Goal: Transaction & Acquisition: Purchase product/service

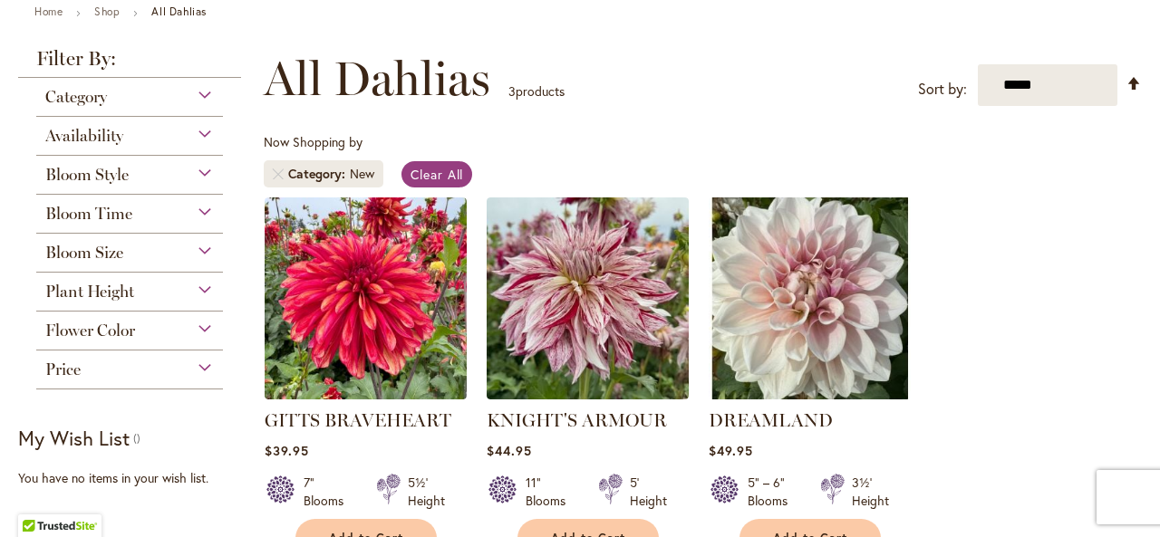
scroll to position [109, 0]
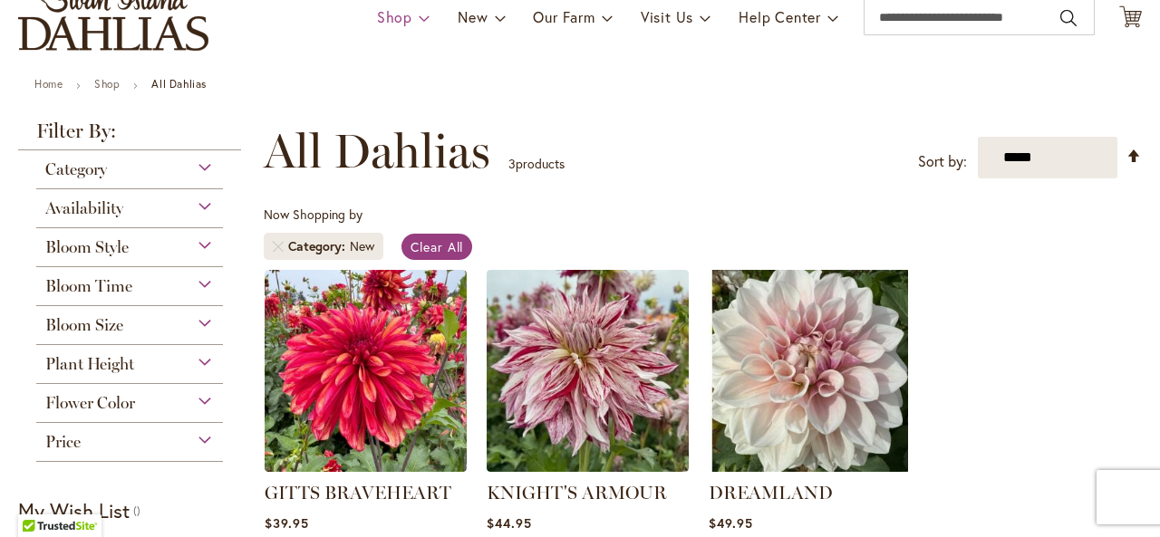
click at [392, 17] on span "Shop" at bounding box center [394, 16] width 35 height 19
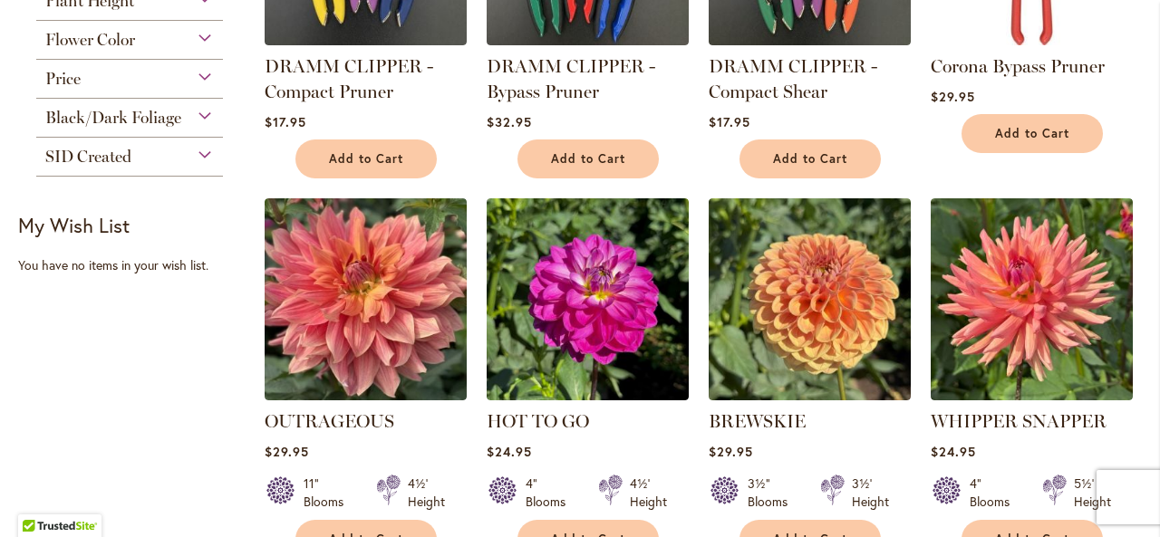
scroll to position [689, 0]
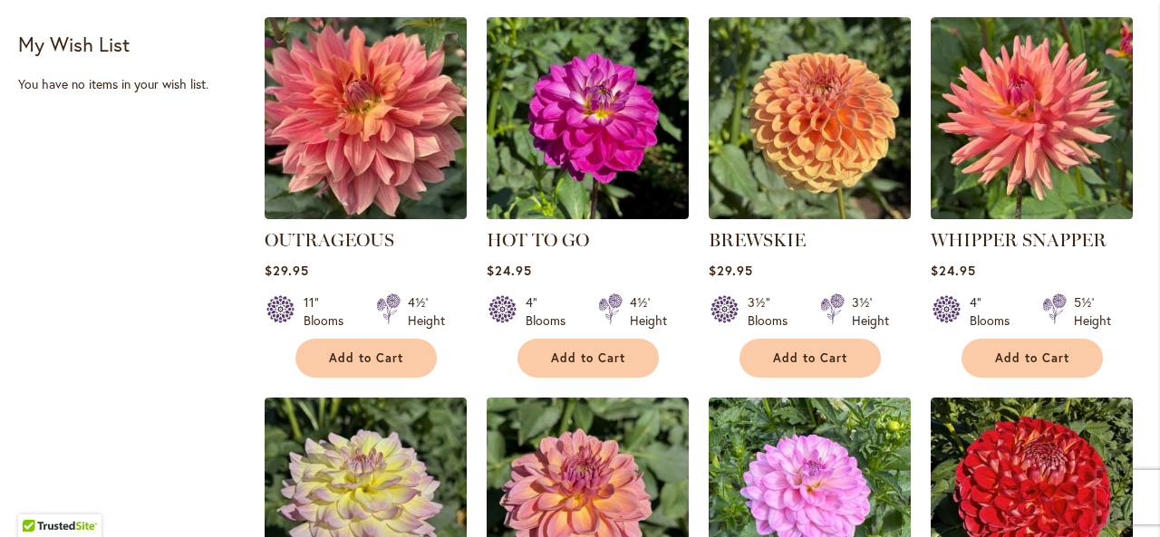
click at [867, 311] on div "3½' Height" at bounding box center [870, 312] width 37 height 36
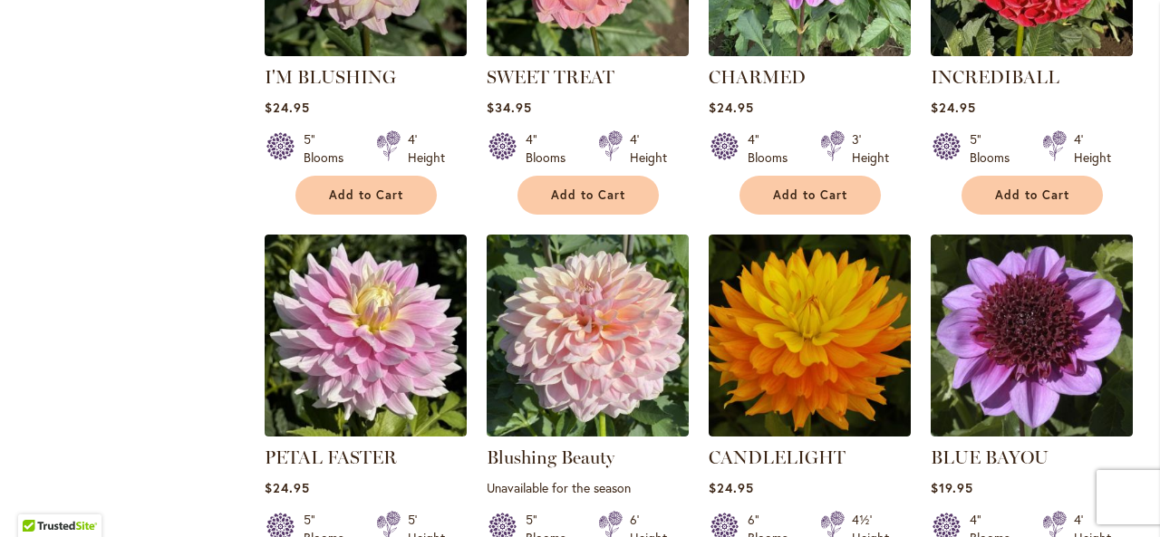
scroll to position [1378, 0]
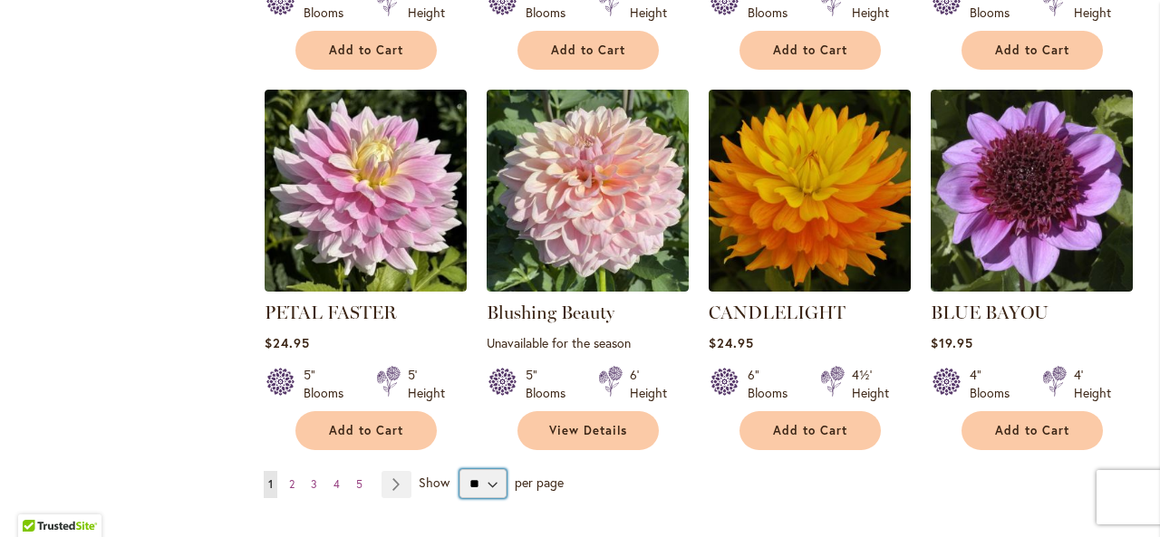
click at [477, 477] on select "** ** ** **" at bounding box center [483, 484] width 47 height 29
select select "**"
click at [460, 470] on select "** ** ** **" at bounding box center [483, 484] width 47 height 29
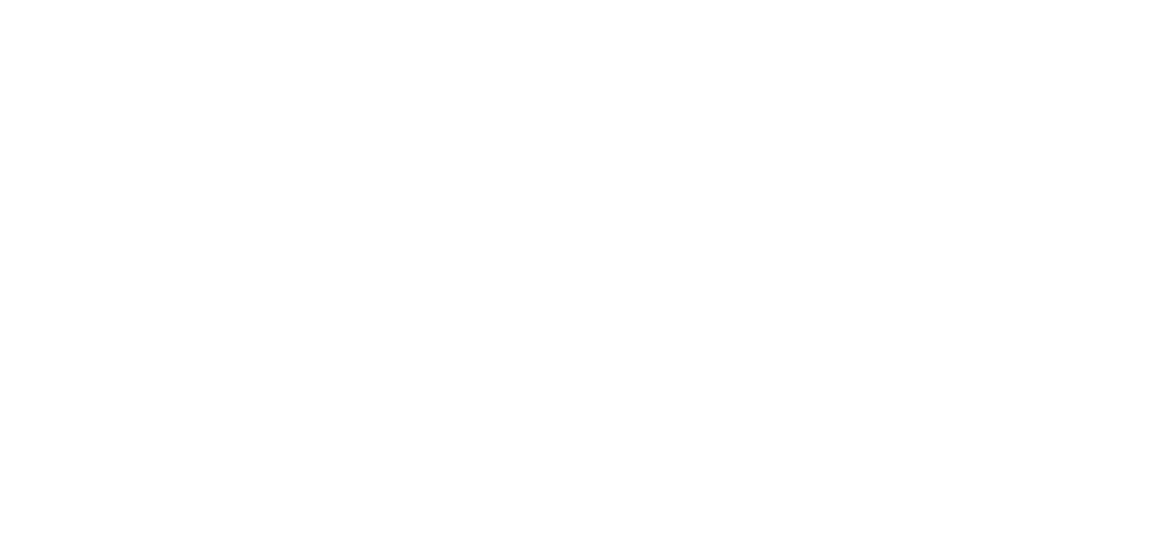
scroll to position [281, 0]
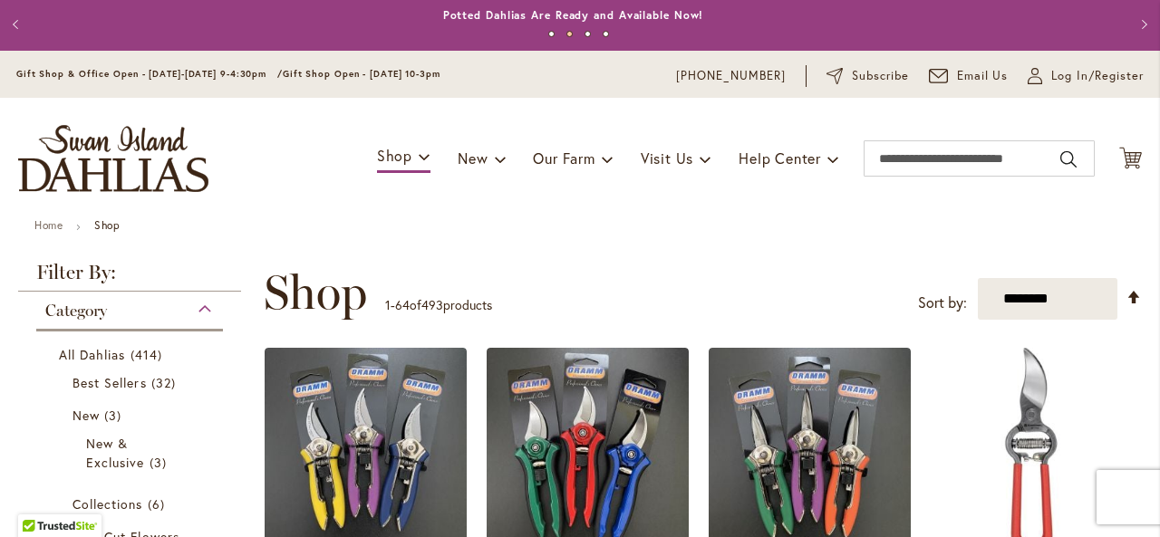
scroll to position [0, 0]
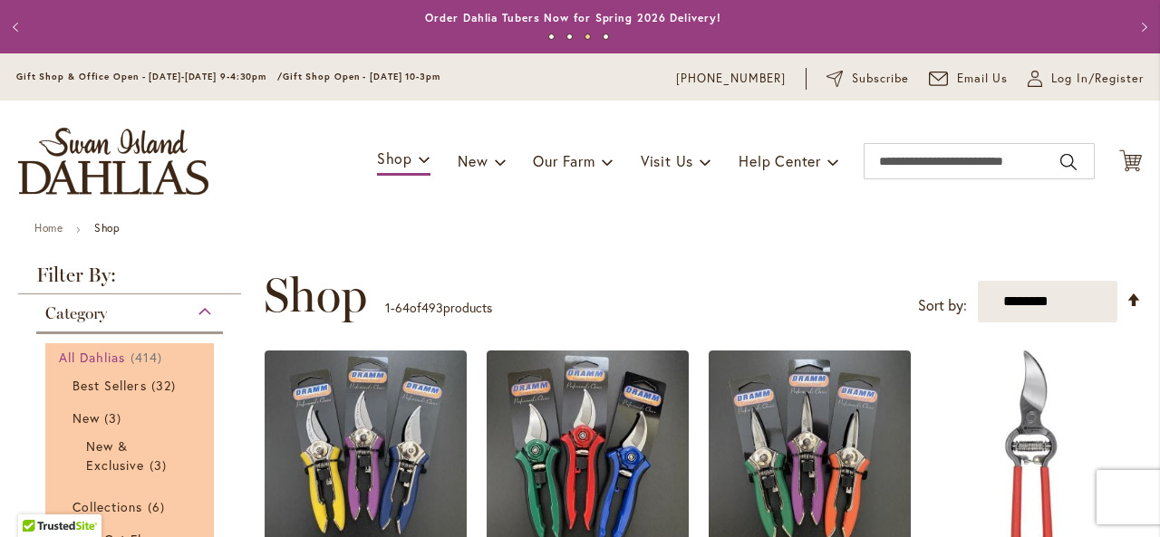
click at [98, 352] on span "All Dahlias" at bounding box center [92, 357] width 67 height 17
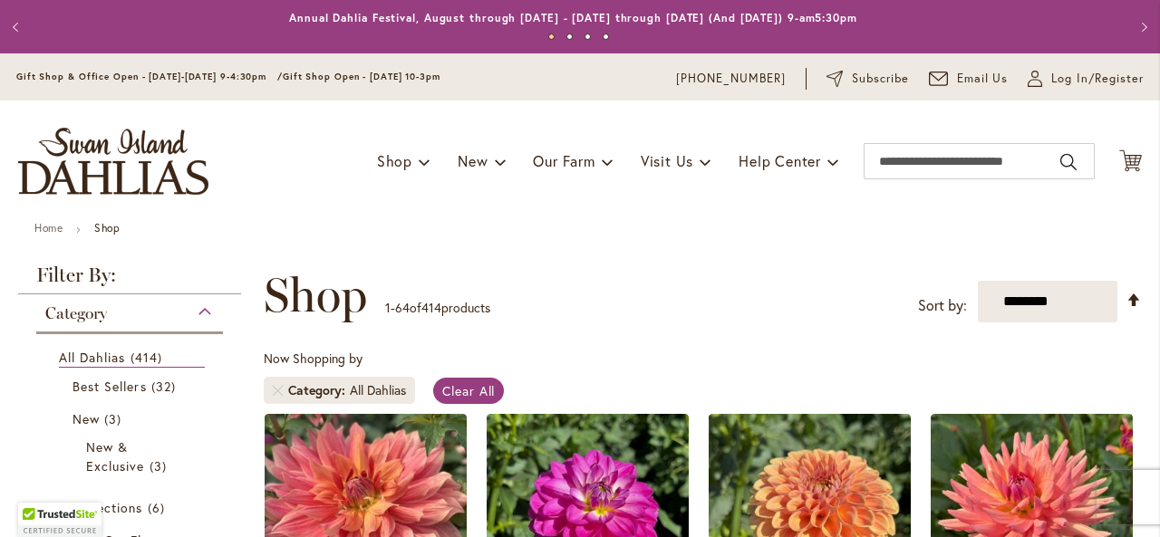
scroll to position [281, 0]
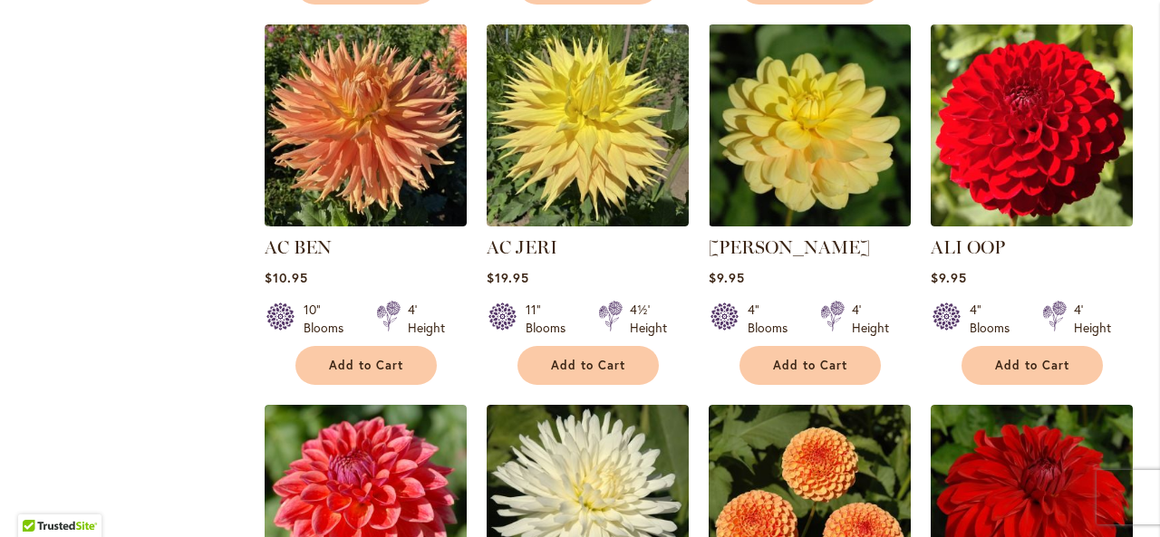
scroll to position [1949, 0]
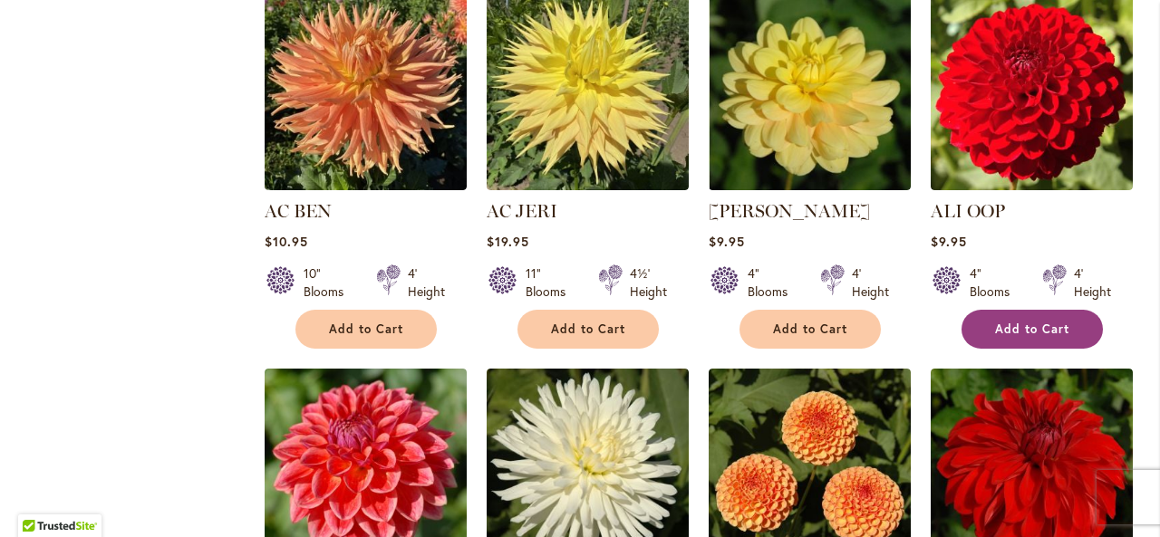
click at [1019, 330] on span "Add to Cart" at bounding box center [1032, 329] width 74 height 15
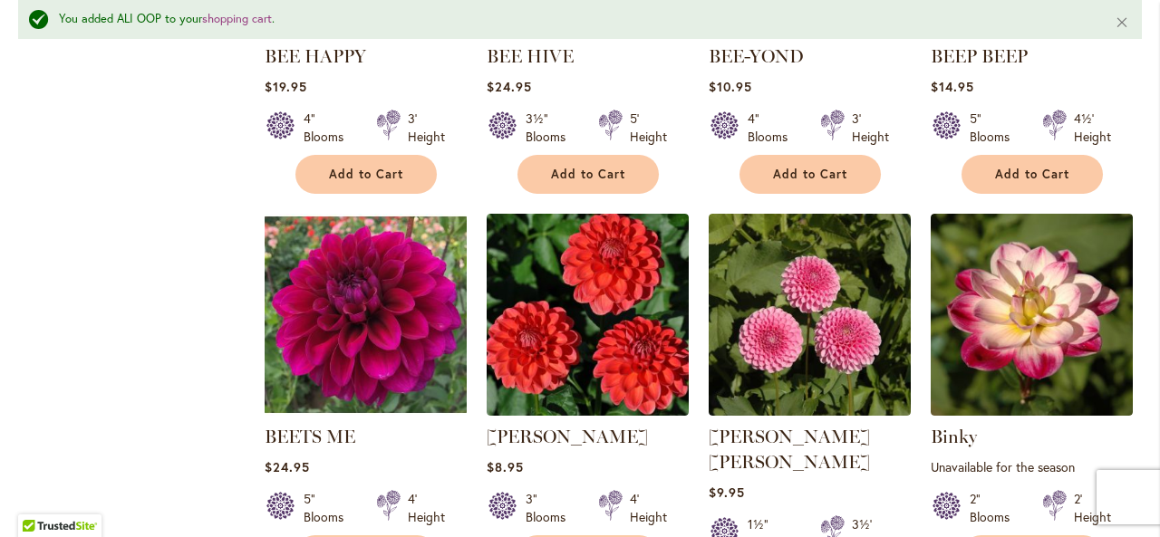
scroll to position [4498, 0]
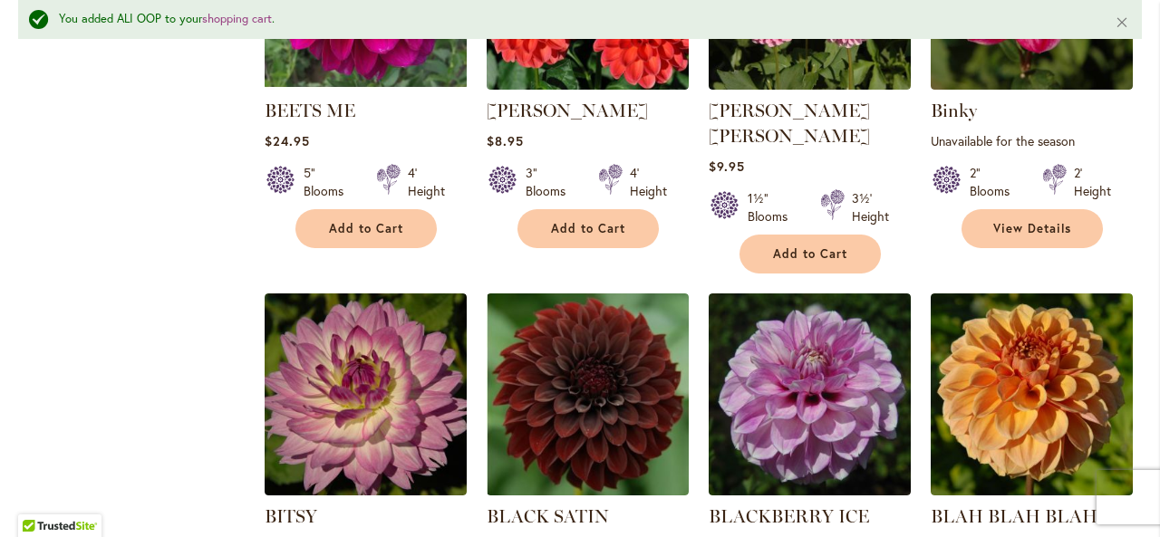
scroll to position [5005, 0]
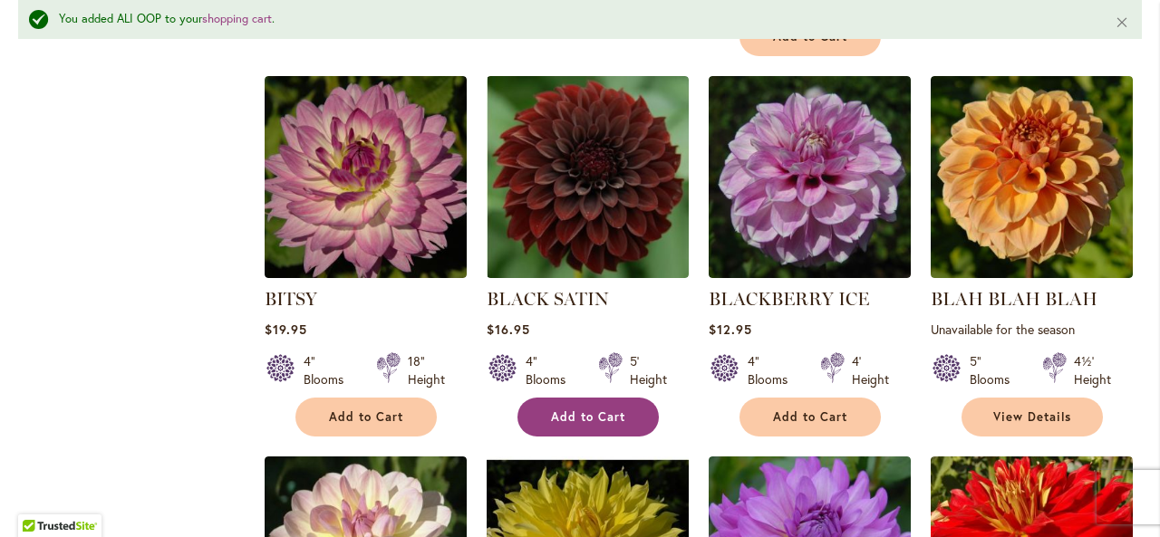
click at [596, 410] on span "Add to Cart" at bounding box center [588, 417] width 74 height 15
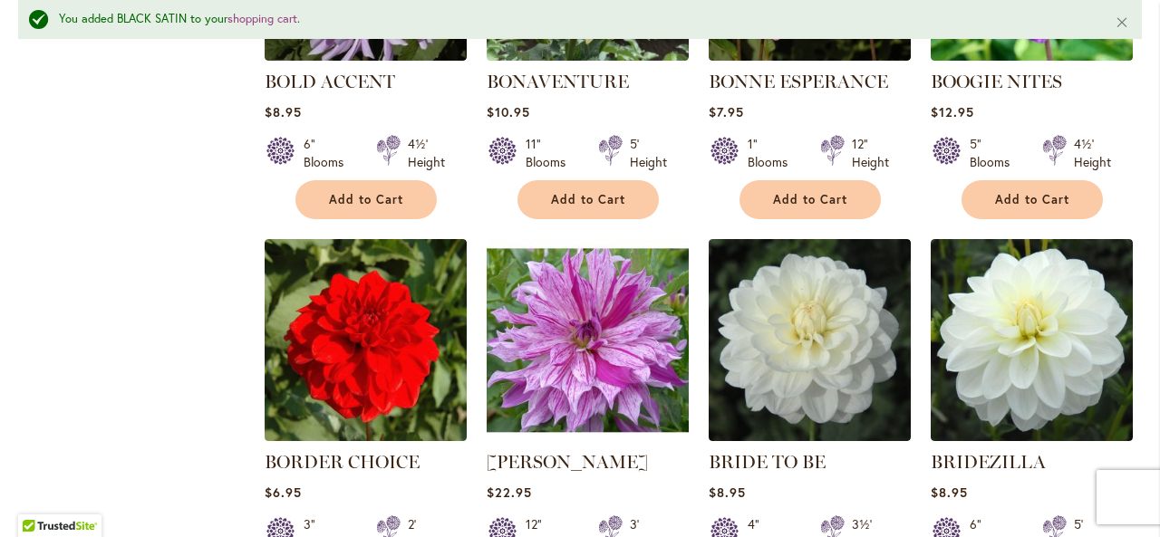
scroll to position [6093, 0]
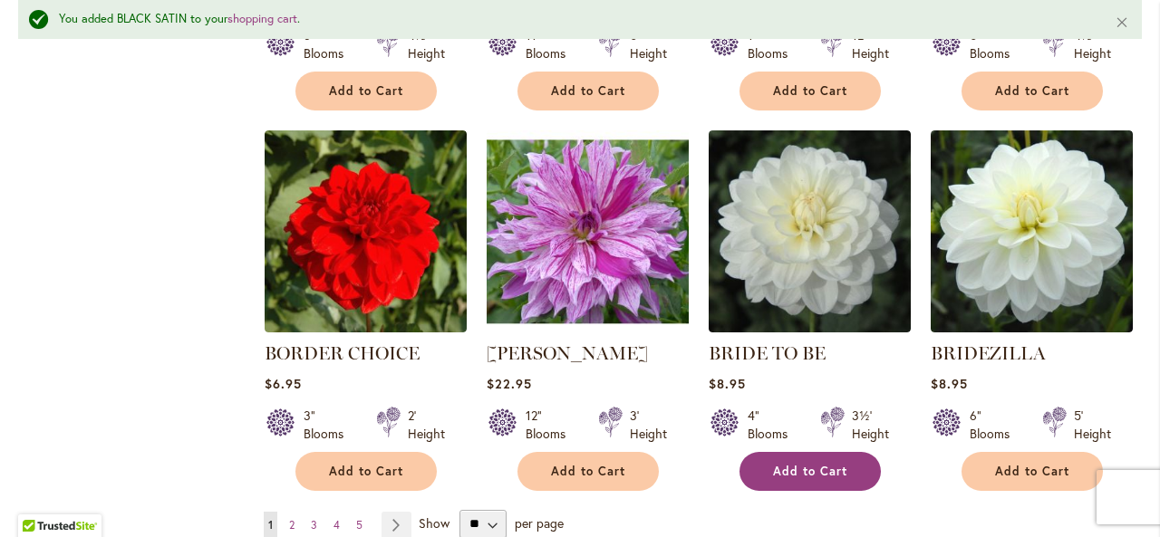
click at [807, 464] on span "Add to Cart" at bounding box center [810, 471] width 74 height 15
click at [289, 518] on span "2" at bounding box center [291, 525] width 5 height 14
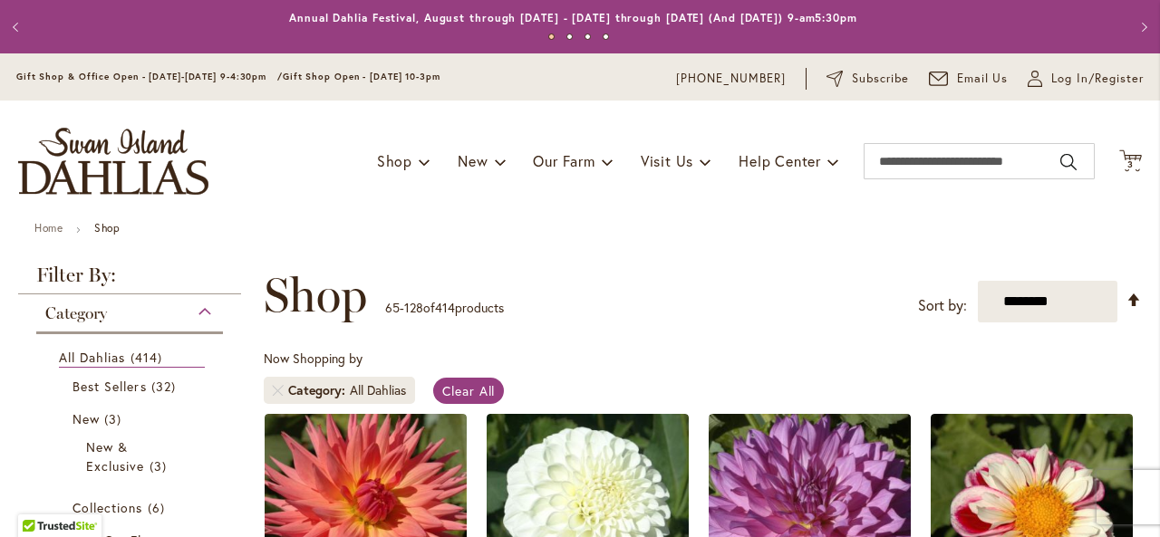
scroll to position [281, 0]
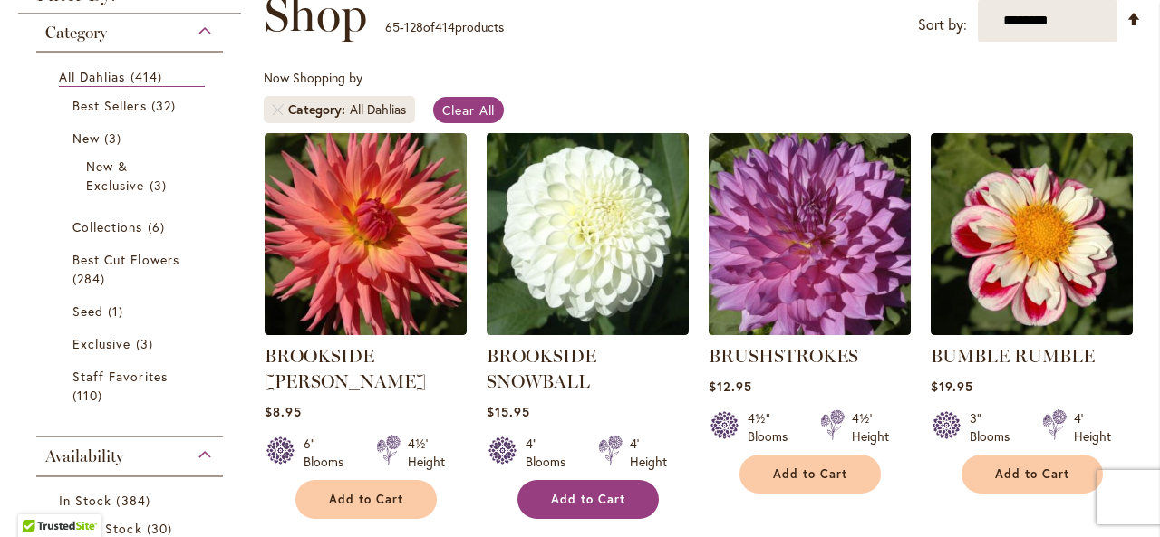
click at [605, 504] on span "Add to Cart" at bounding box center [588, 499] width 74 height 15
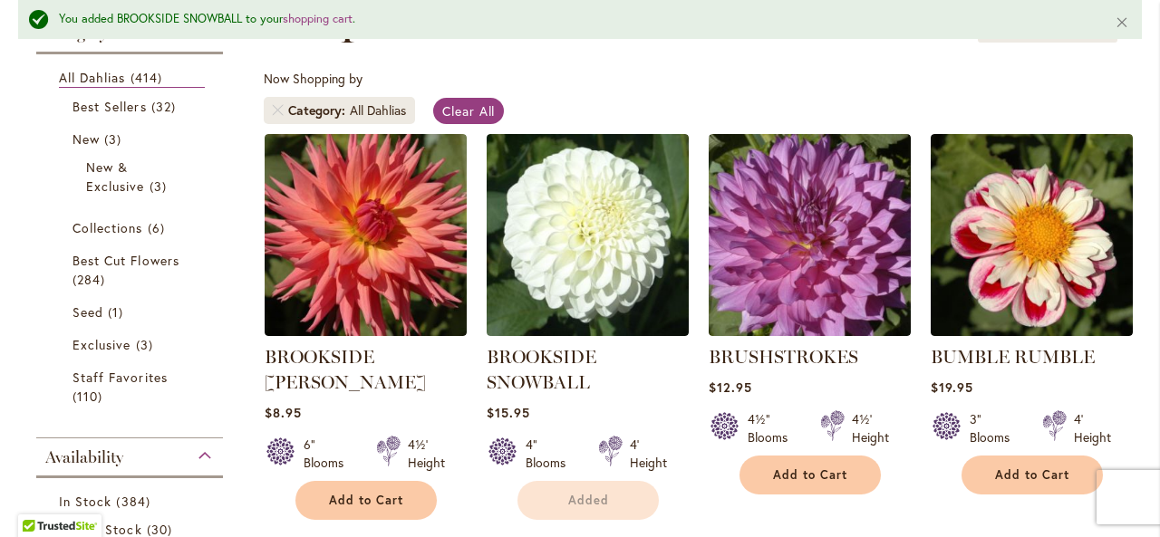
click at [713, 498] on li "BRUSHSTROKES Rating: 100% 3 Reviews $12.95 4½" Blooms 4½' Height Add to Cart" at bounding box center [810, 327] width 204 height 388
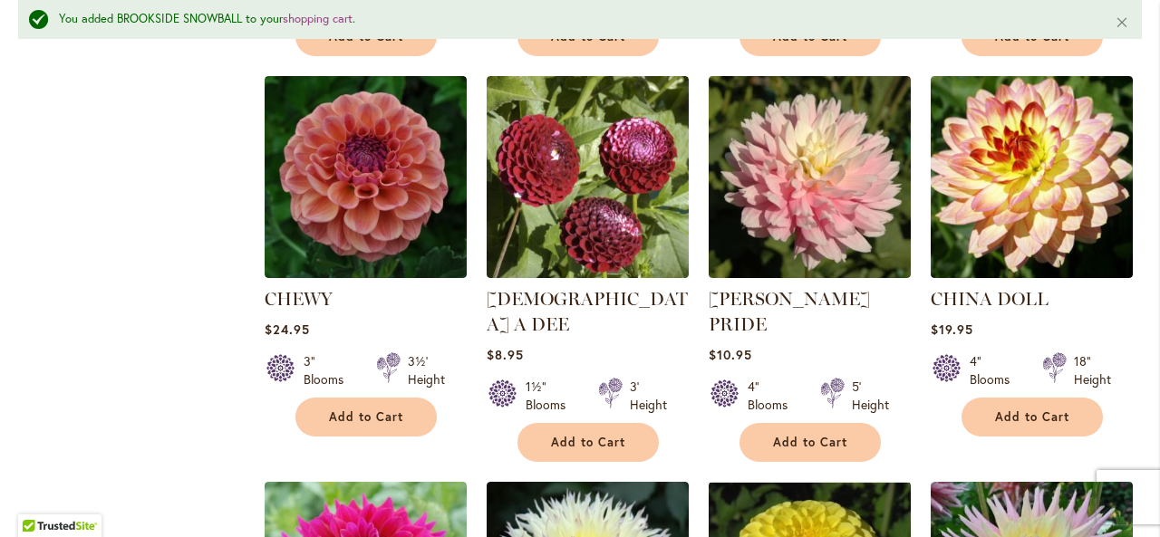
scroll to position [1996, 0]
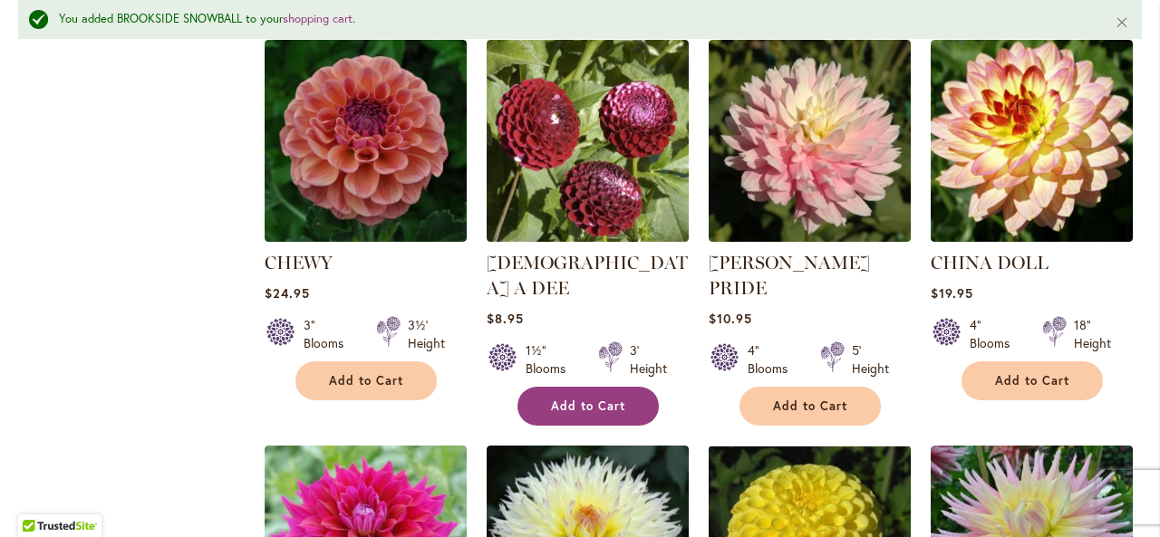
click at [625, 387] on button "Add to Cart" at bounding box center [588, 406] width 141 height 39
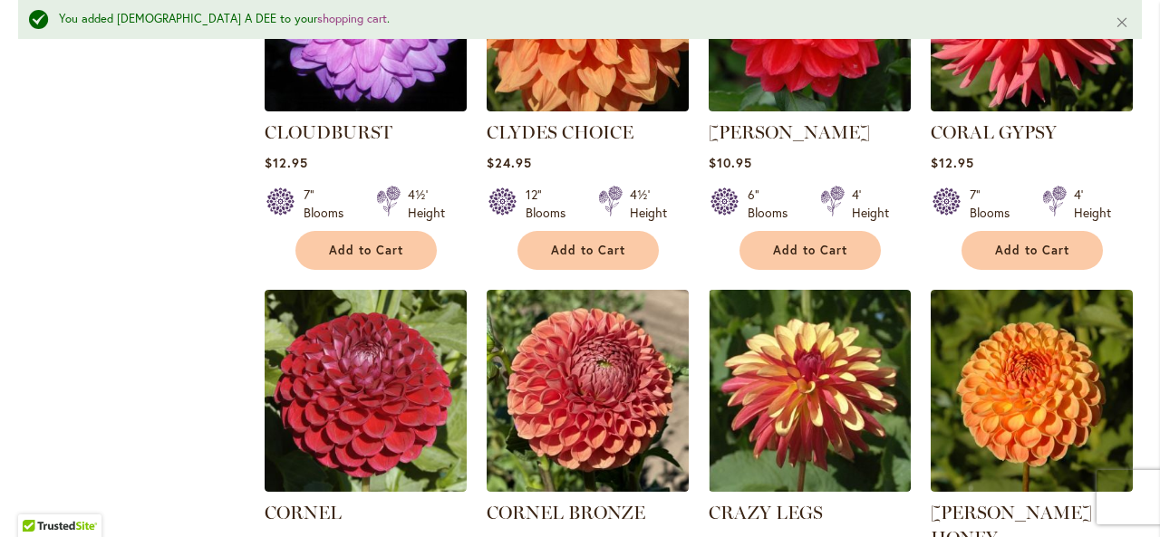
scroll to position [3011, 0]
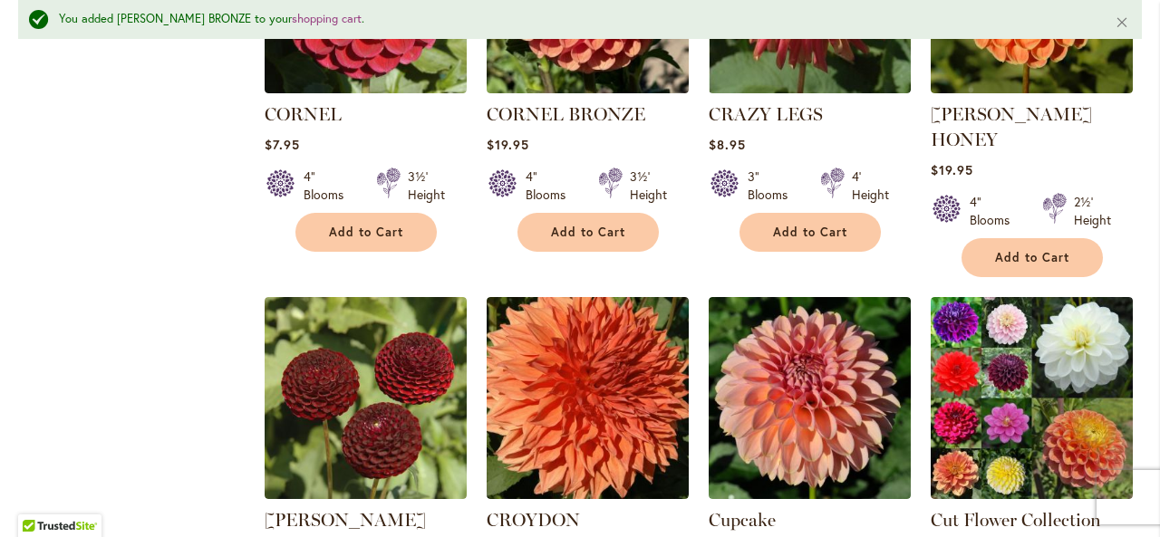
scroll to position [3374, 0]
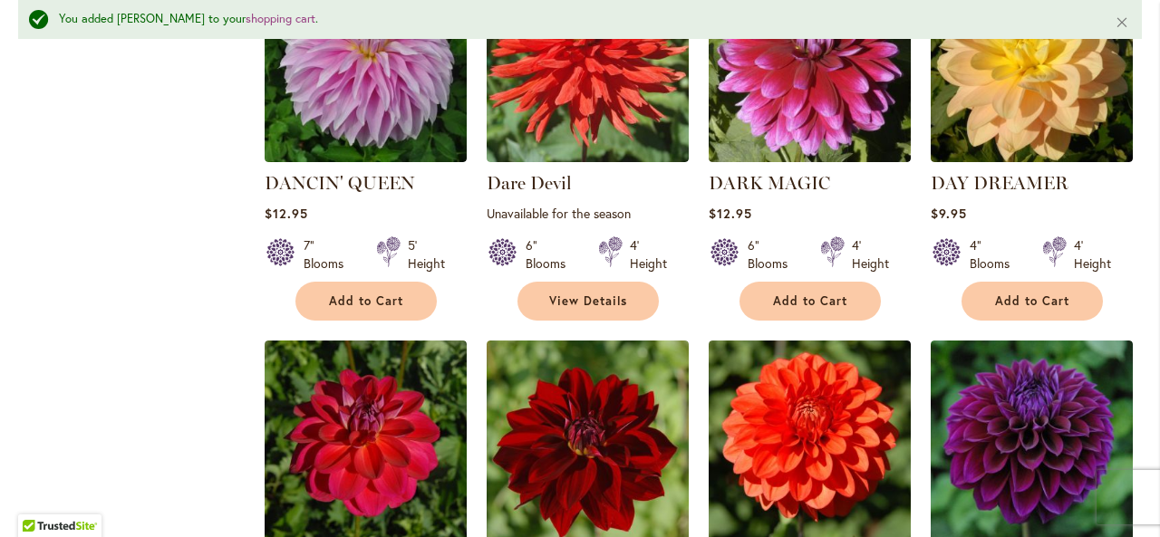
scroll to position [4570, 0]
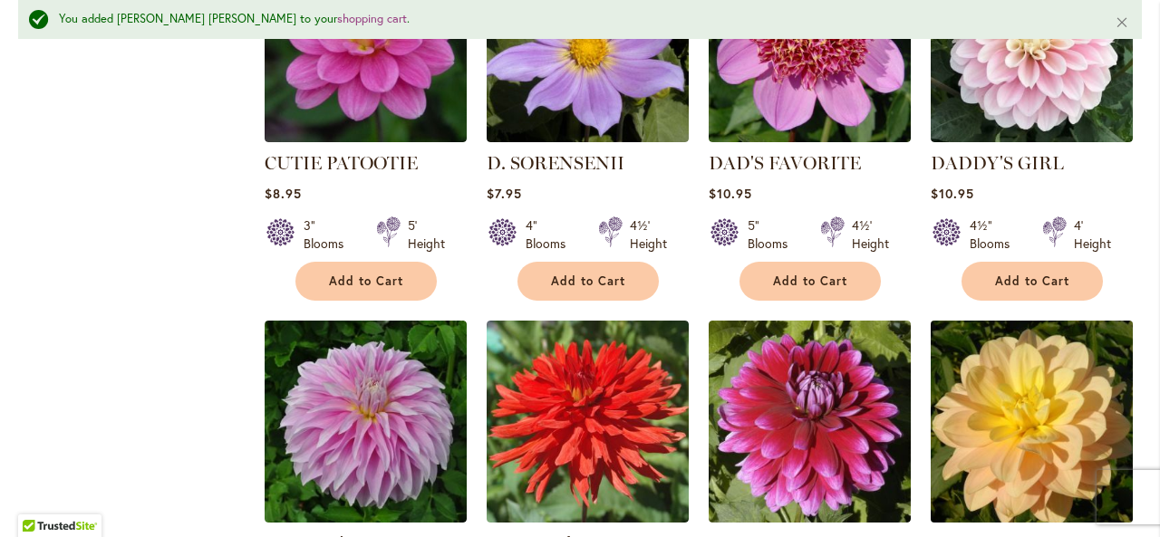
click at [946, 334] on img at bounding box center [1031, 421] width 212 height 212
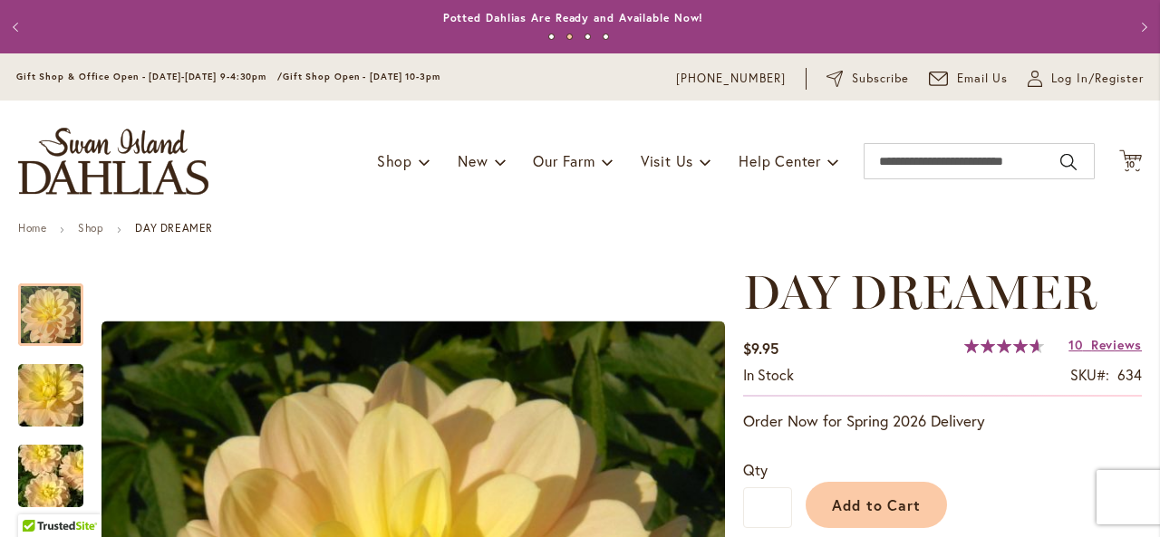
click at [14, 27] on button "Previous" at bounding box center [18, 27] width 36 height 36
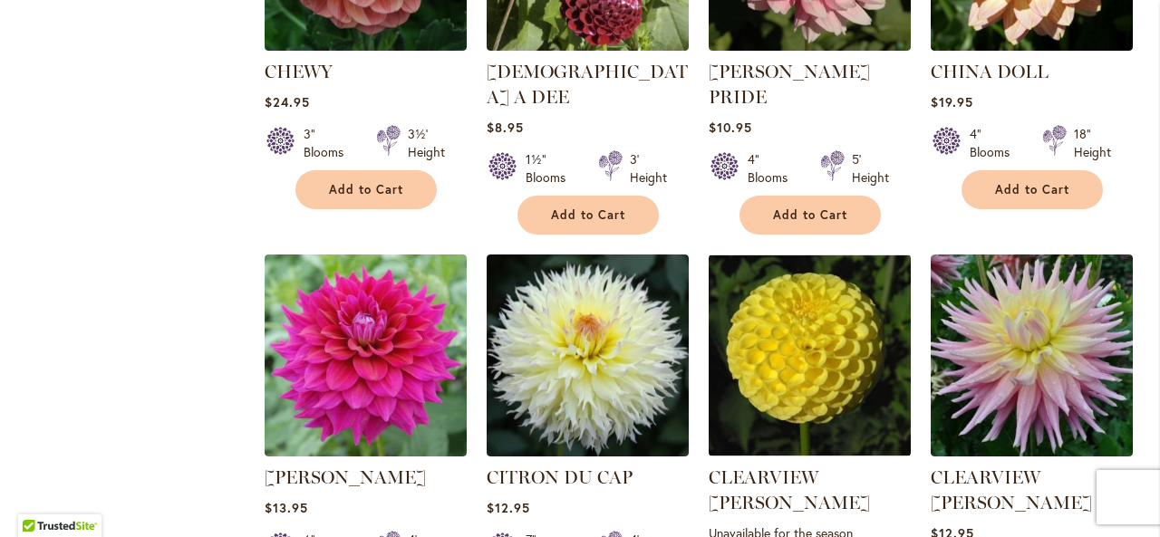
scroll to position [2175, 0]
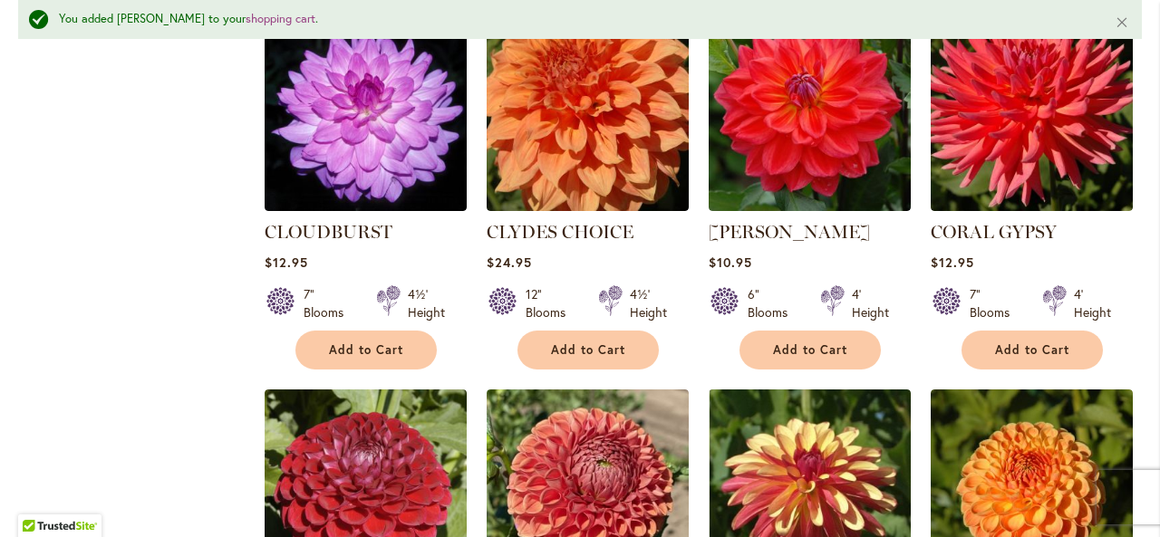
scroll to position [2948, 0]
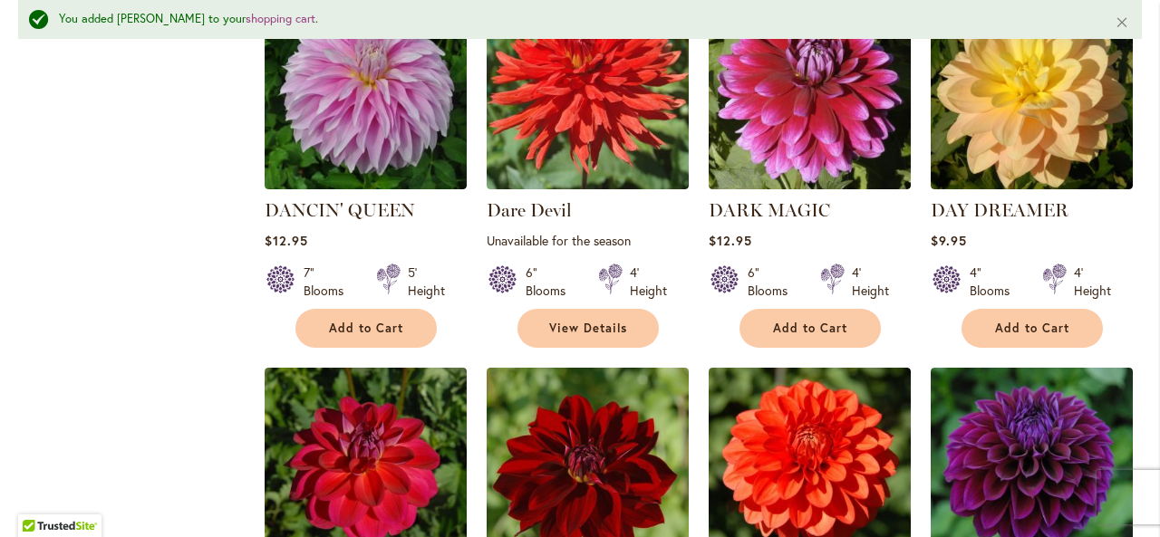
scroll to position [4543, 0]
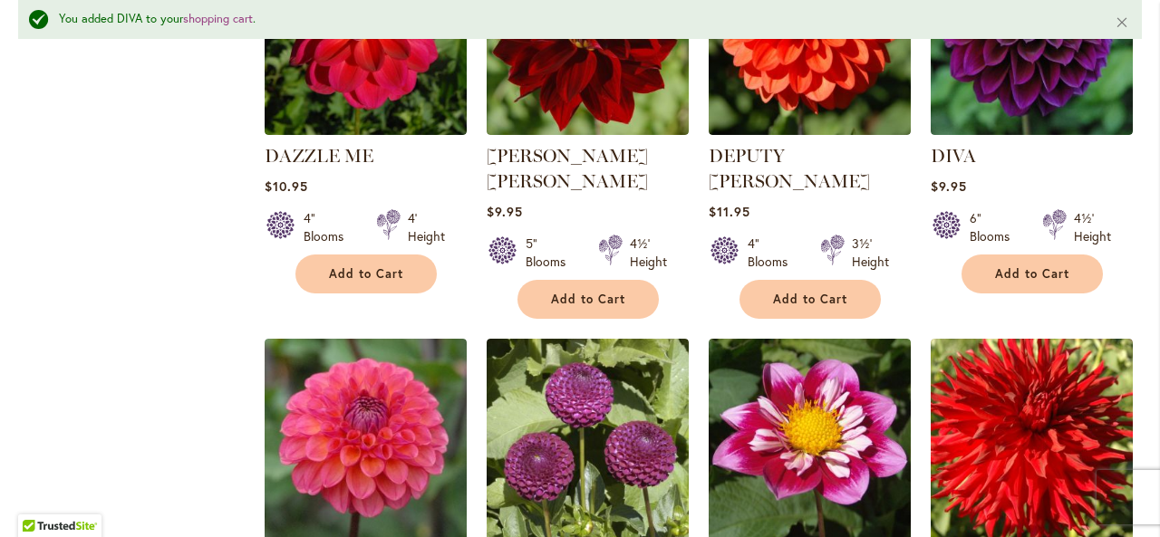
scroll to position [4942, 0]
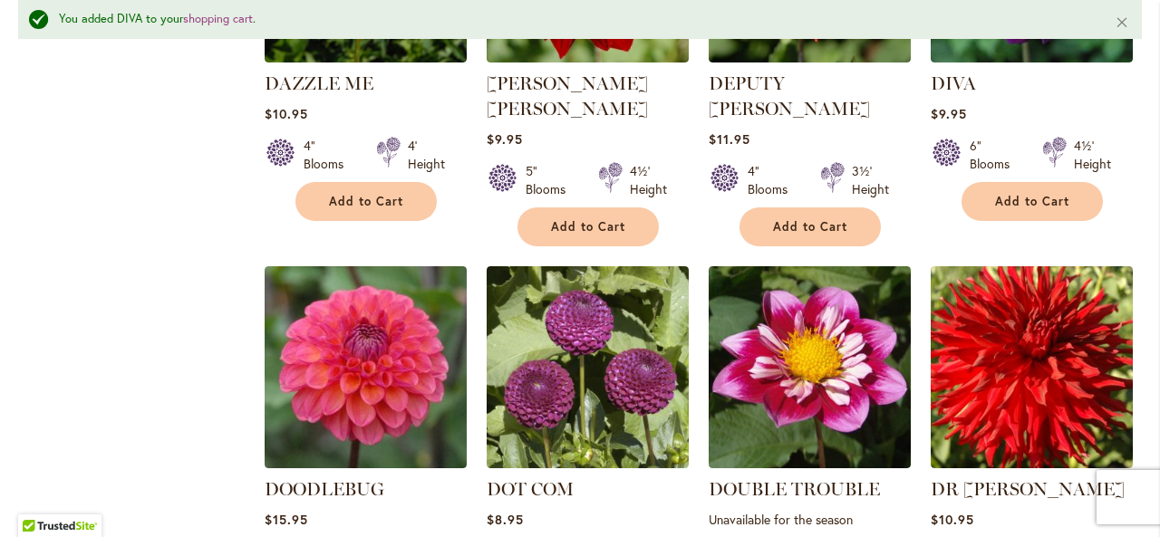
click at [709, 482] on div "DOUBLE TROUBLE Rating: 100% 4 Reviews Unavailable for the season 4" Blooms 4' H…" at bounding box center [810, 547] width 202 height 141
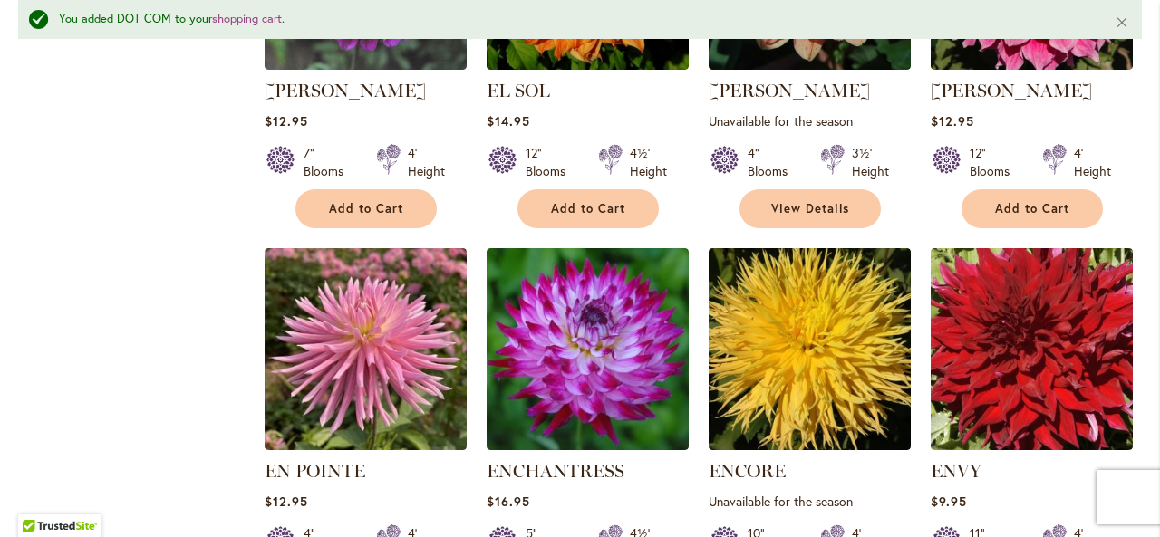
scroll to position [6138, 0]
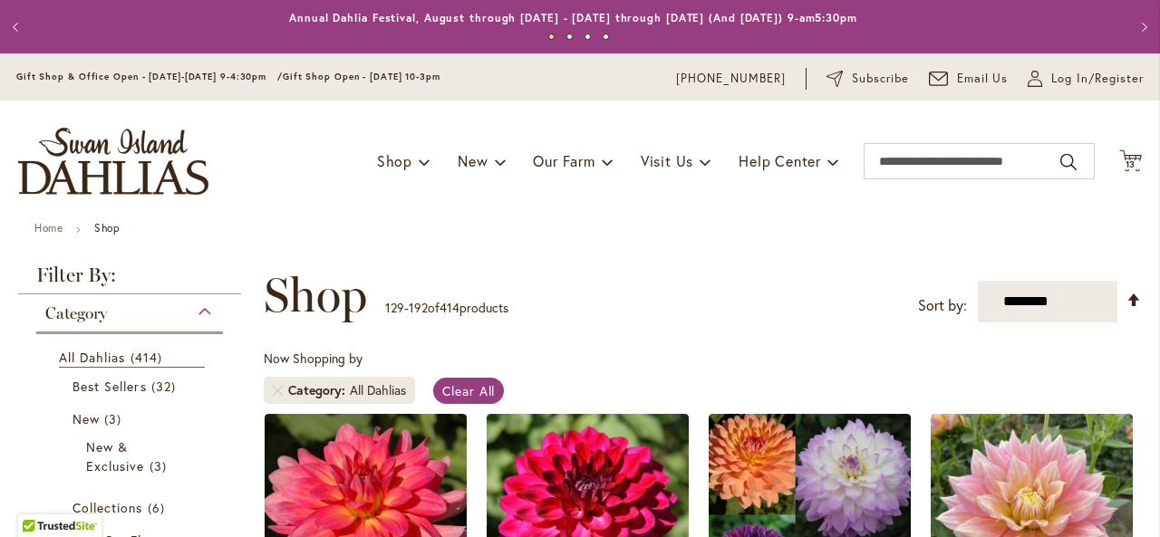
scroll to position [281, 0]
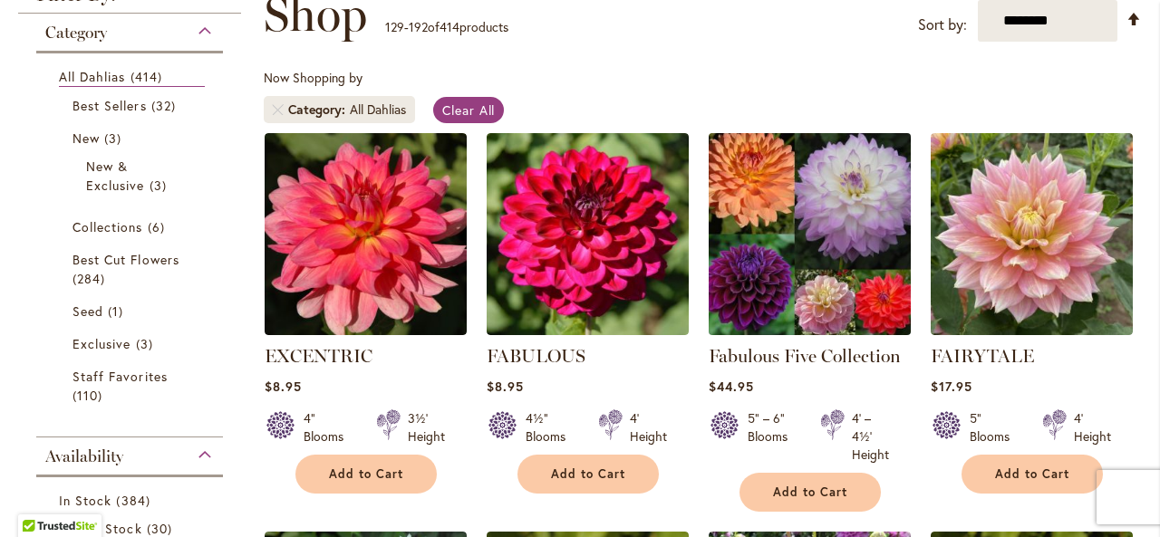
click at [795, 264] on img at bounding box center [809, 234] width 212 height 212
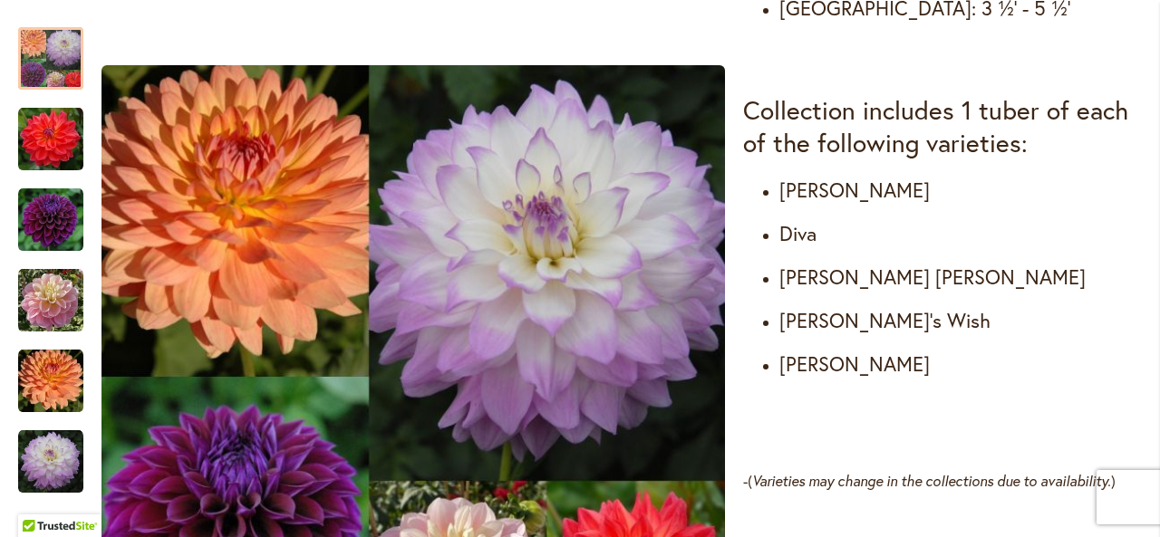
scroll to position [1031, 0]
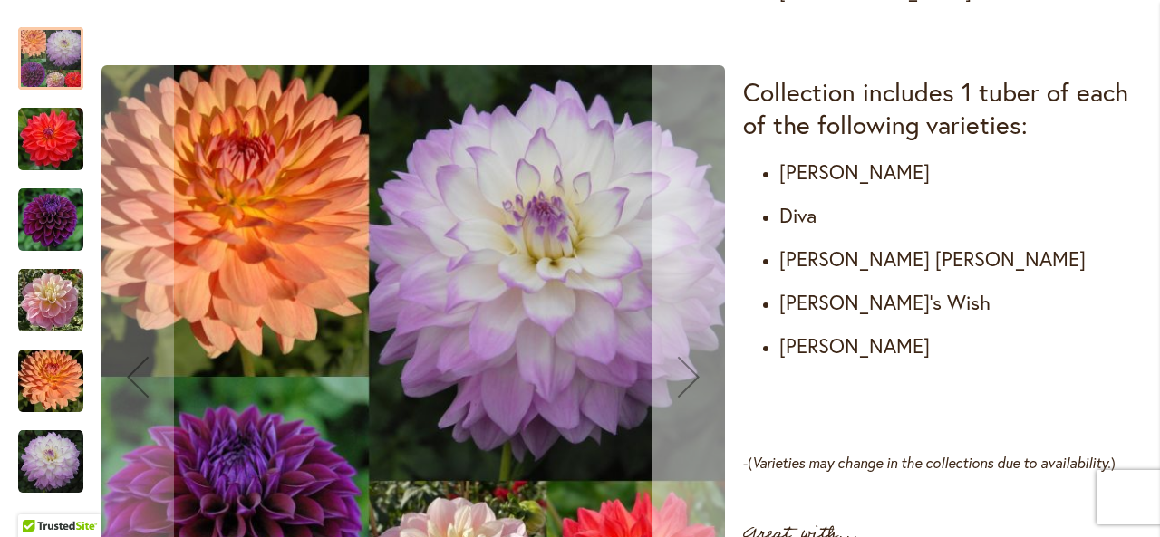
click at [667, 508] on button "Next" at bounding box center [689, 376] width 73 height 735
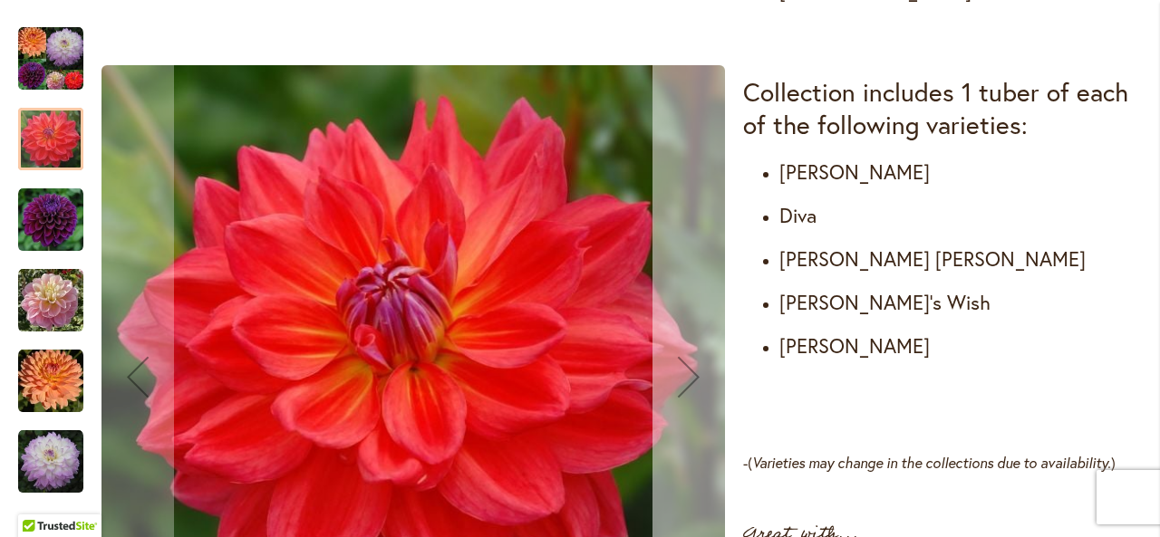
click at [667, 508] on button "Next" at bounding box center [689, 376] width 73 height 735
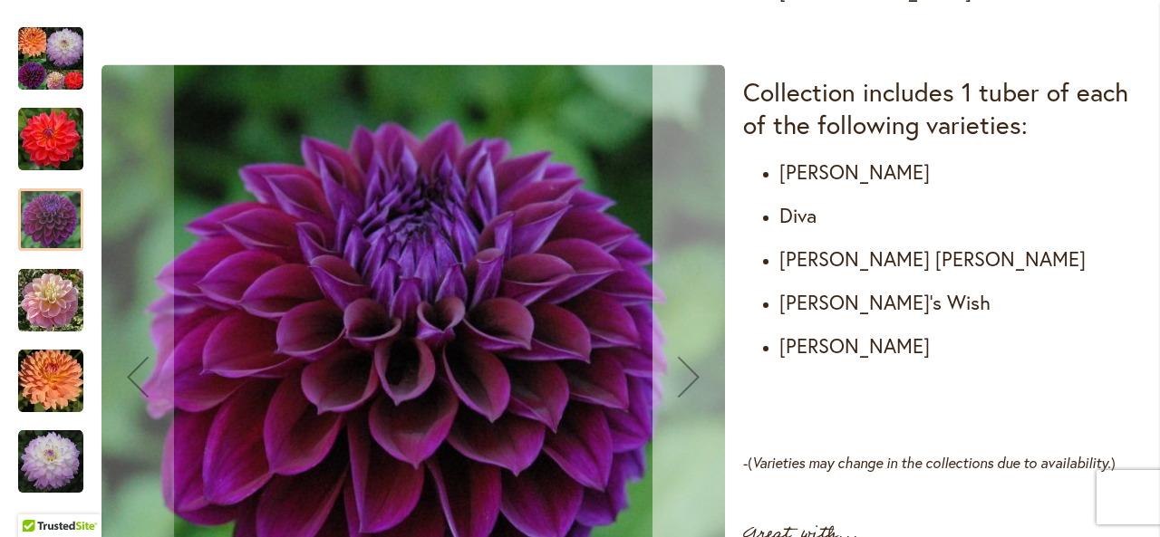
scroll to position [1068, 0]
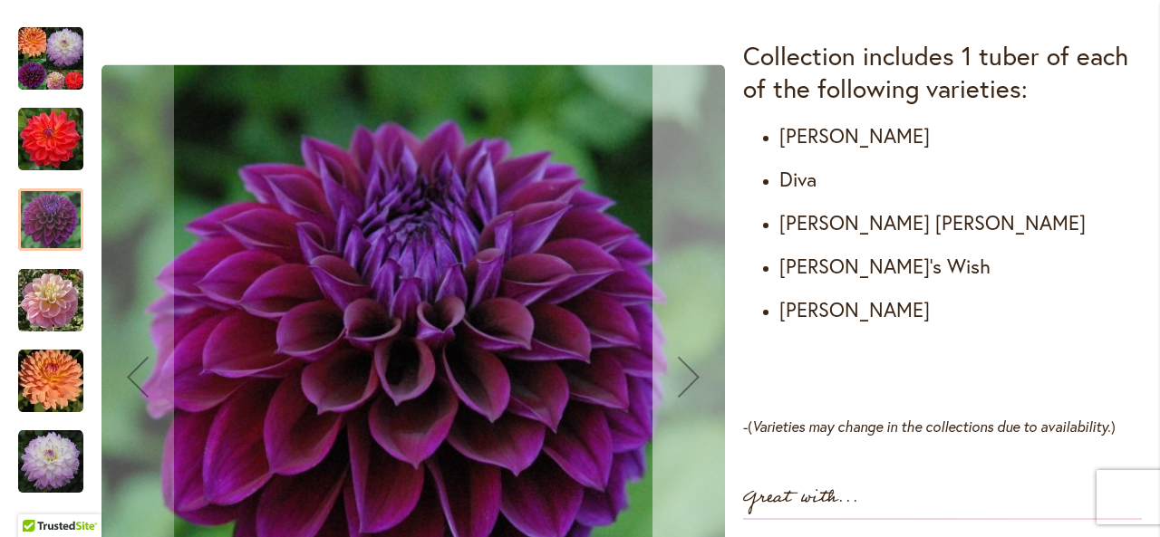
click at [692, 373] on div "Next" at bounding box center [689, 377] width 73 height 73
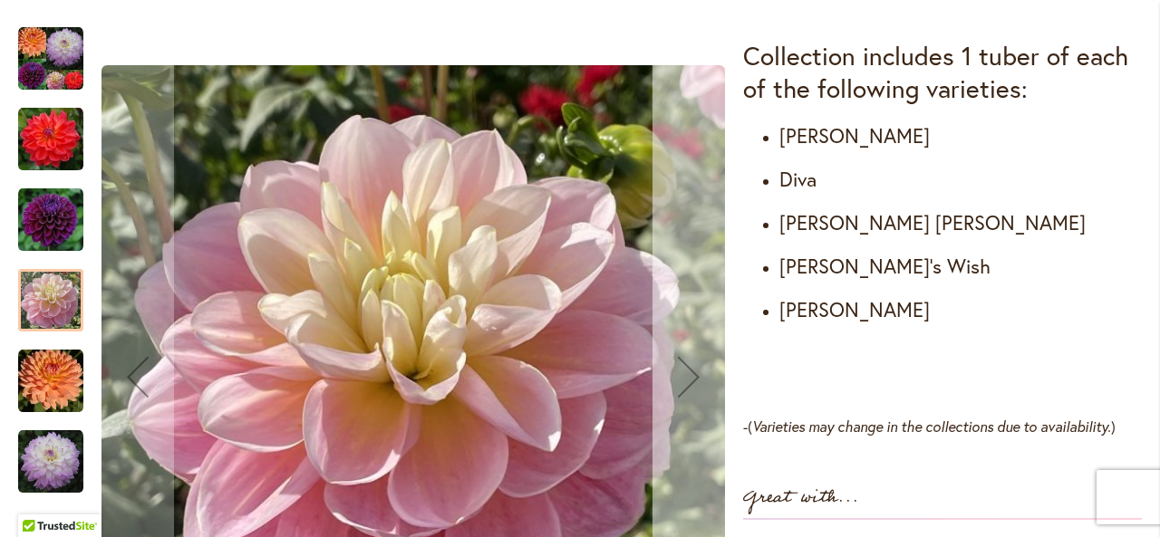
click at [692, 373] on div "Next" at bounding box center [689, 377] width 73 height 73
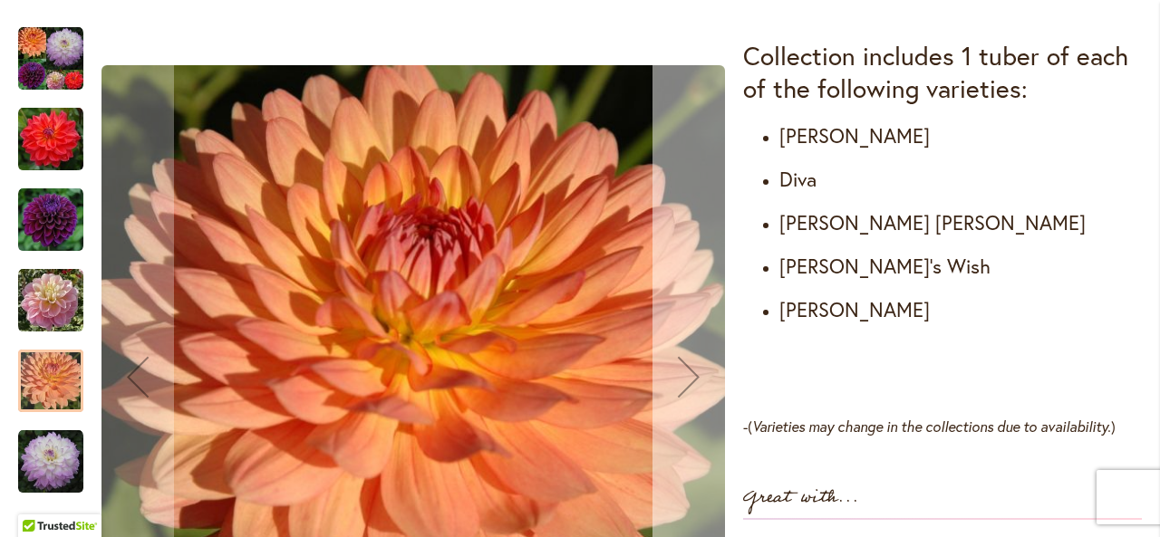
click at [692, 373] on div "Next" at bounding box center [689, 377] width 73 height 73
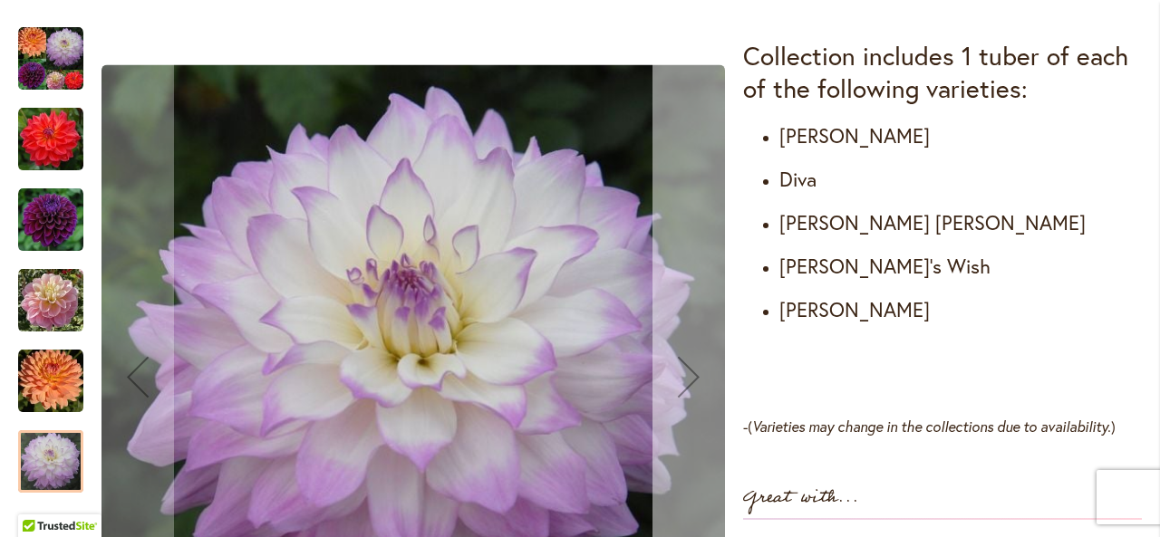
click at [692, 373] on div "Next" at bounding box center [689, 377] width 73 height 73
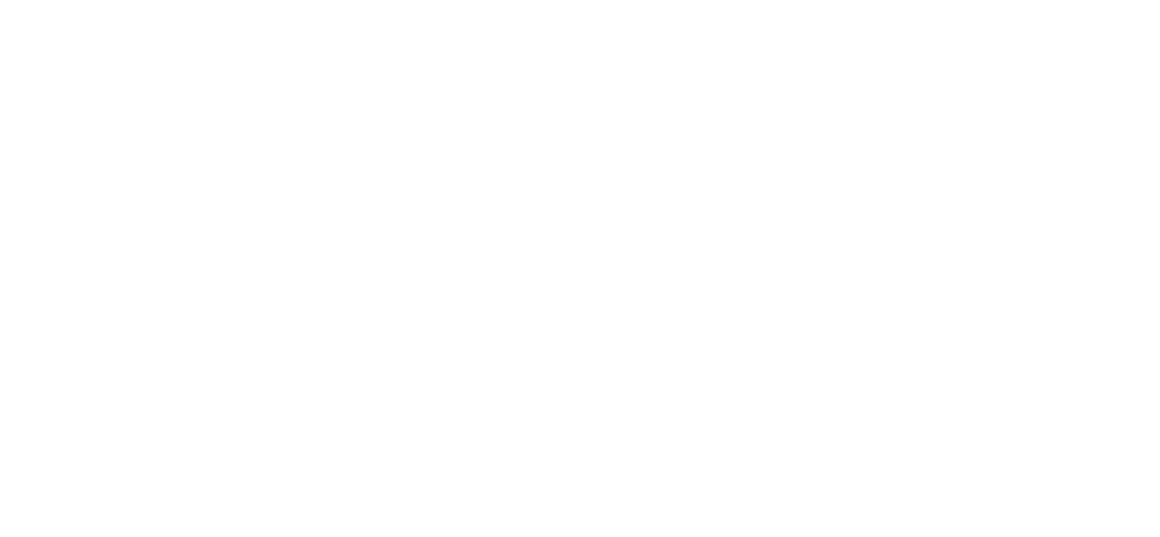
scroll to position [281, 0]
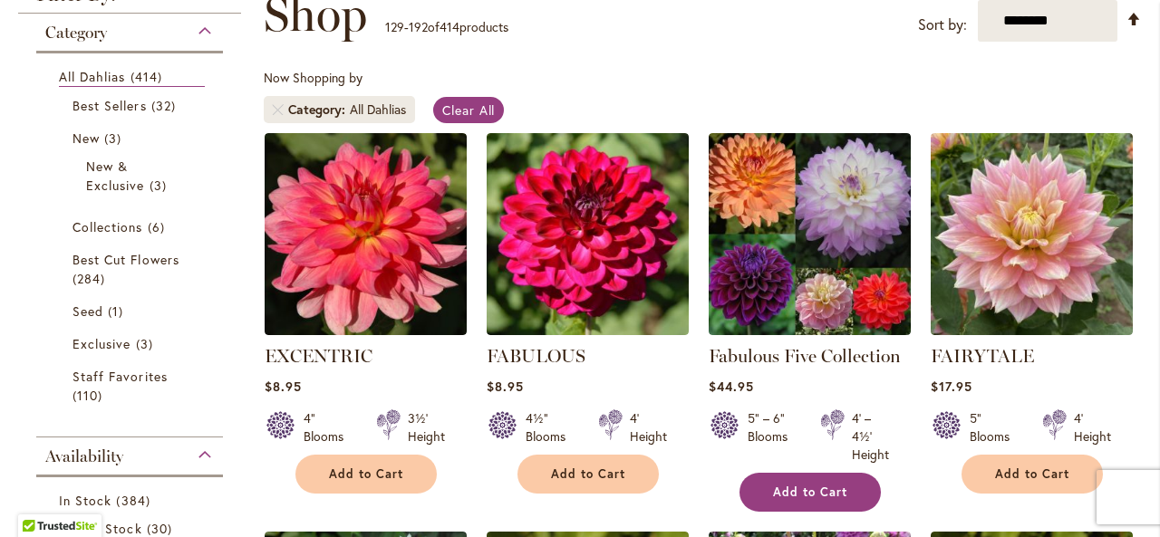
click at [751, 497] on button "Add to Cart" at bounding box center [810, 492] width 141 height 39
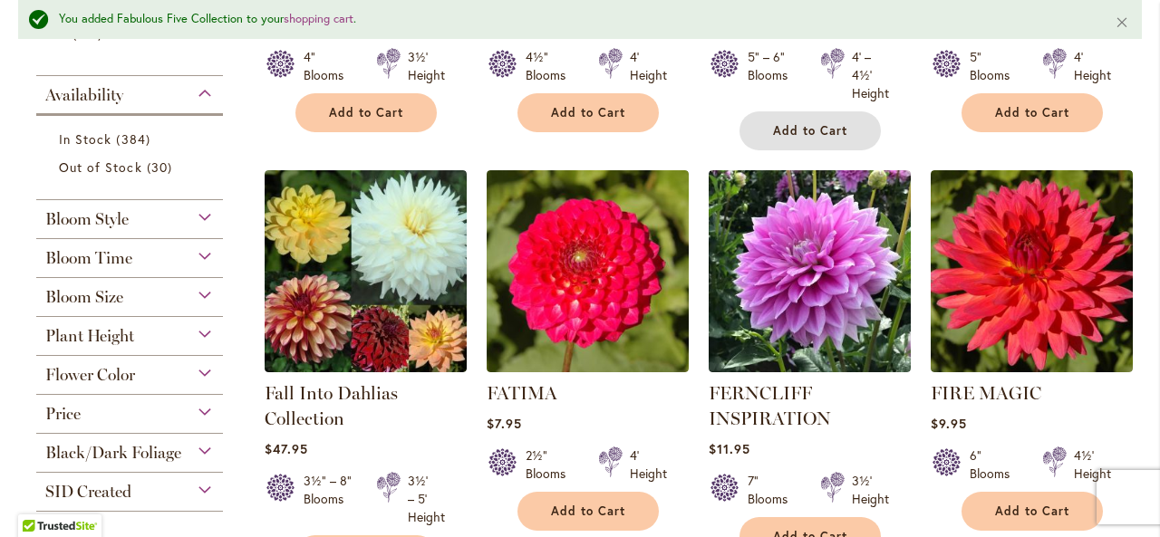
scroll to position [763, 0]
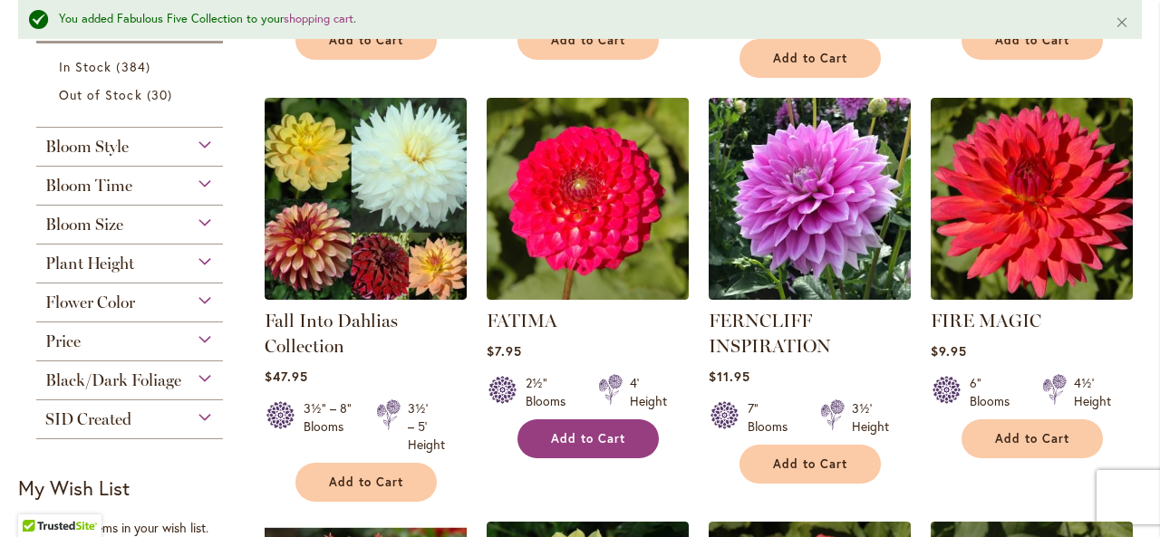
click at [634, 435] on button "Add to Cart" at bounding box center [588, 439] width 141 height 39
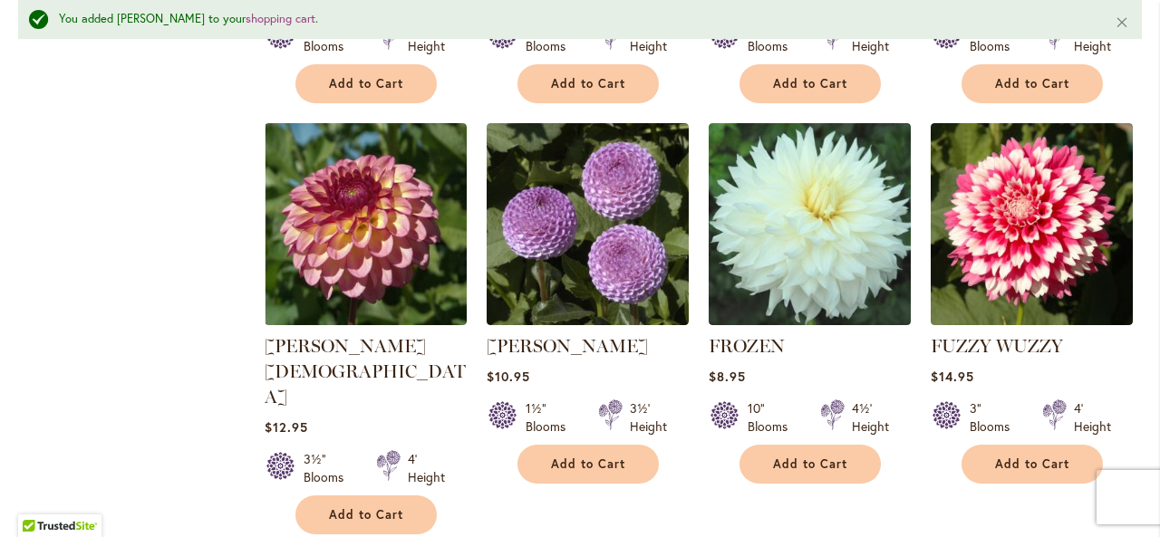
scroll to position [1960, 0]
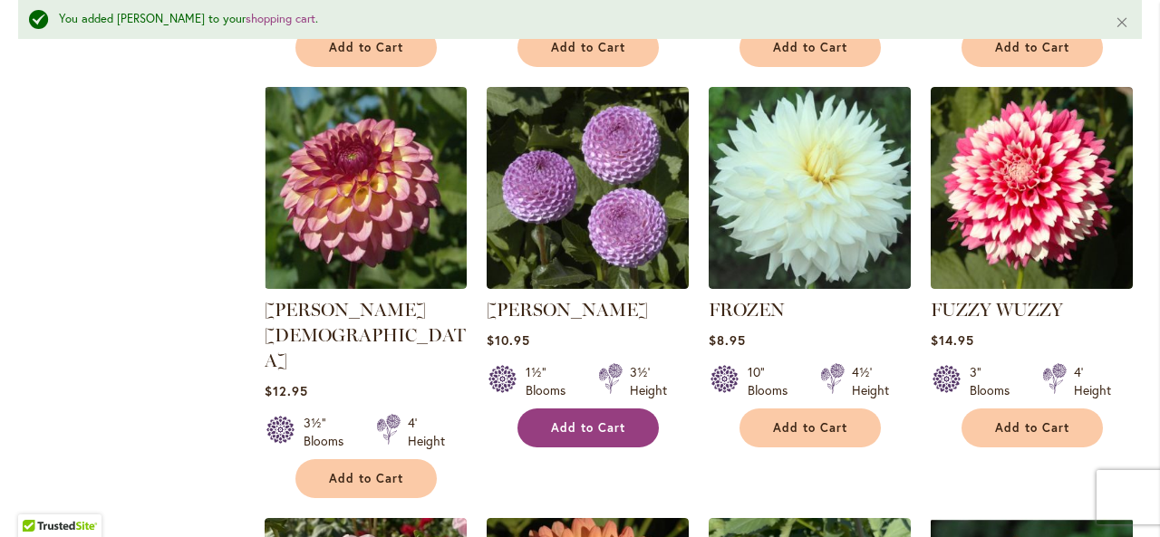
click at [634, 432] on button "Add to Cart" at bounding box center [588, 428] width 141 height 39
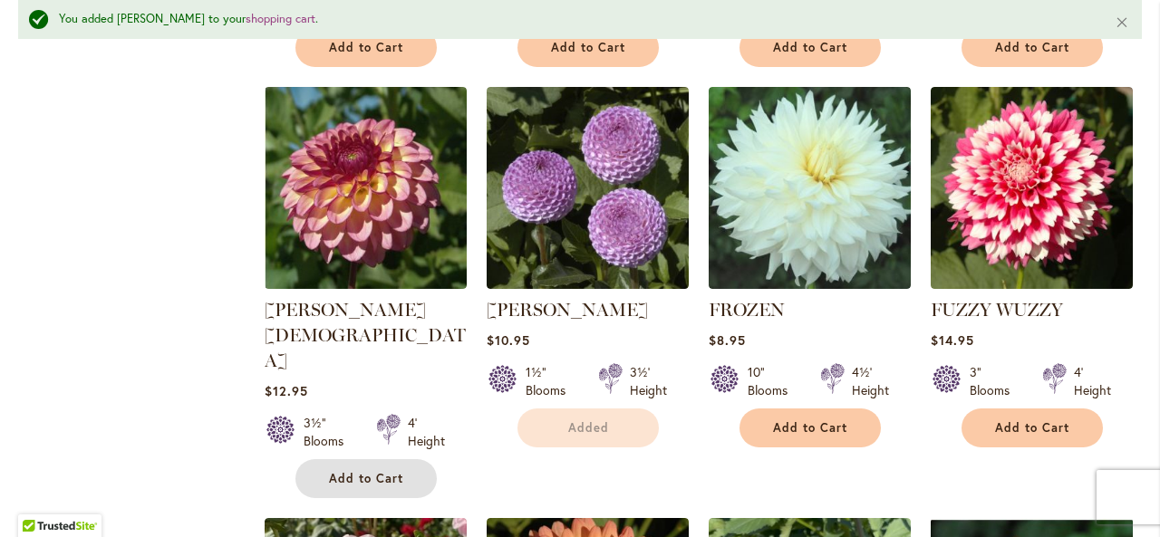
click at [375, 471] on span "Add to Cart" at bounding box center [366, 478] width 74 height 15
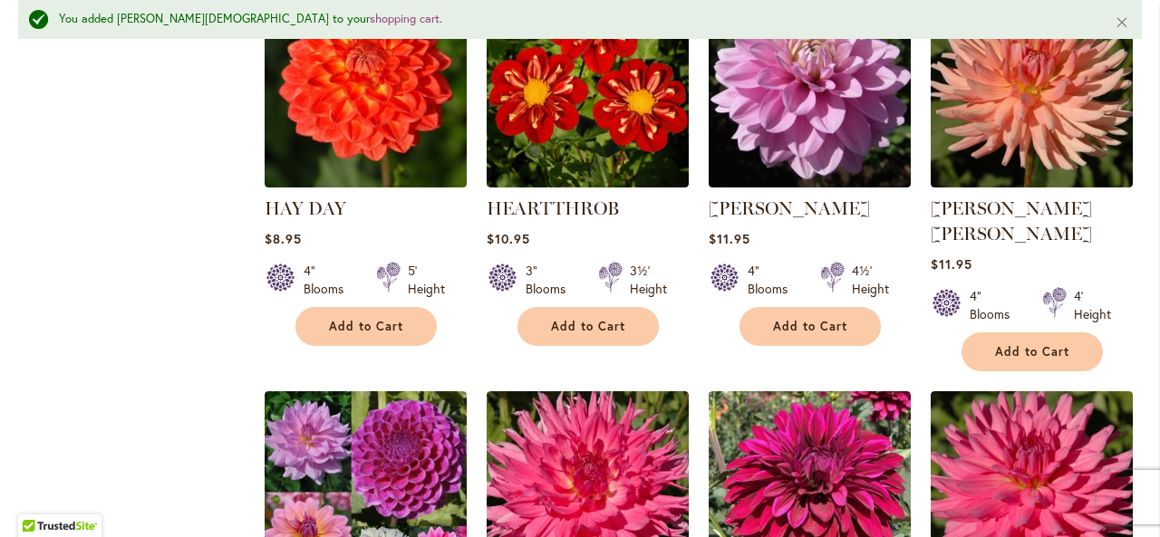
scroll to position [5404, 0]
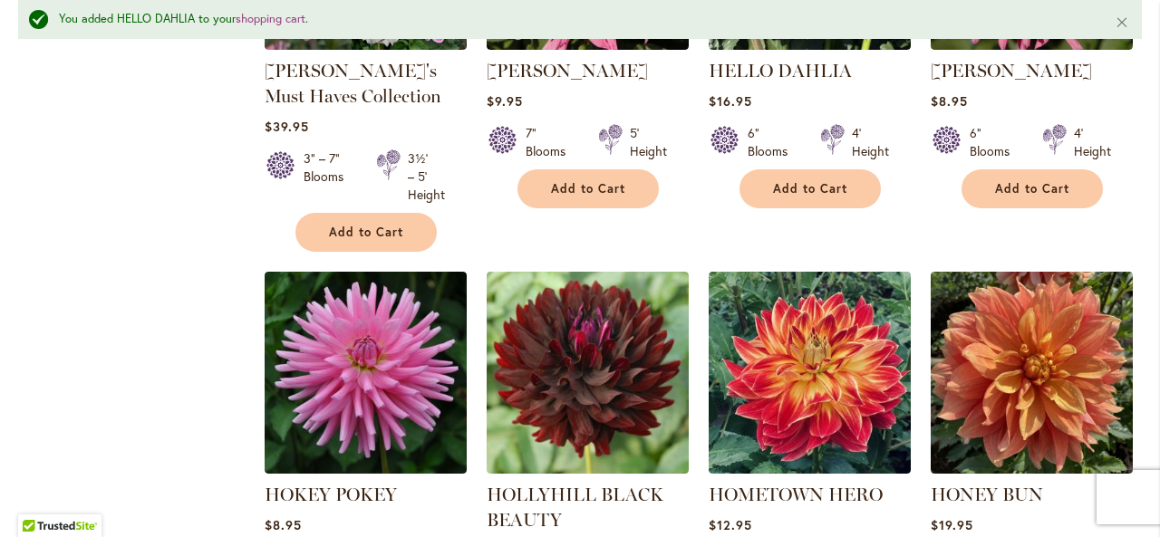
scroll to position [5839, 0]
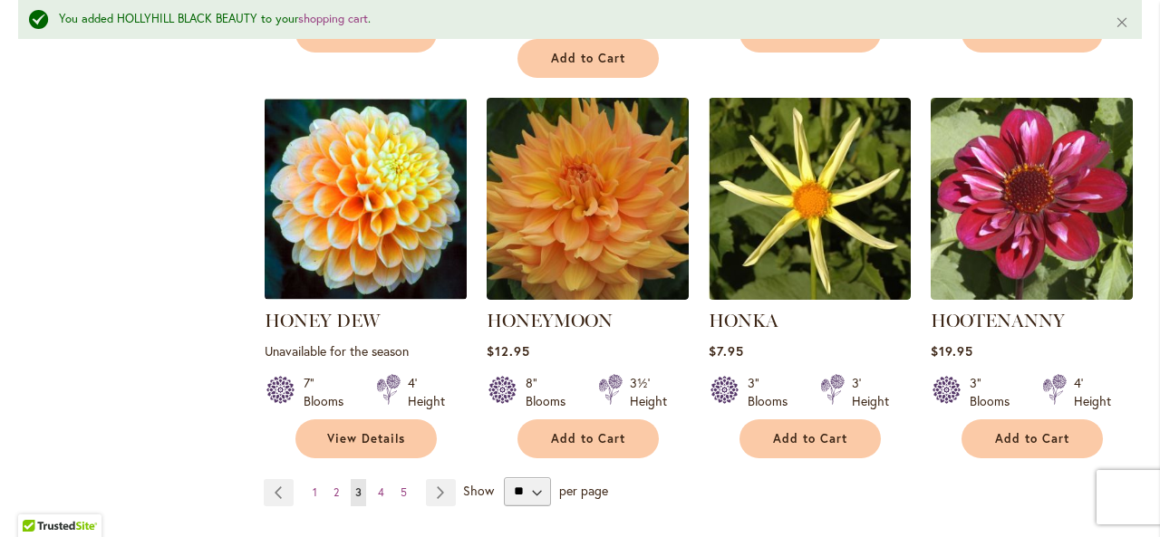
scroll to position [6528, 0]
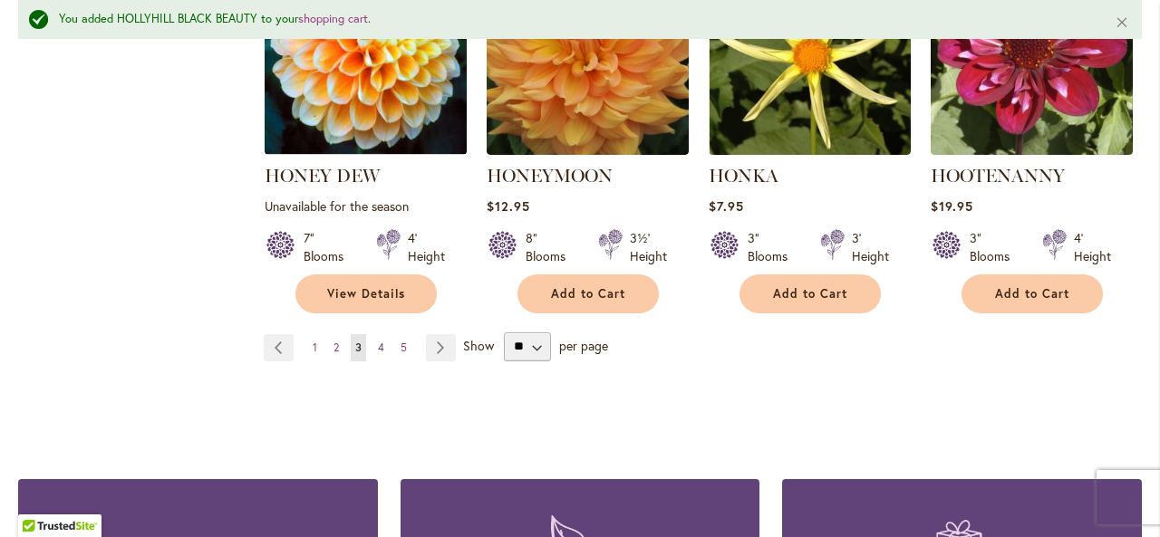
click at [380, 341] on span "4" at bounding box center [381, 348] width 6 height 14
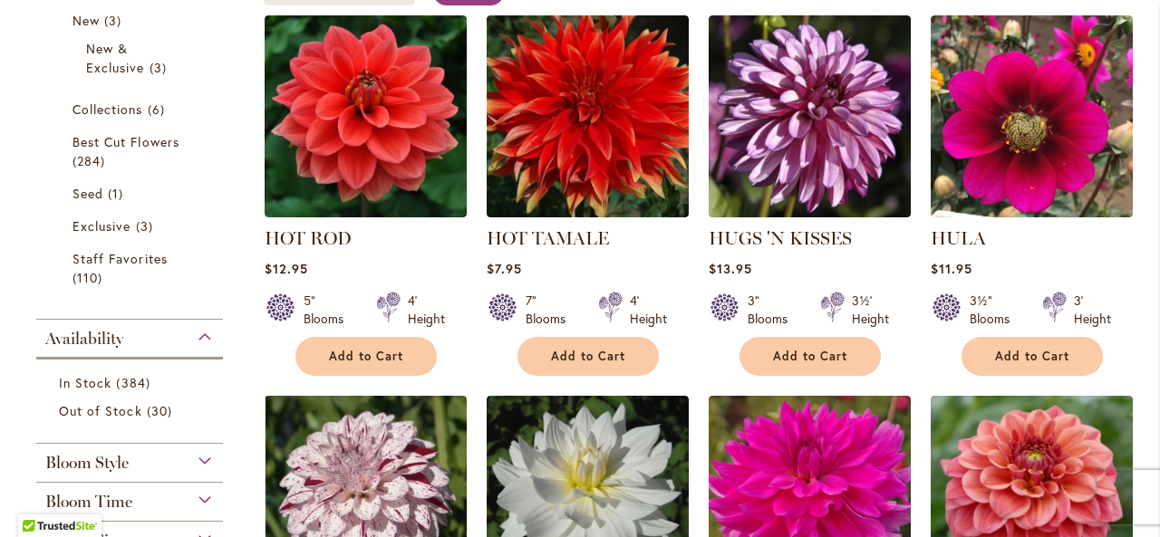
scroll to position [471, 0]
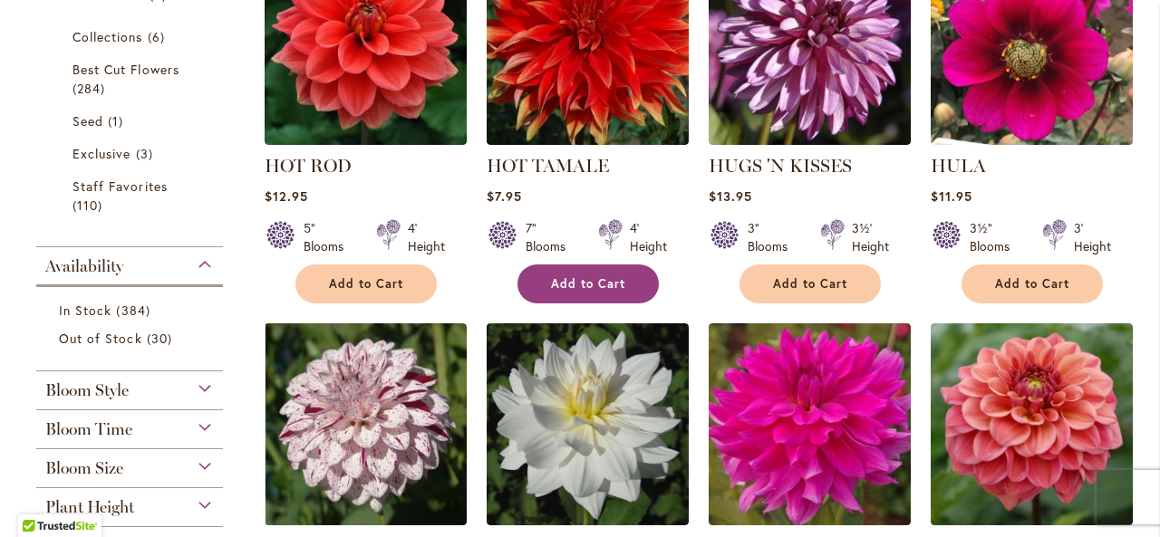
click at [593, 280] on span "Add to Cart" at bounding box center [588, 283] width 74 height 15
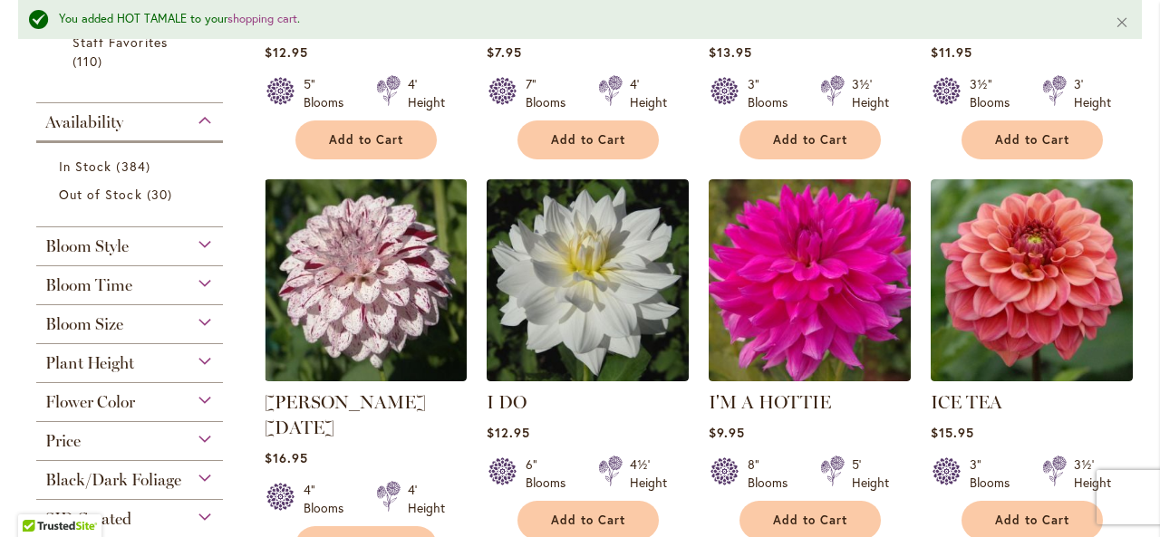
scroll to position [772, 0]
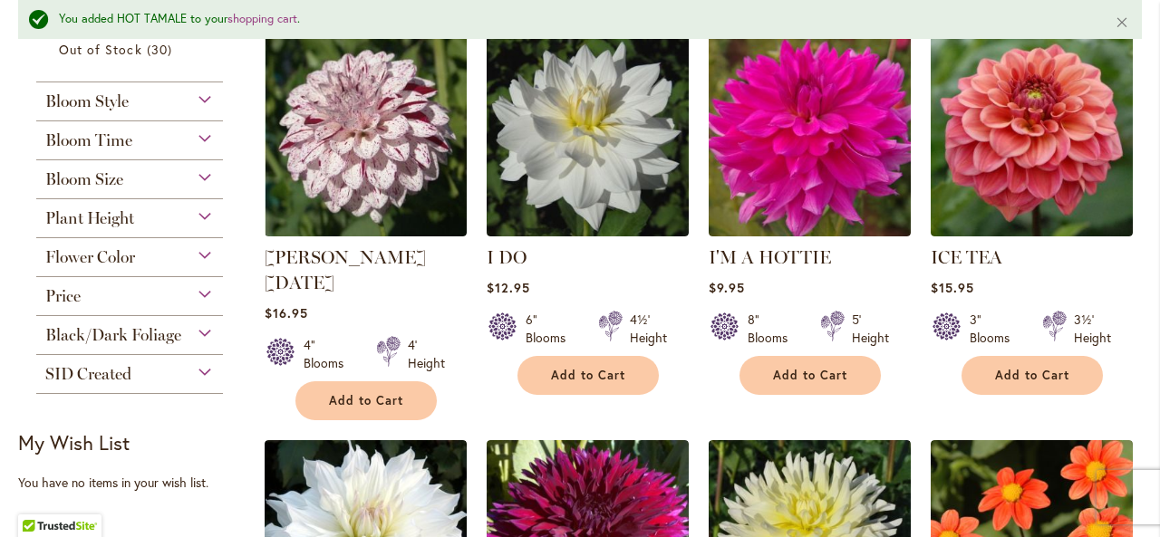
scroll to position [1062, 0]
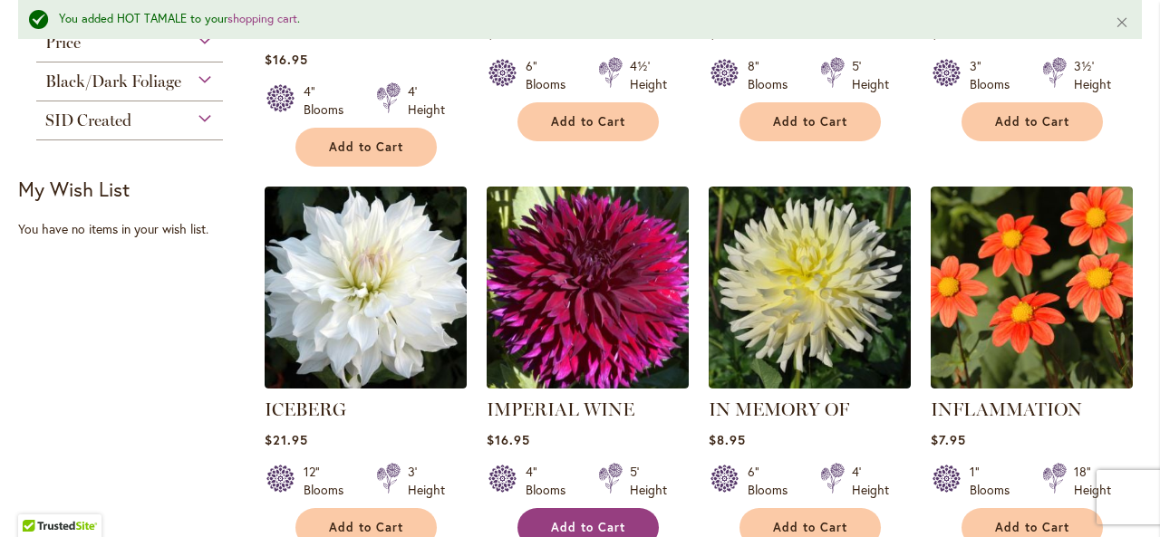
click at [562, 520] on span "Add to Cart" at bounding box center [588, 527] width 74 height 15
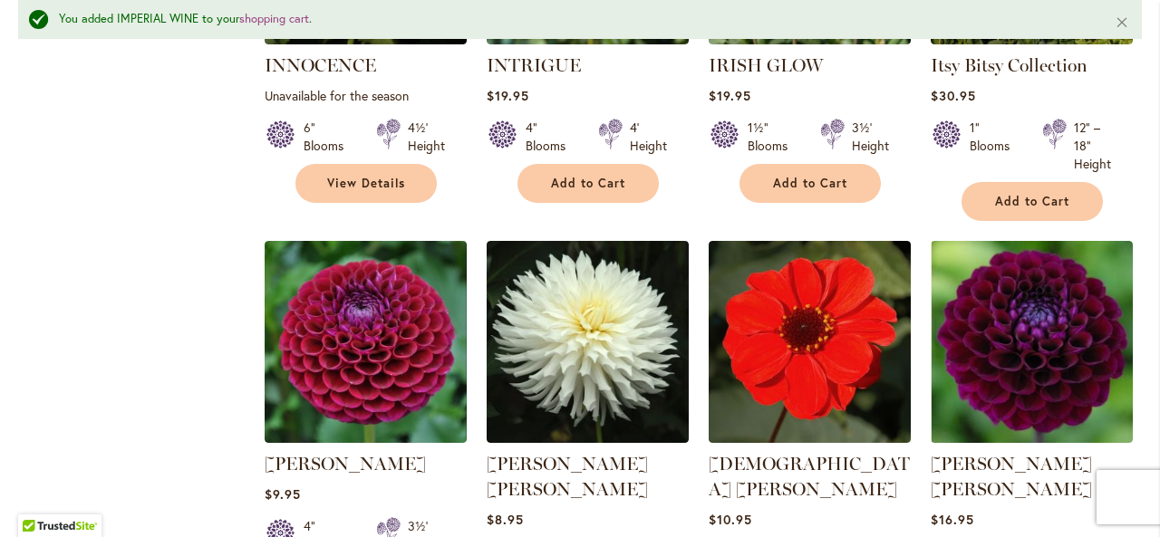
scroll to position [1824, 0]
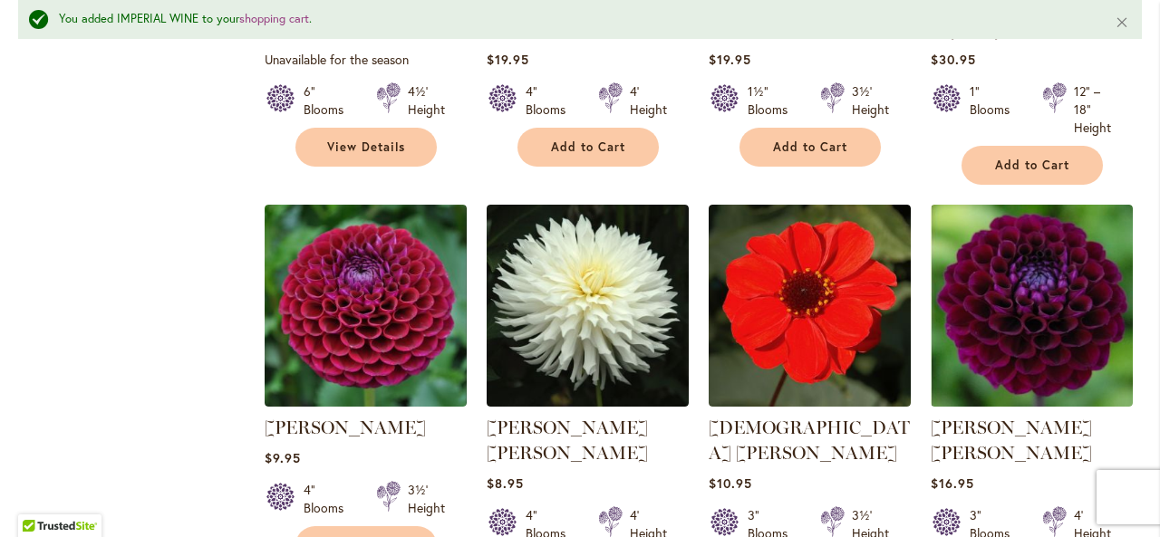
click at [326, 530] on button "Add to Cart" at bounding box center [365, 546] width 141 height 39
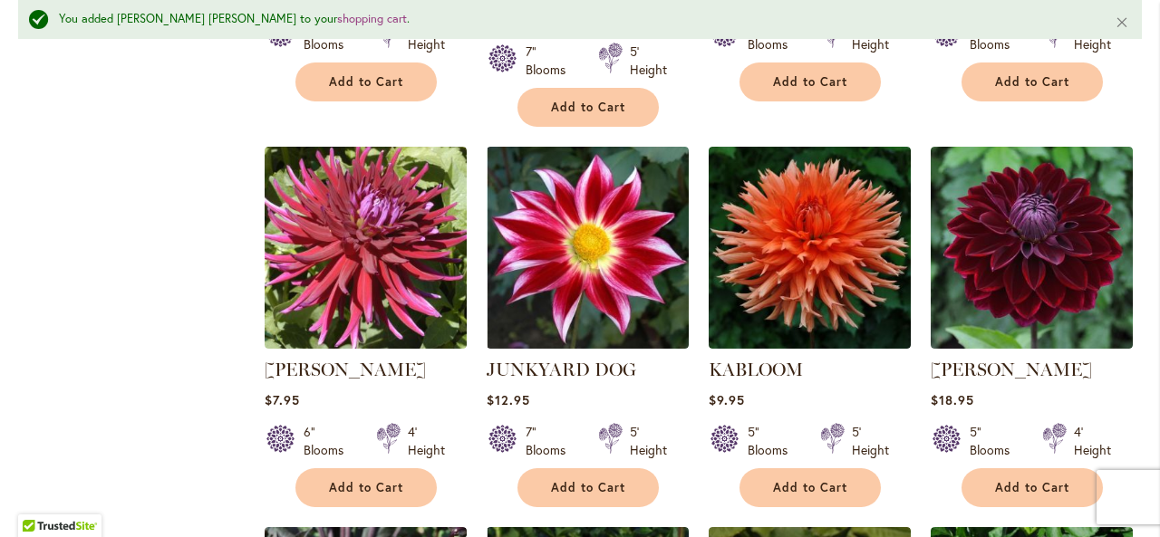
scroll to position [2730, 0]
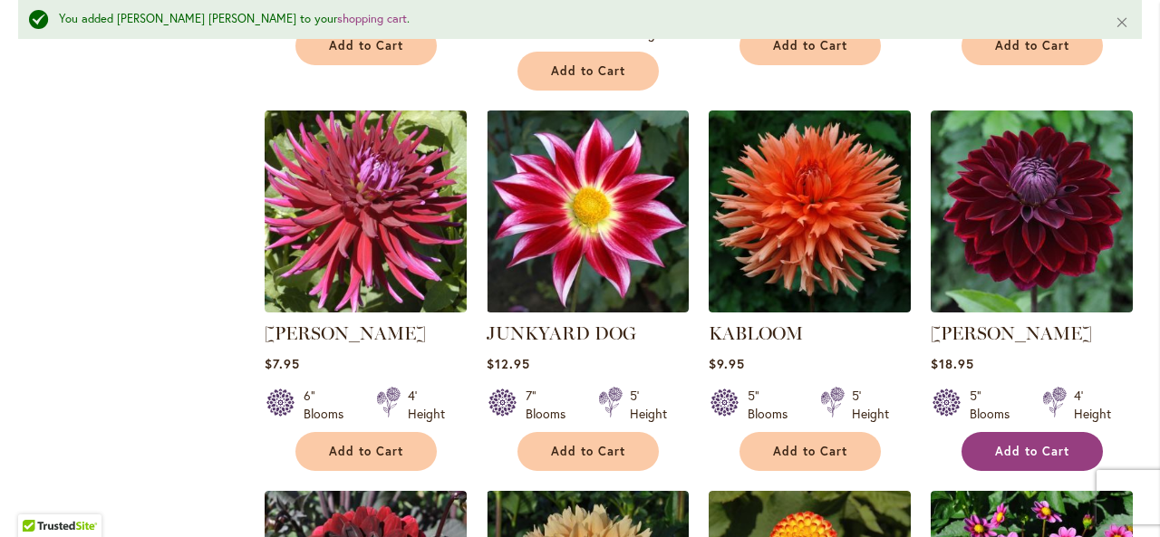
click at [1014, 432] on button "Add to Cart" at bounding box center [1032, 451] width 141 height 39
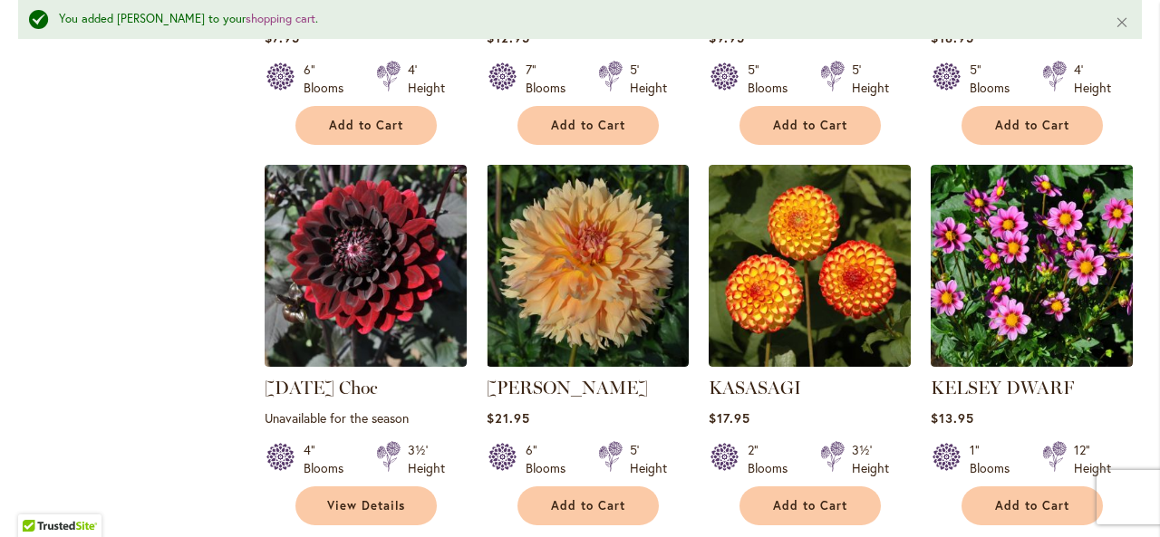
scroll to position [3129, 0]
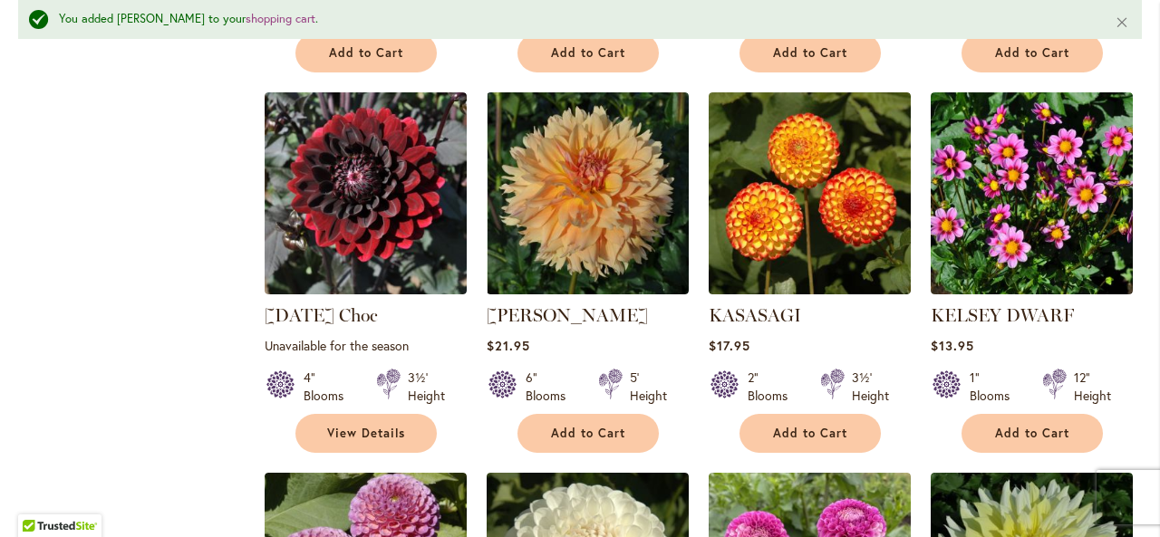
click at [696, 425] on ol "HOT ROD Rating: 68% 4 Reviews $12.95 5" Blooms 4' Height Add to Cart" at bounding box center [703, 466] width 878 height 6269
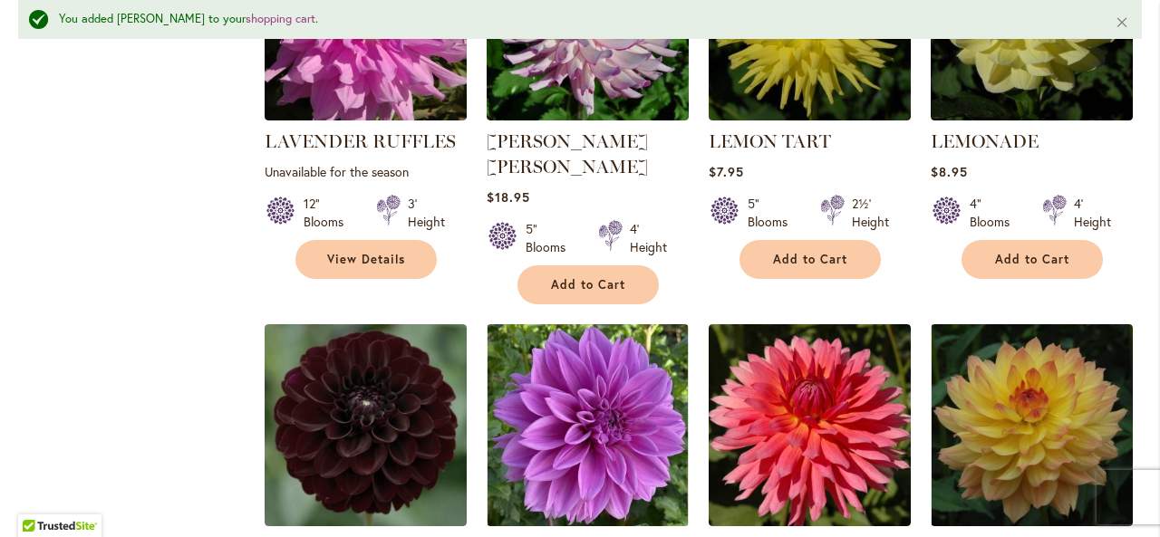
scroll to position [4507, 0]
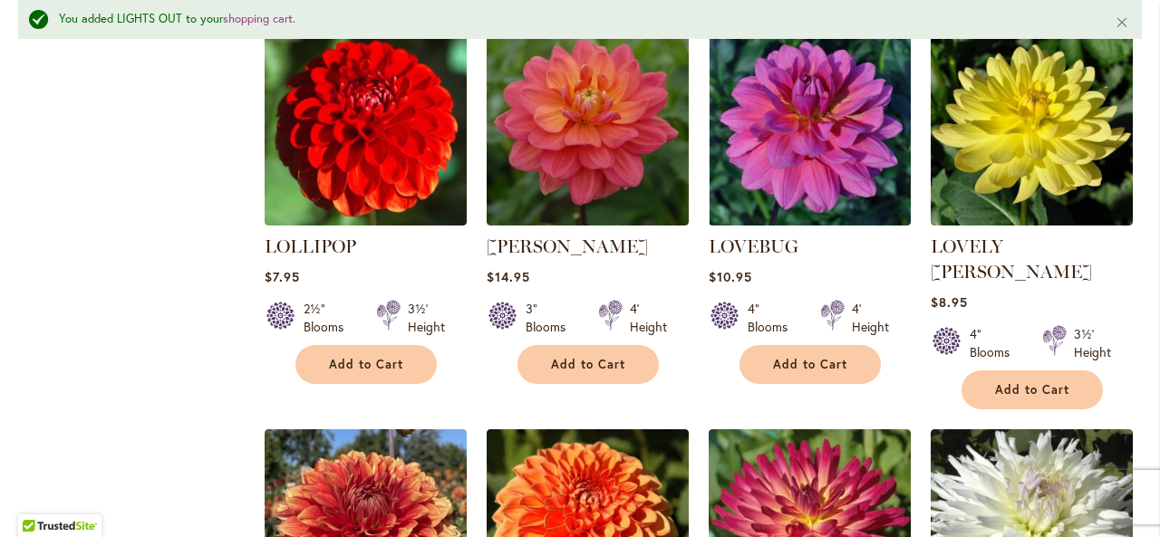
scroll to position [5703, 0]
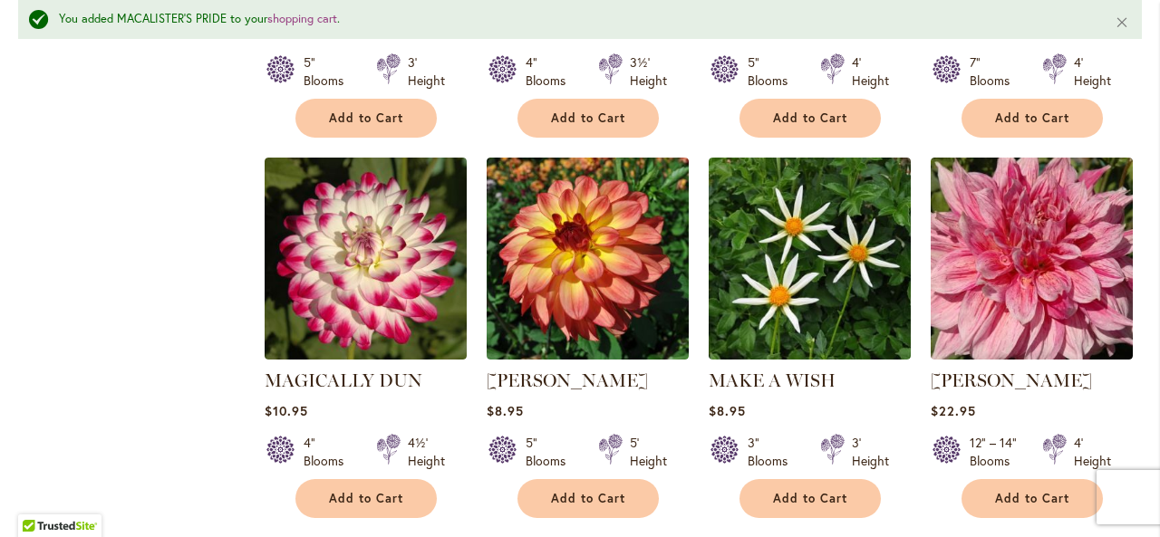
scroll to position [6174, 0]
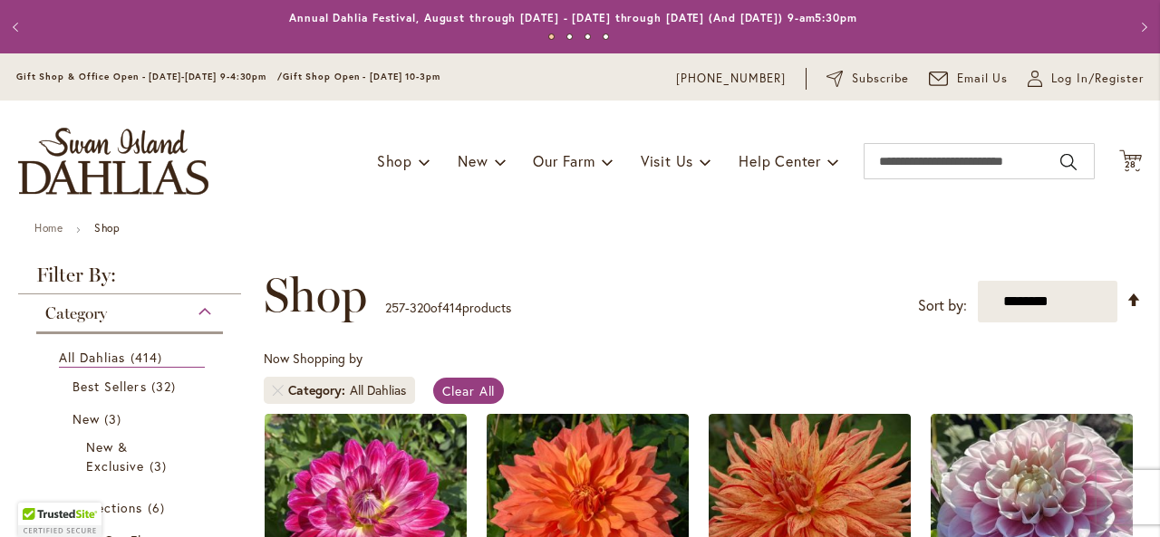
scroll to position [281, 0]
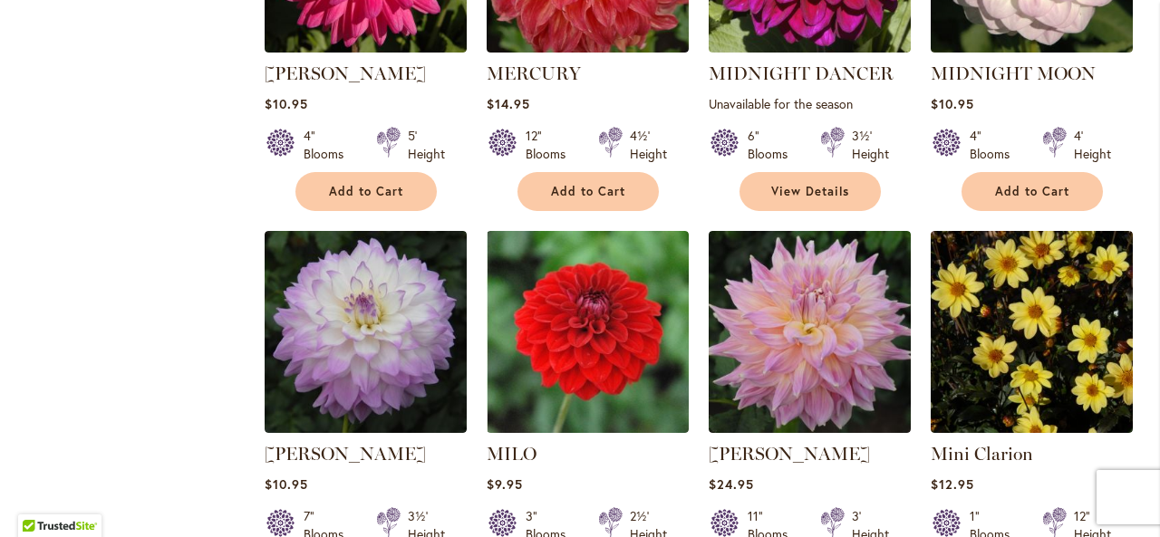
scroll to position [1840, 0]
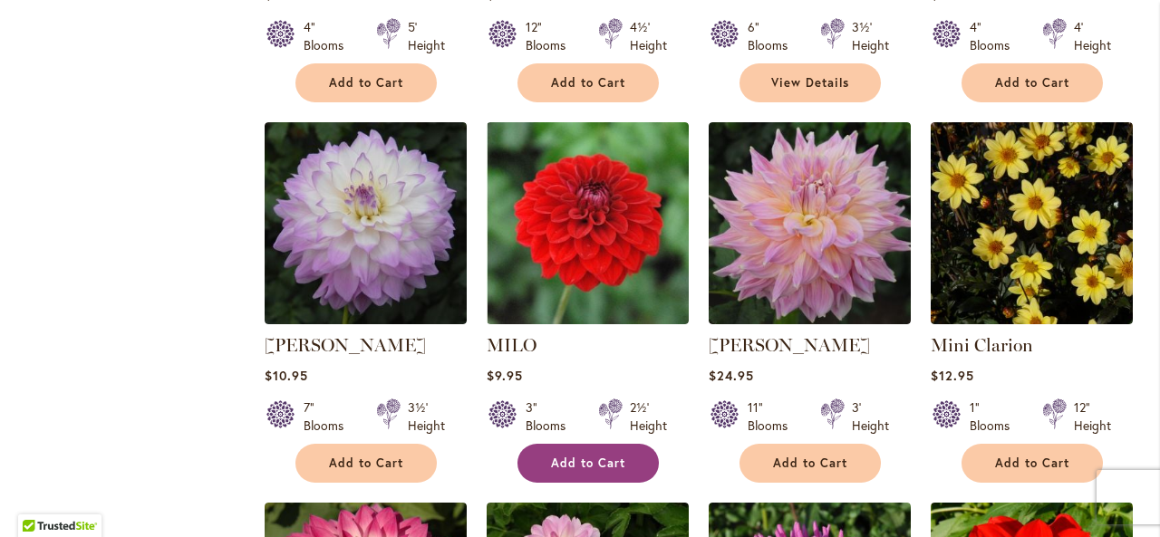
click at [615, 459] on span "Add to Cart" at bounding box center [588, 463] width 74 height 15
click at [708, 470] on li "[PERSON_NAME] Rating: 80% 1 Review $24.95 11" Blooms 3' Height Add to Cart" at bounding box center [810, 302] width 204 height 363
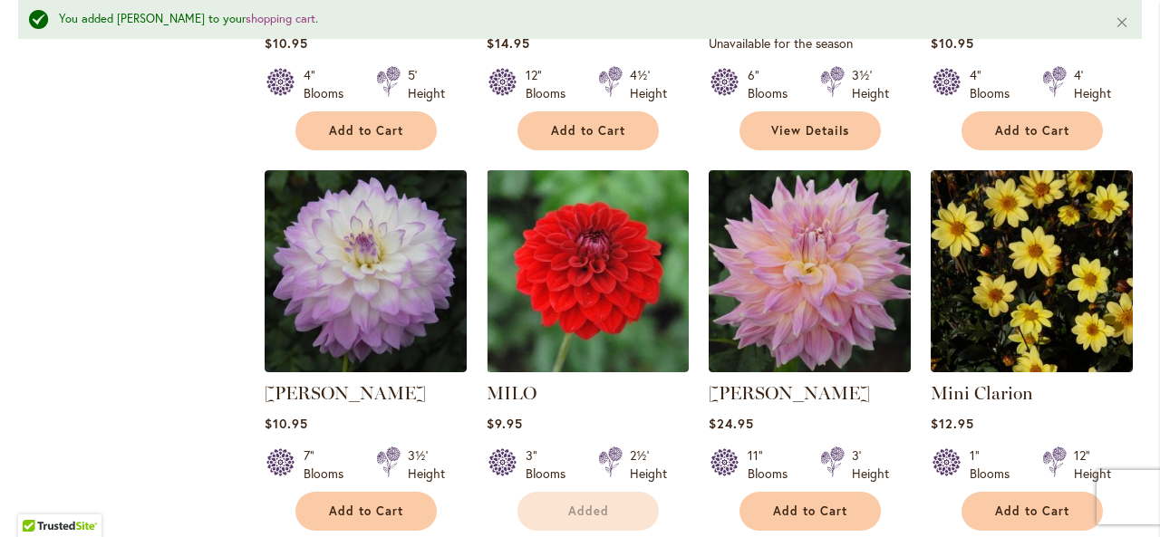
scroll to position [1960, 0]
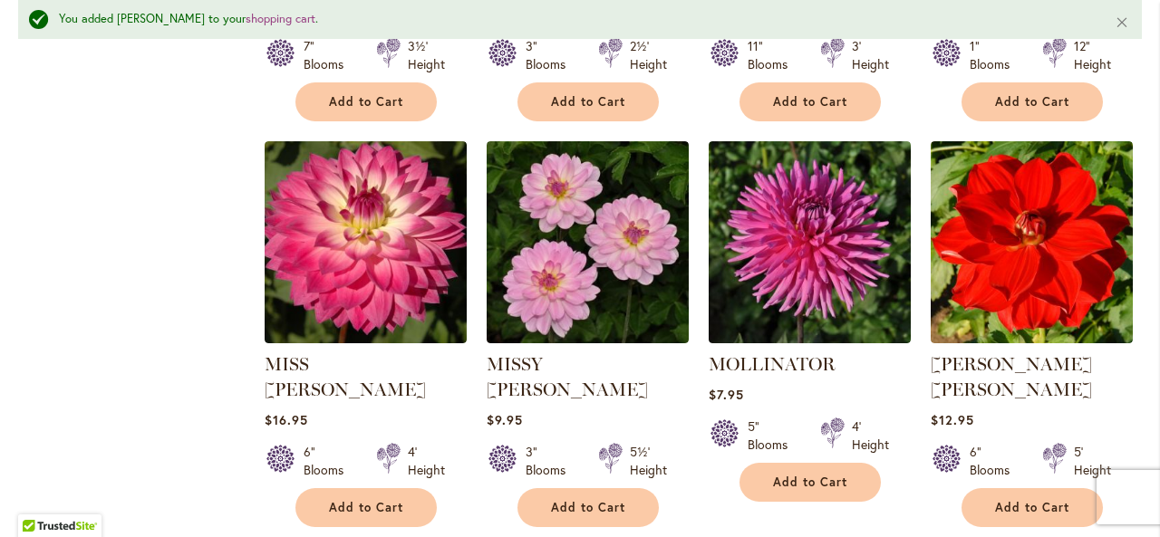
scroll to position [2322, 0]
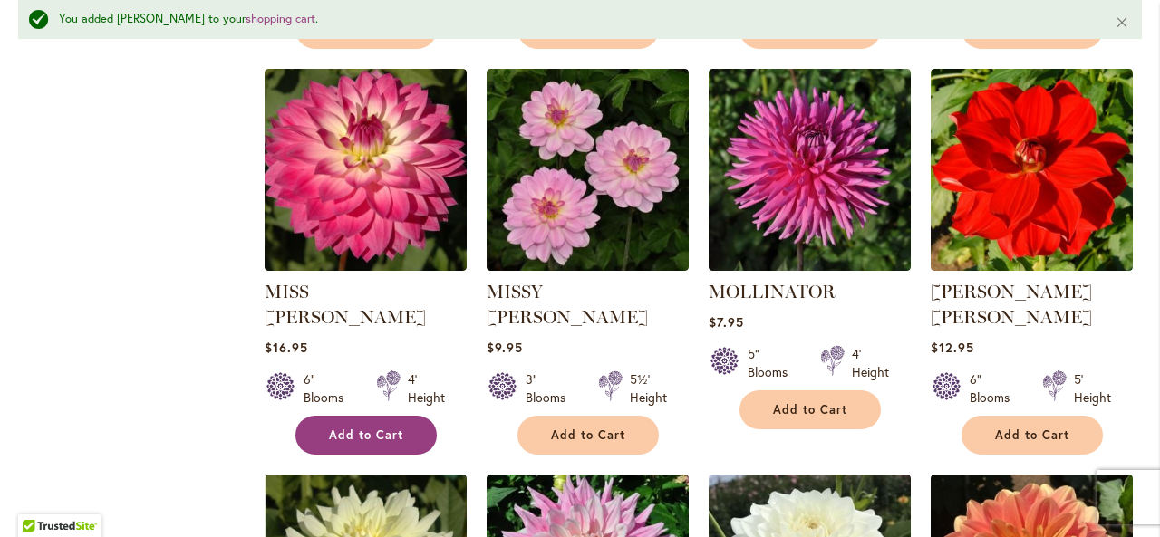
click at [348, 421] on button "Add to Cart" at bounding box center [365, 435] width 141 height 39
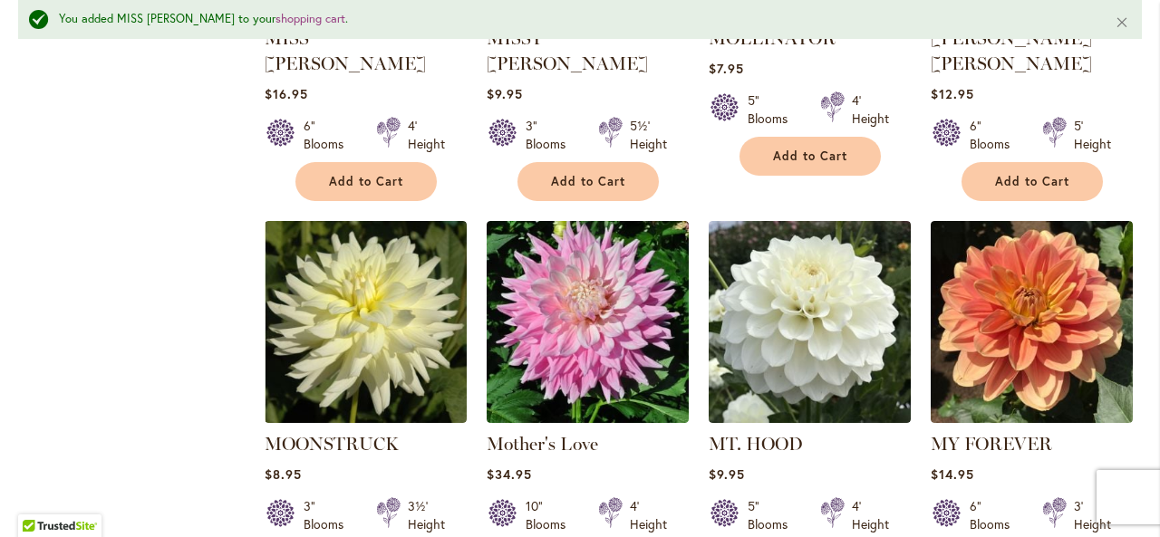
scroll to position [2685, 0]
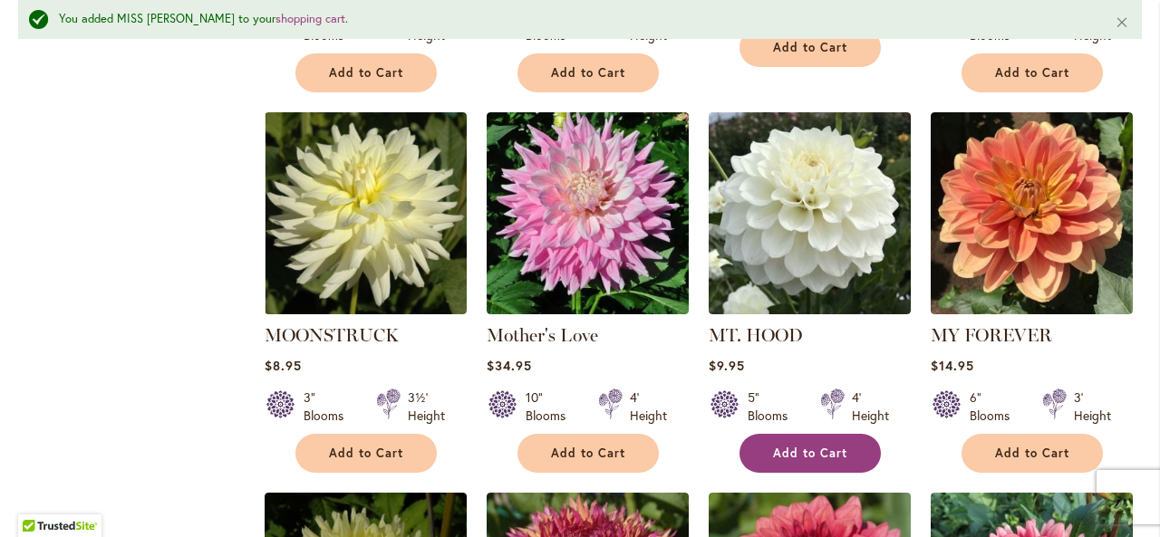
click at [827, 446] on span "Add to Cart" at bounding box center [810, 453] width 74 height 15
click at [814, 446] on span "Add to Cart" at bounding box center [810, 453] width 74 height 15
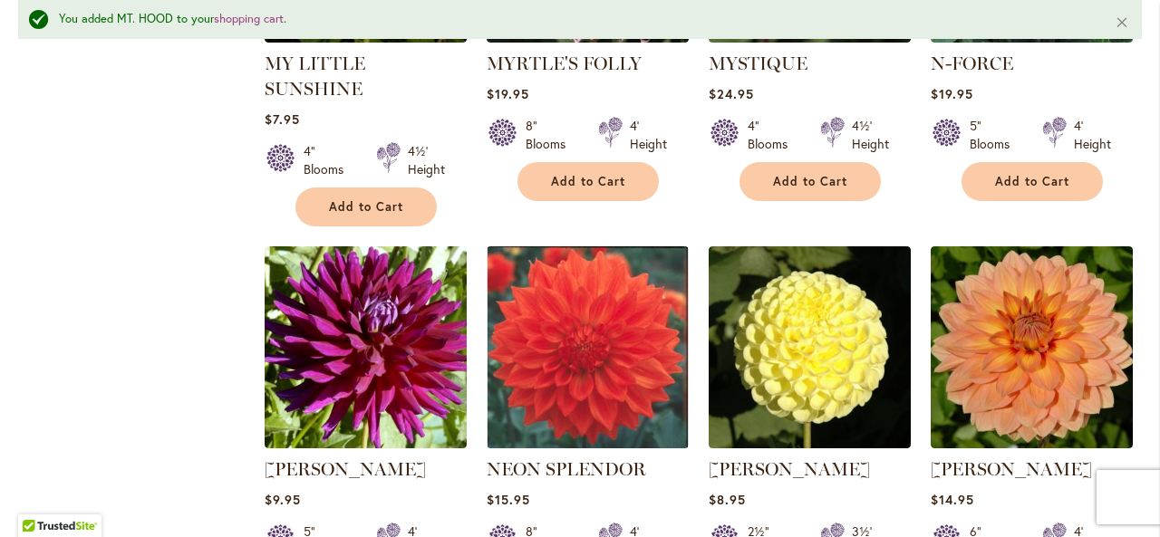
scroll to position [3374, 0]
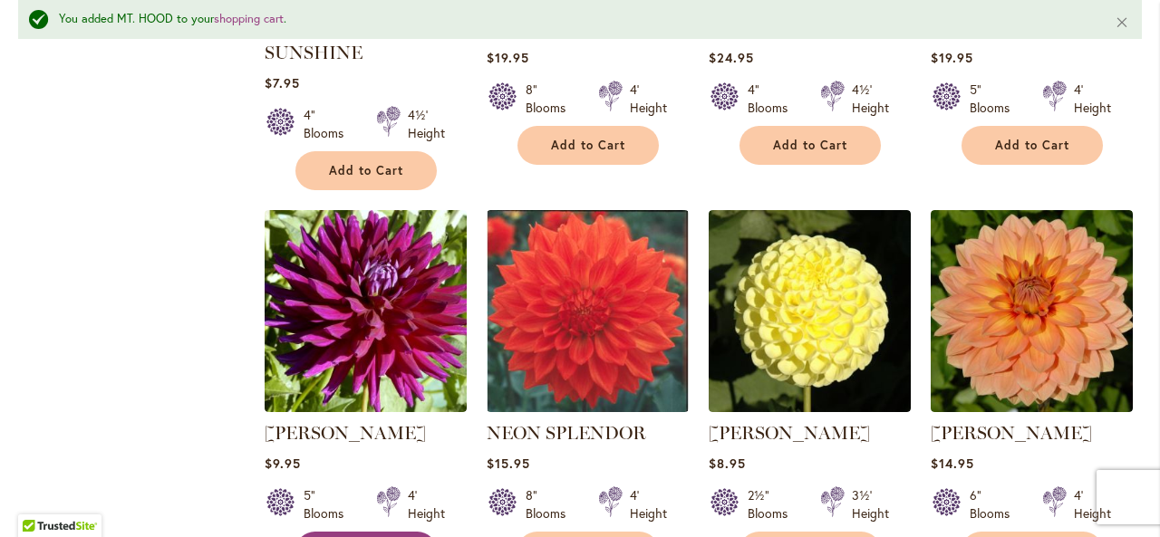
click at [700, 508] on ol "MAMACITA Rating: 100% 1 Review $13.95 5" Blooms 4' Height Add to Cart" at bounding box center [703, 213] width 878 height 6251
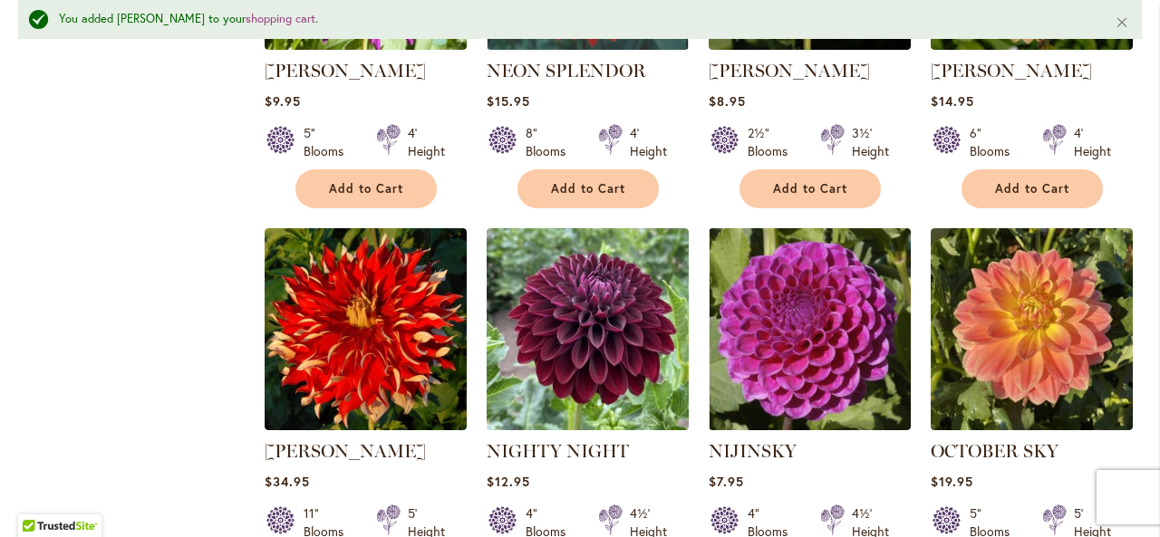
scroll to position [3772, 0]
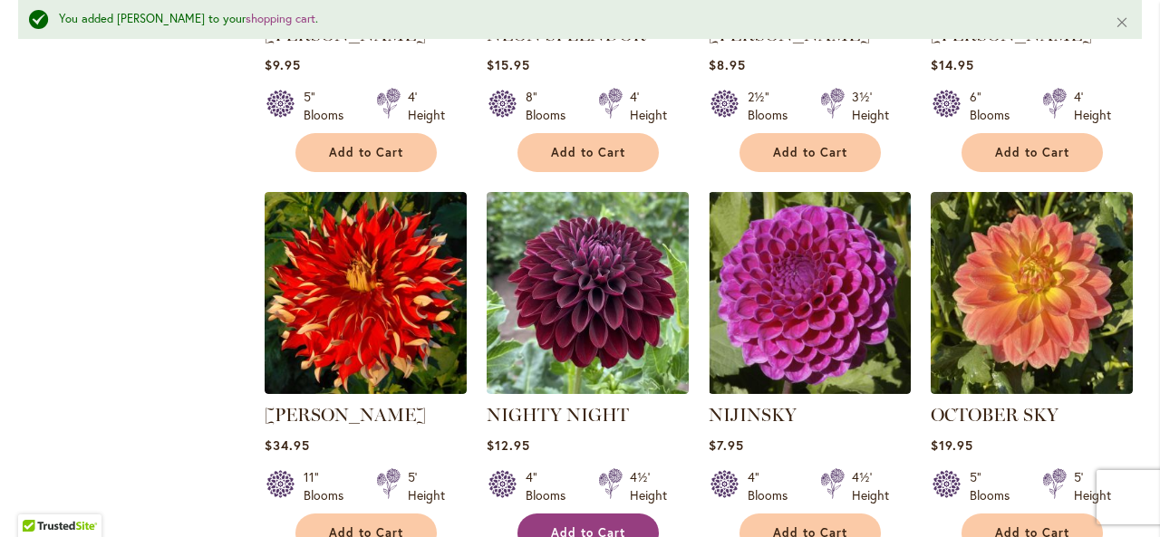
click at [616, 514] on button "Add to Cart" at bounding box center [588, 533] width 141 height 39
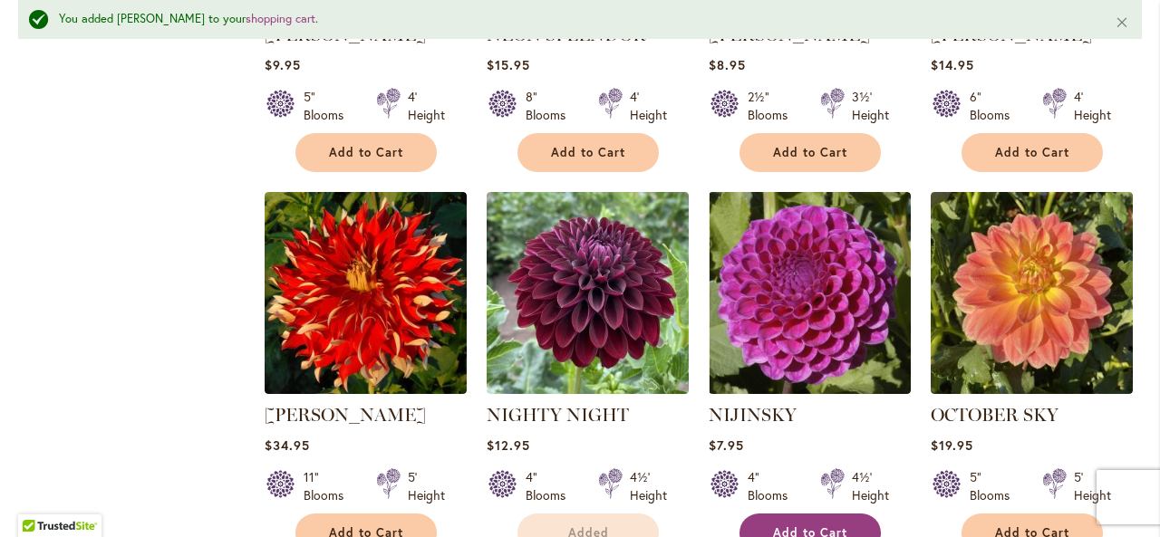
click at [801, 526] on span "Add to Cart" at bounding box center [810, 533] width 74 height 15
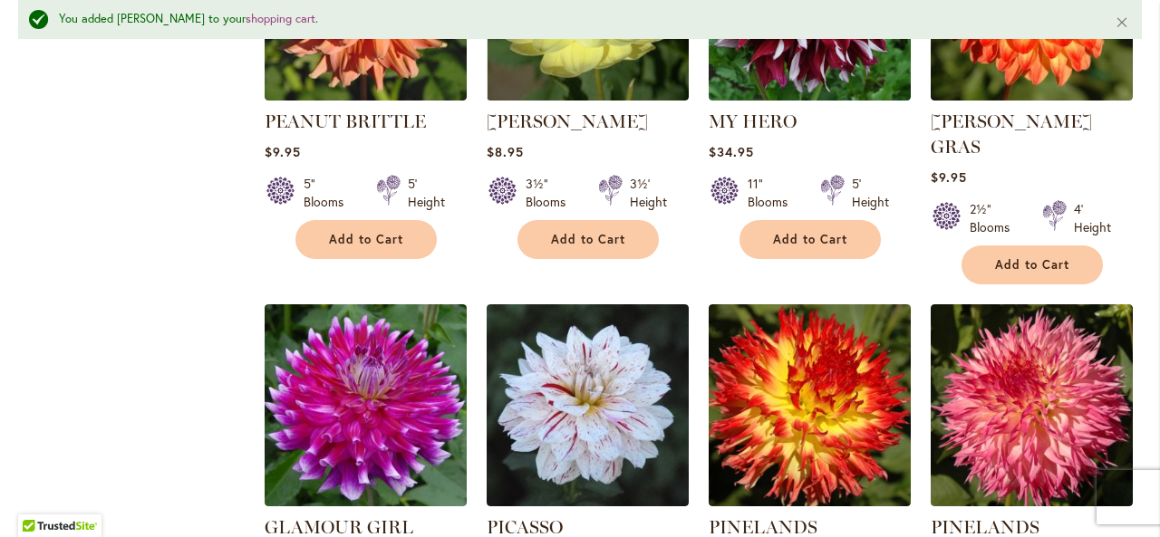
scroll to position [6129, 0]
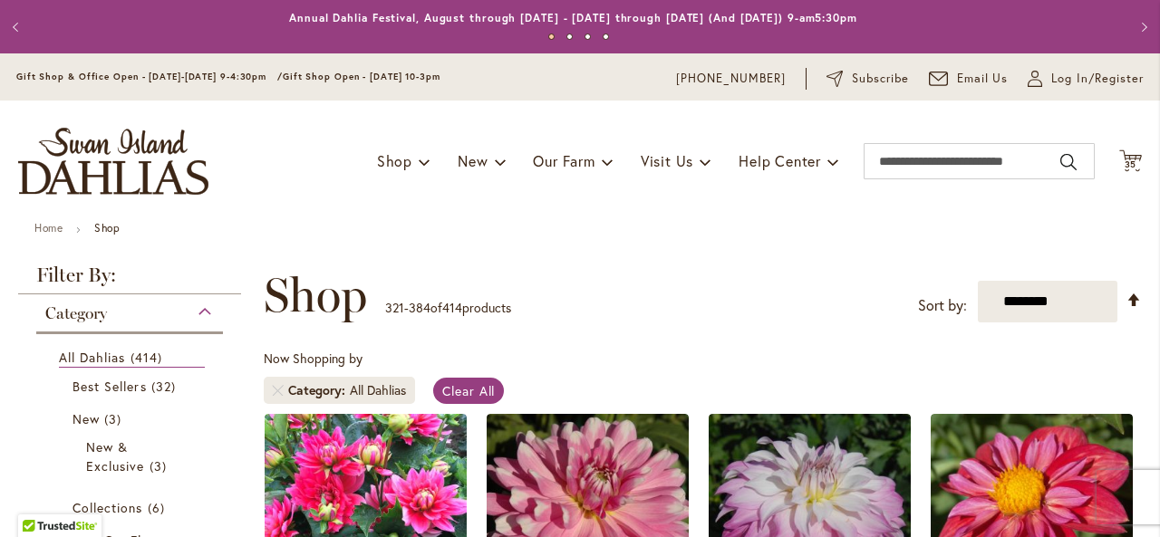
scroll to position [281, 0]
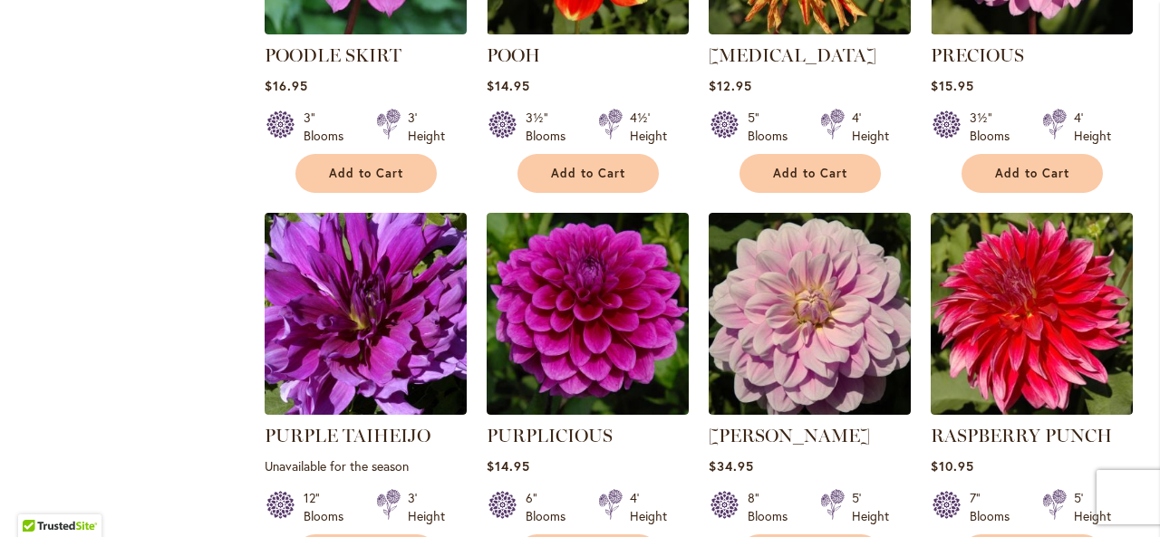
scroll to position [1405, 0]
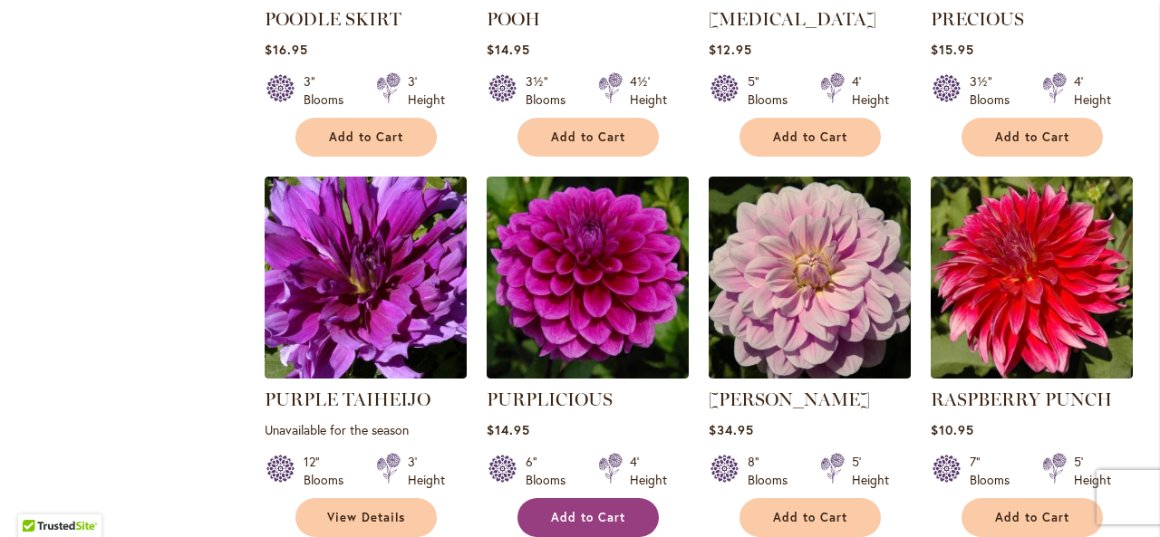
click at [589, 510] on span "Add to Cart" at bounding box center [588, 517] width 74 height 15
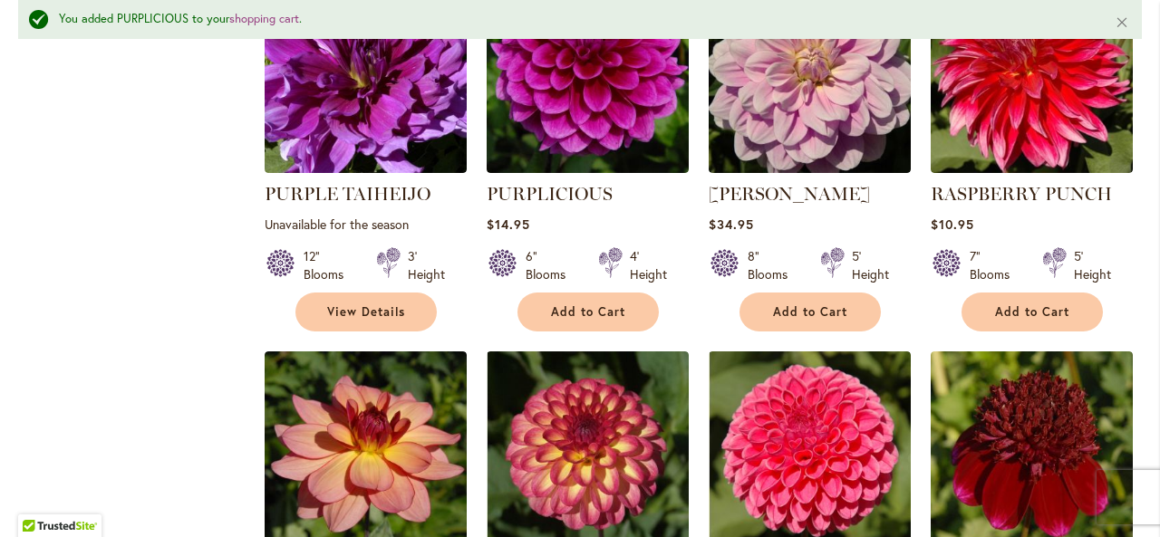
scroll to position [1923, 0]
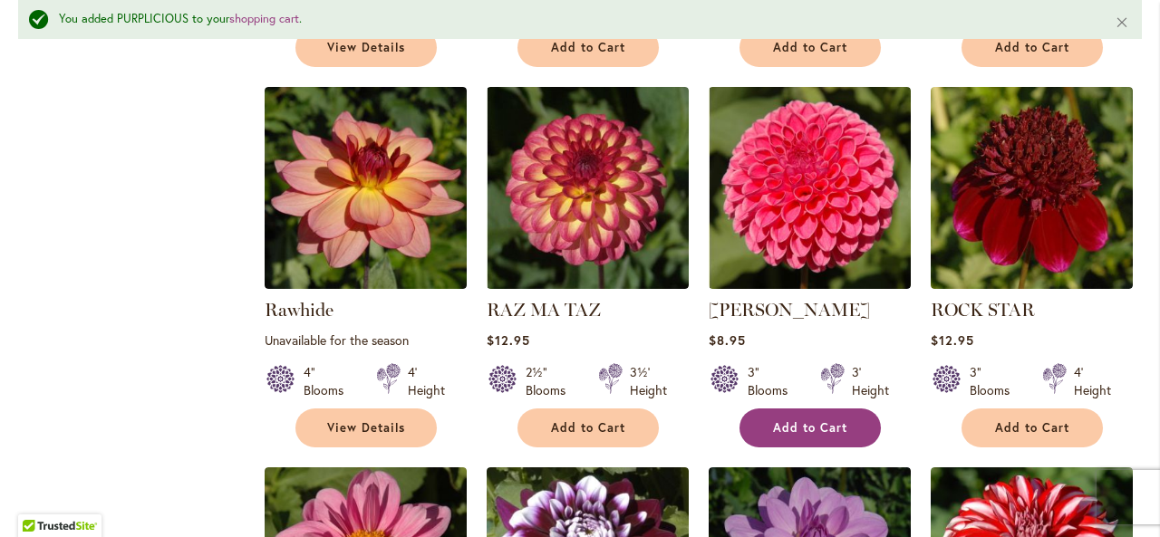
click at [787, 417] on button "Add to Cart" at bounding box center [810, 428] width 141 height 39
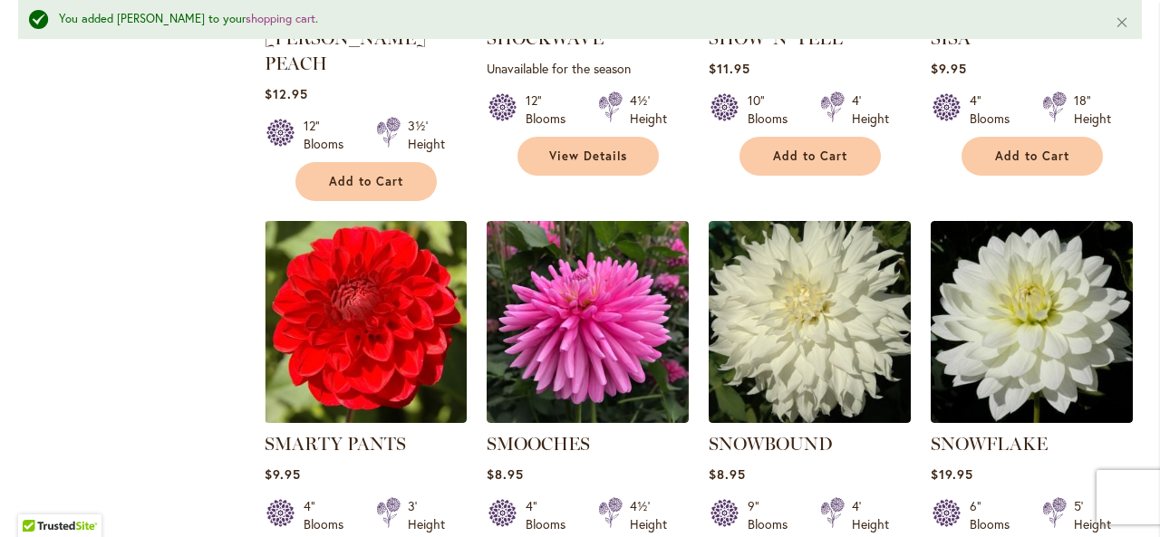
scroll to position [3482, 0]
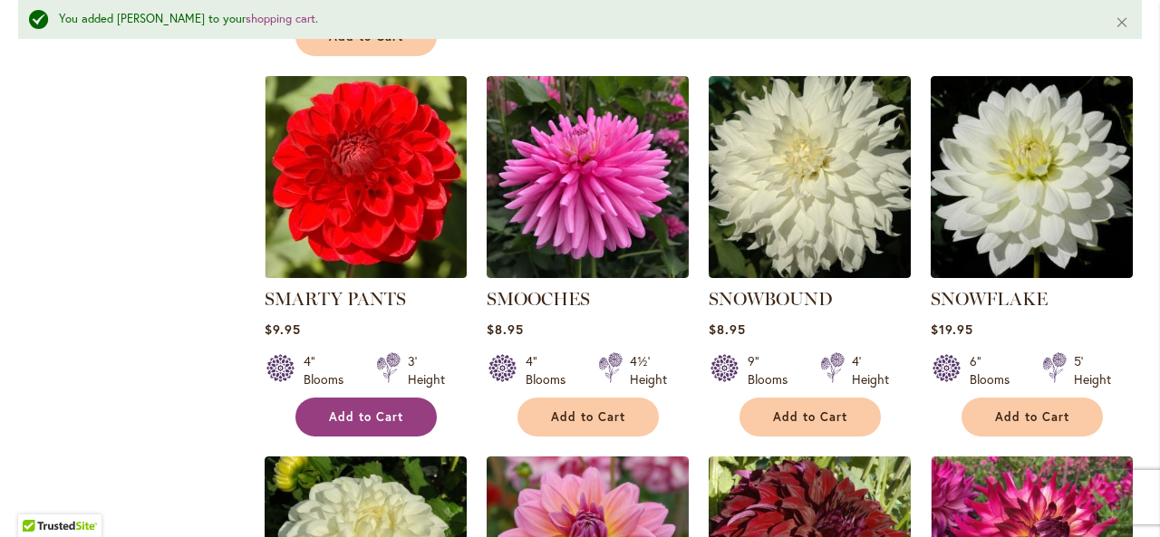
click at [348, 410] on span "Add to Cart" at bounding box center [366, 417] width 74 height 15
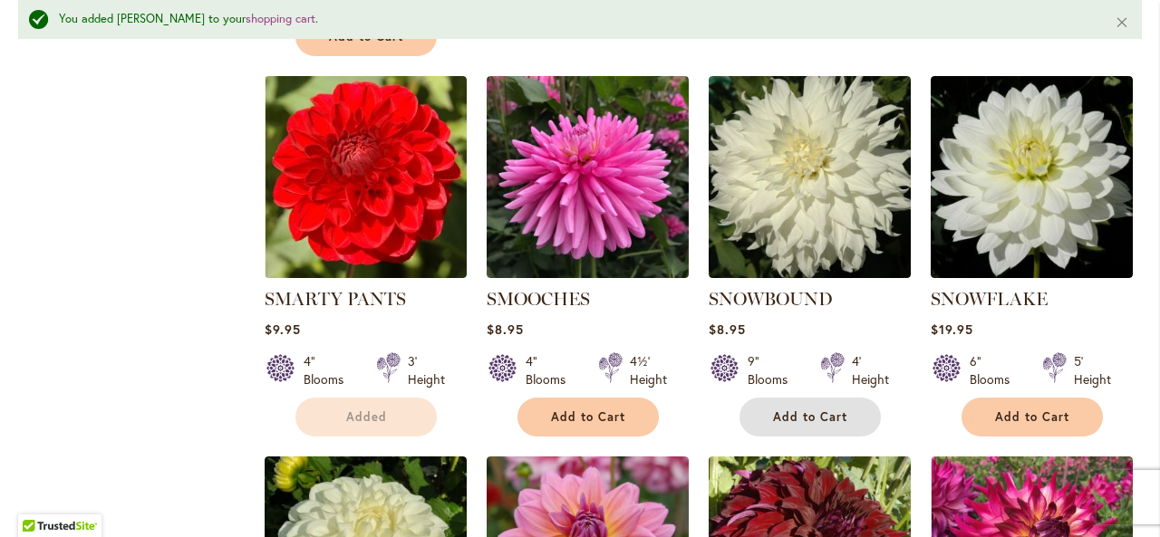
drag, startPoint x: 806, startPoint y: 390, endPoint x: 698, endPoint y: 447, distance: 122.0
click at [806, 410] on span "Add to Cart" at bounding box center [810, 417] width 74 height 15
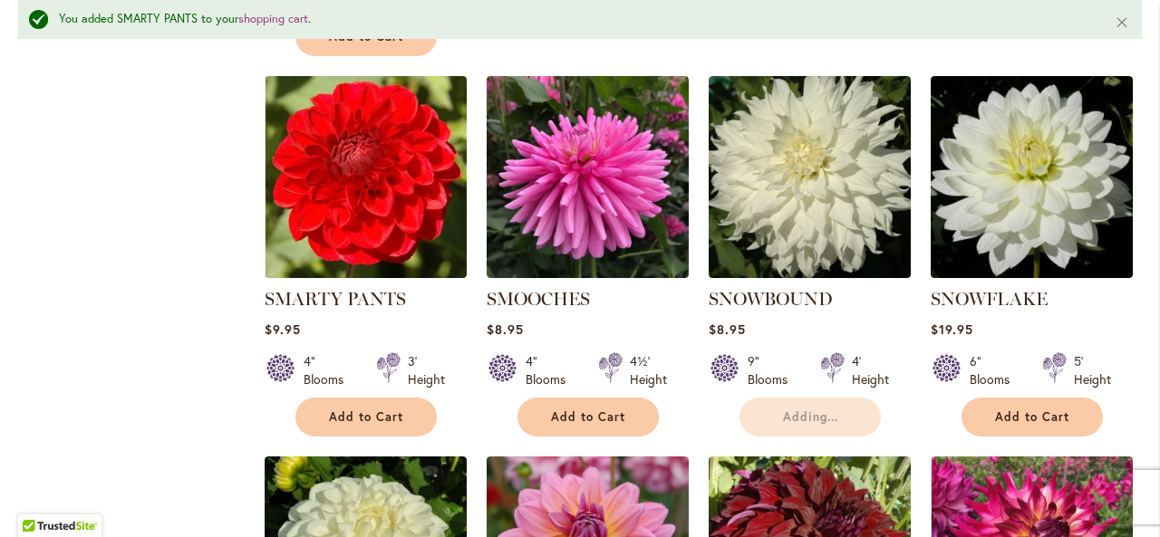
click at [694, 456] on ol "PINK DUCHESS Rating: 98% 3 Reviews $19.95 4" Blooms 18" Height Add to Cart" at bounding box center [703, 66] width 878 height 6174
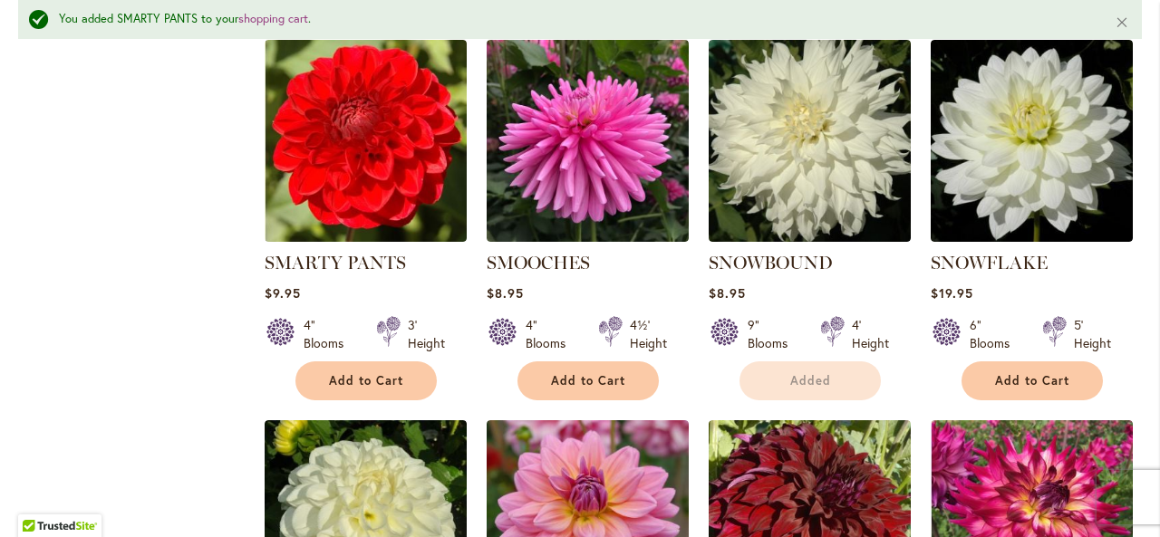
click at [694, 456] on ol "PINK DUCHESS Rating: 98% 3 Reviews $19.95 4" Blooms 18" Height Add to Cart" at bounding box center [703, 30] width 878 height 6174
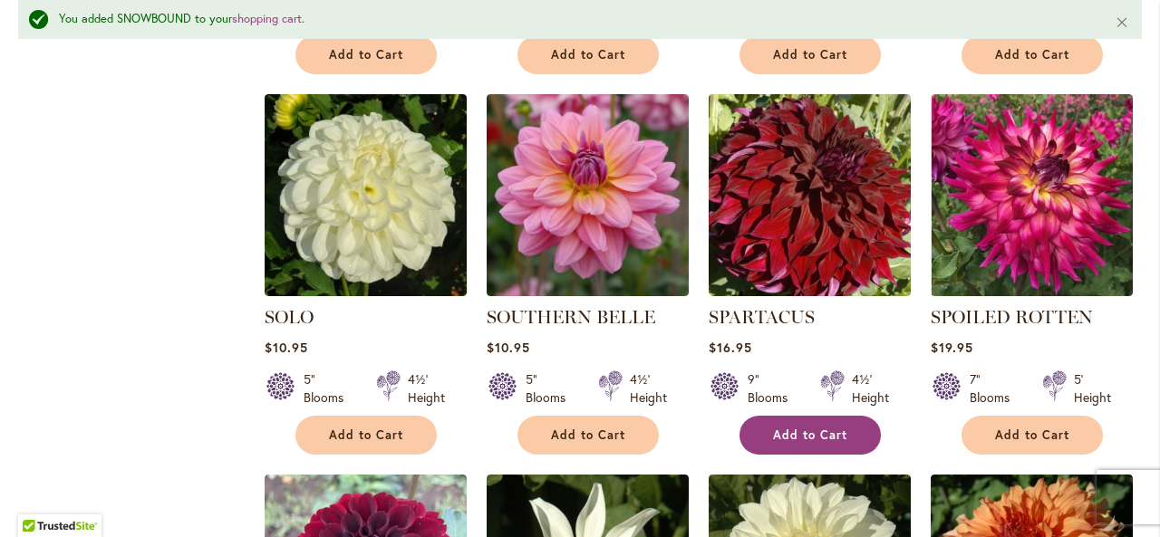
click at [809, 428] on span "Add to Cart" at bounding box center [810, 435] width 74 height 15
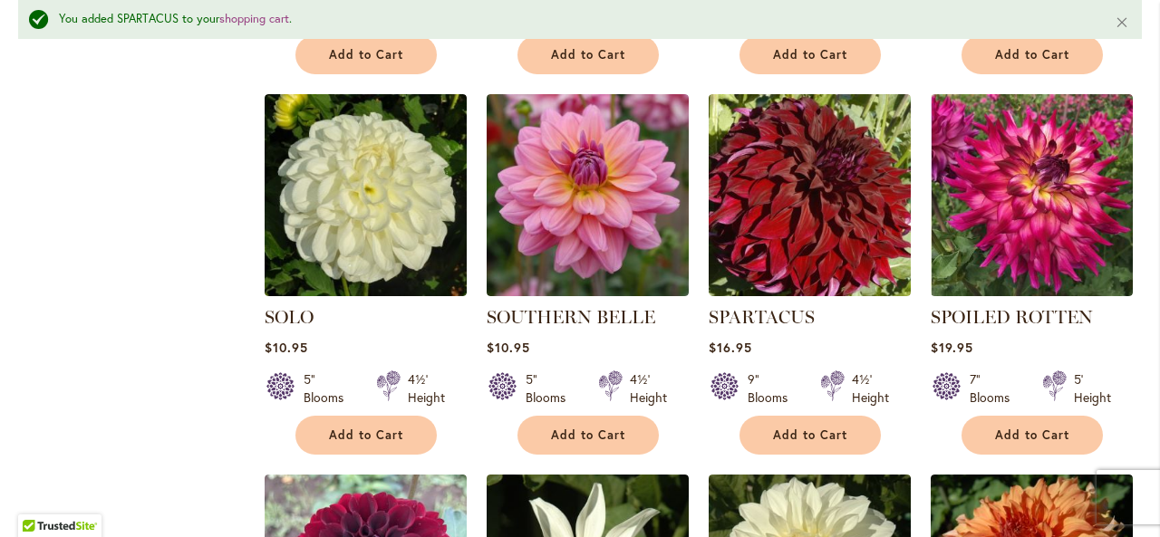
scroll to position [3881, 0]
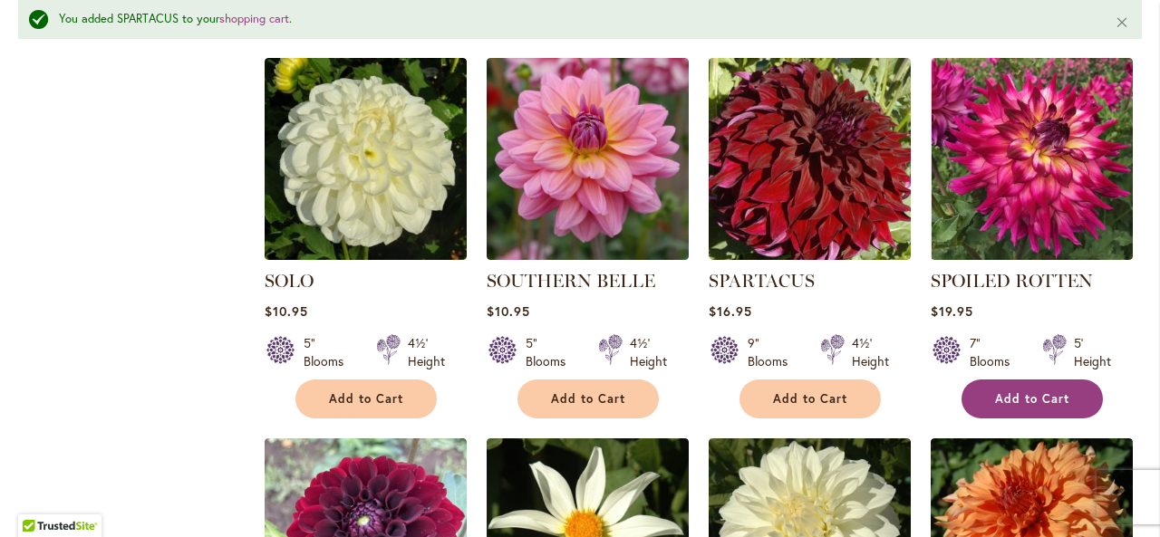
click at [1070, 380] on button "Add to Cart" at bounding box center [1032, 399] width 141 height 39
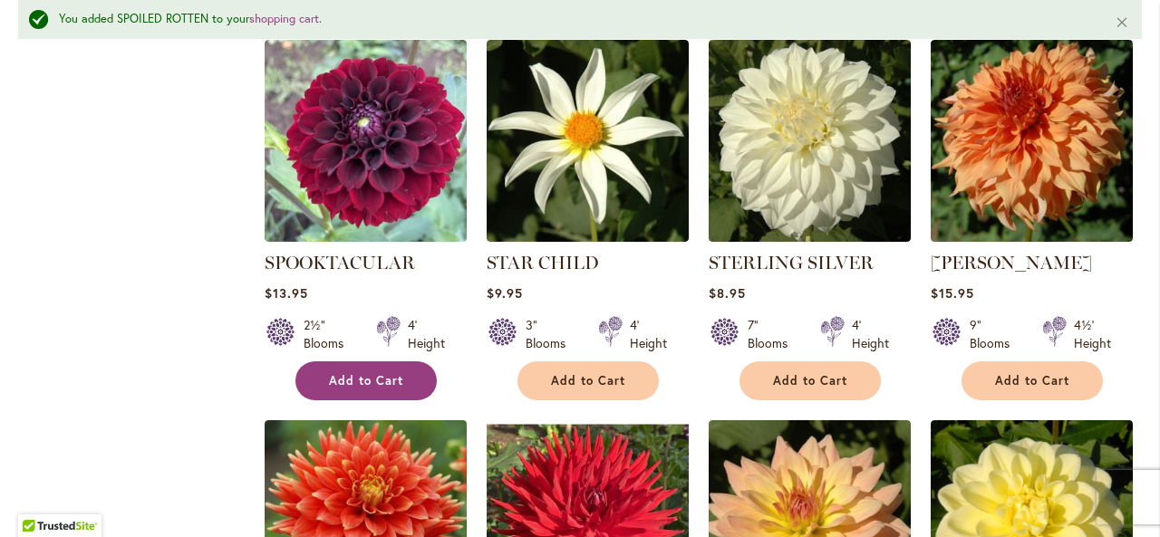
click at [373, 373] on span "Add to Cart" at bounding box center [366, 380] width 74 height 15
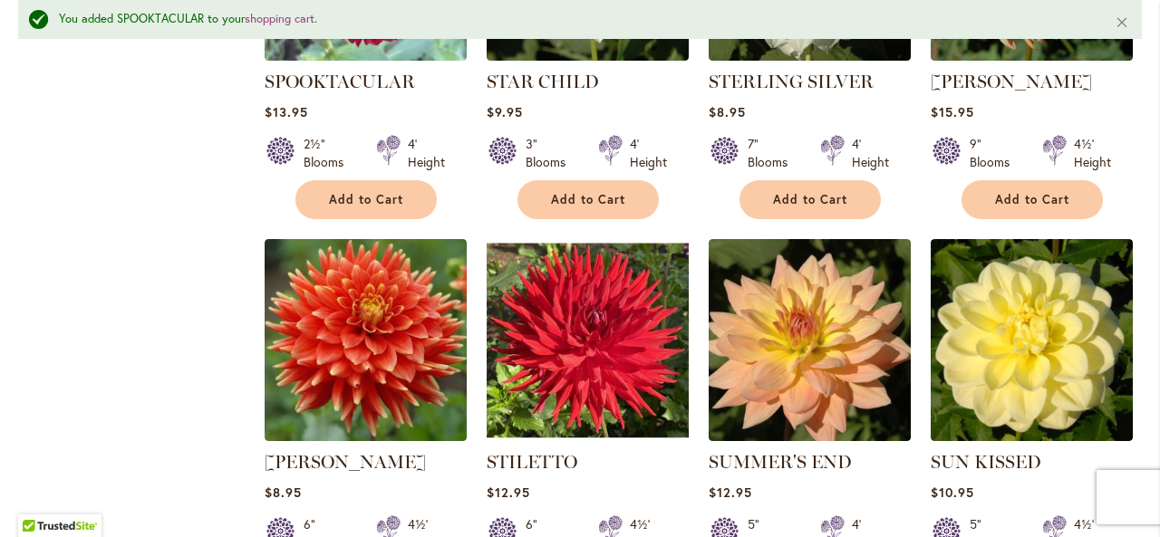
scroll to position [4498, 0]
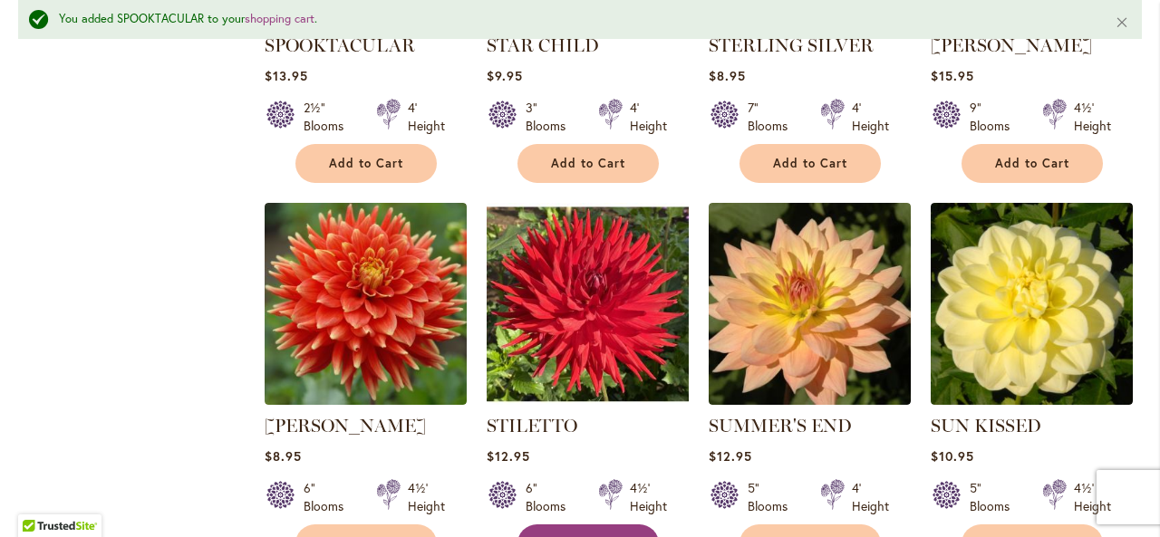
click at [567, 537] on span "Add to Cart" at bounding box center [588, 544] width 74 height 15
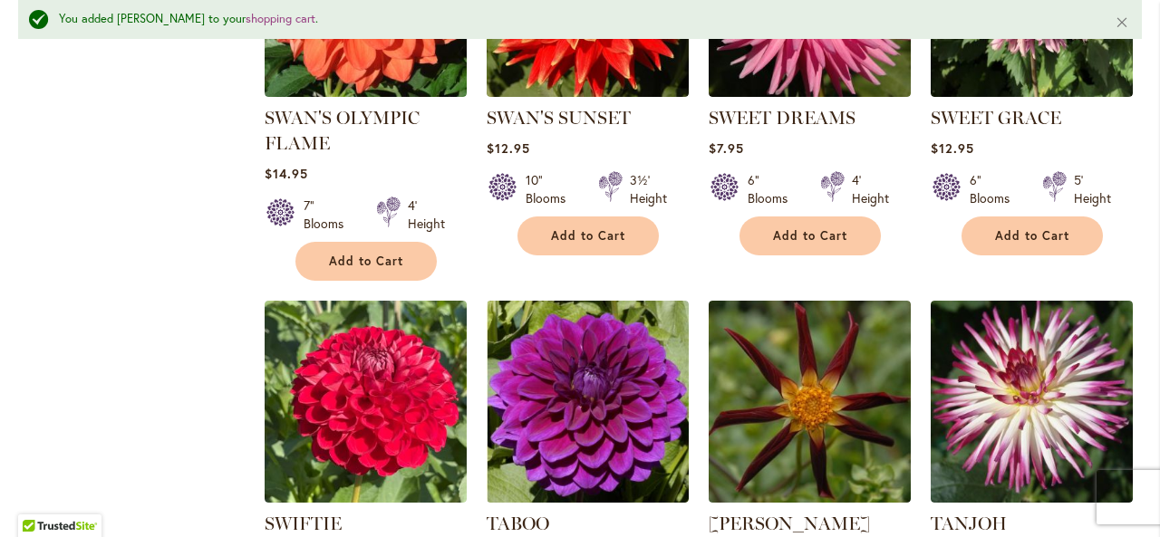
scroll to position [5295, 0]
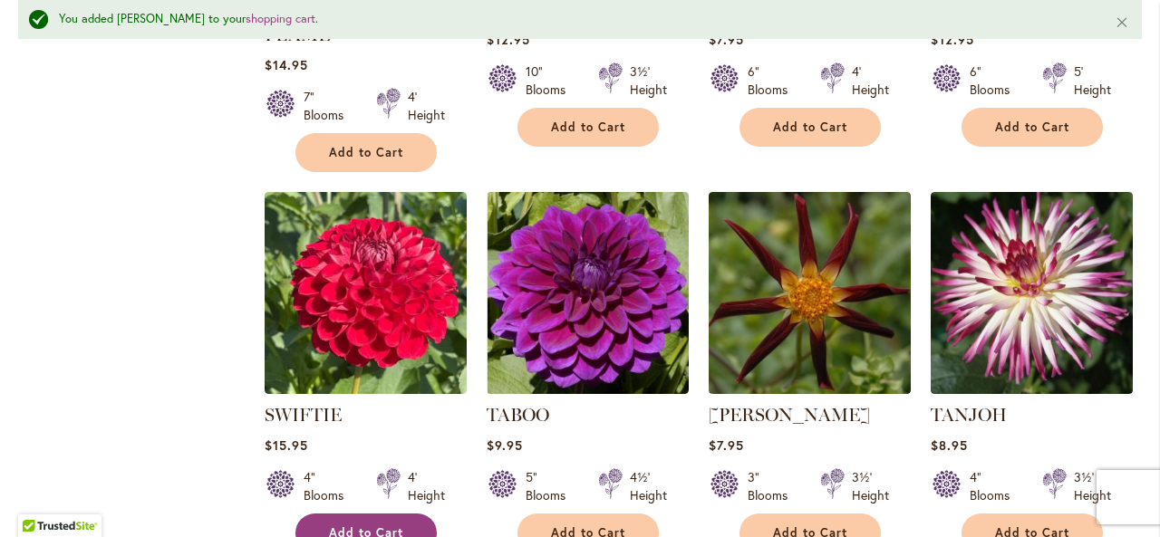
click at [335, 526] on span "Add to Cart" at bounding box center [366, 533] width 74 height 15
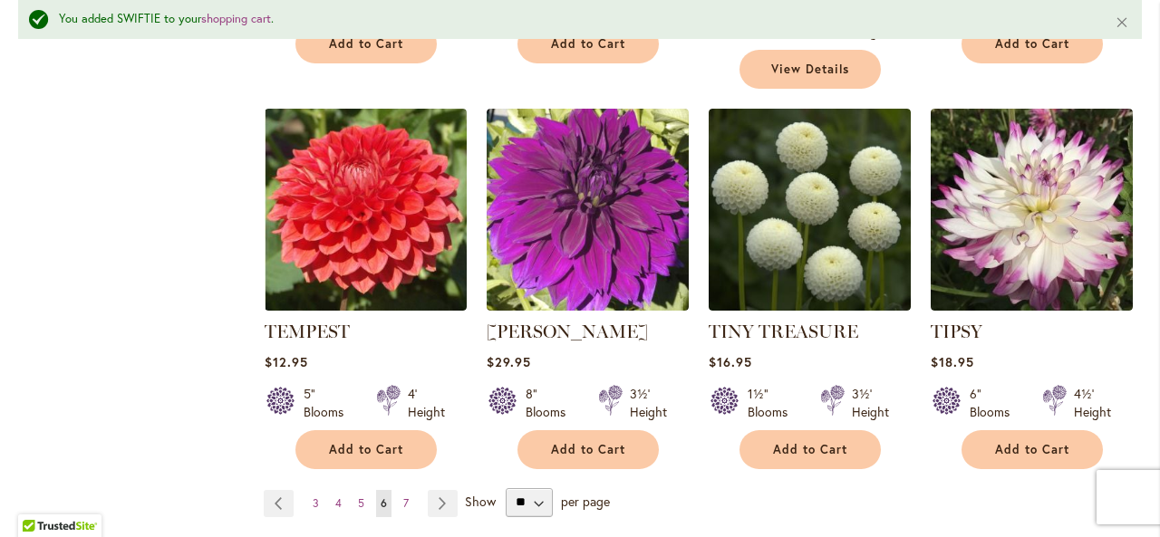
scroll to position [6274, 0]
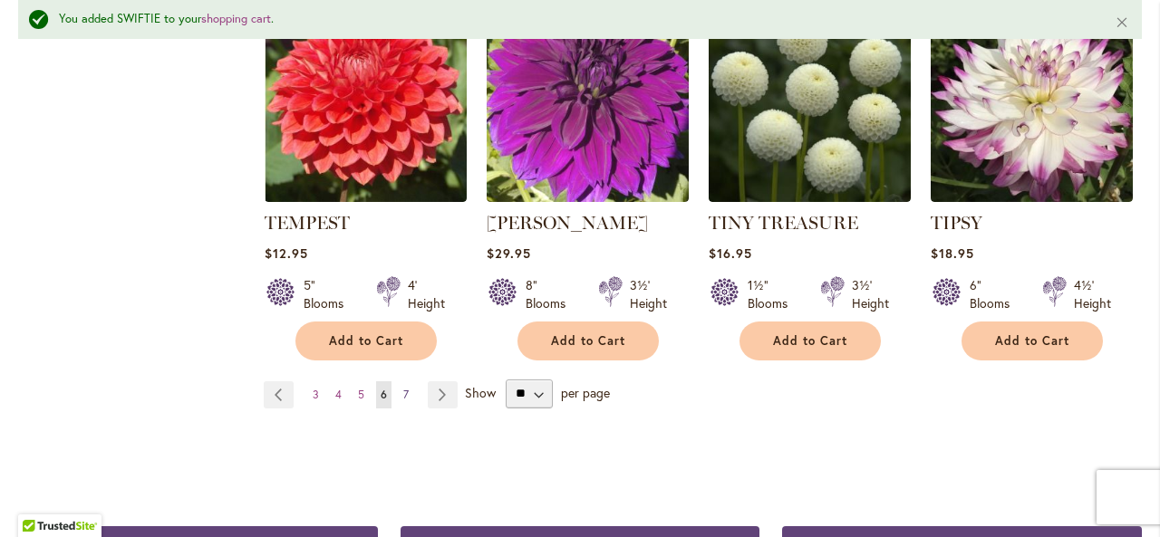
click at [404, 388] on span "7" at bounding box center [405, 395] width 5 height 14
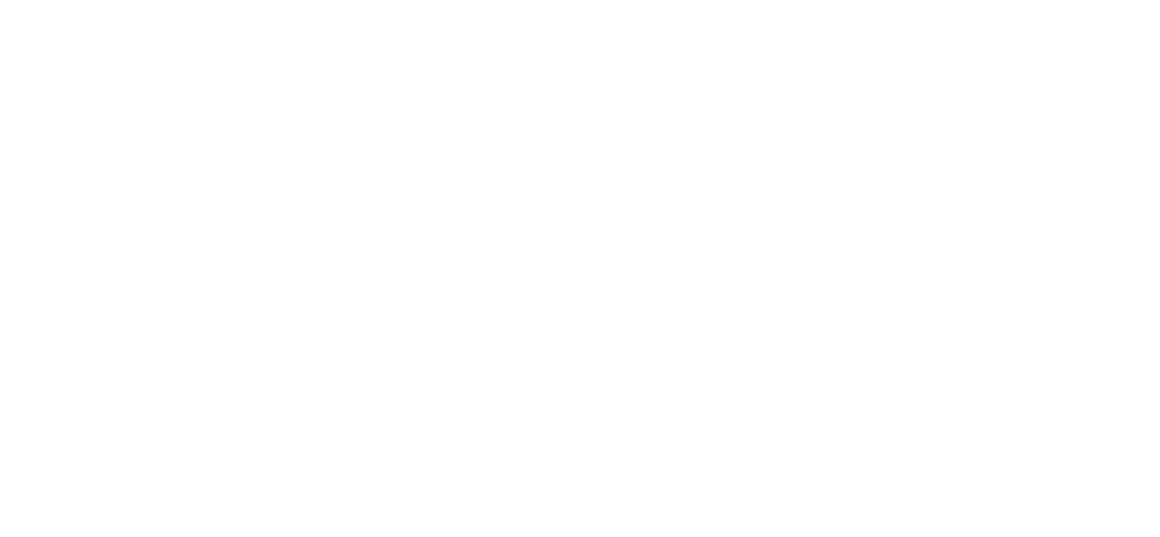
scroll to position [281, 0]
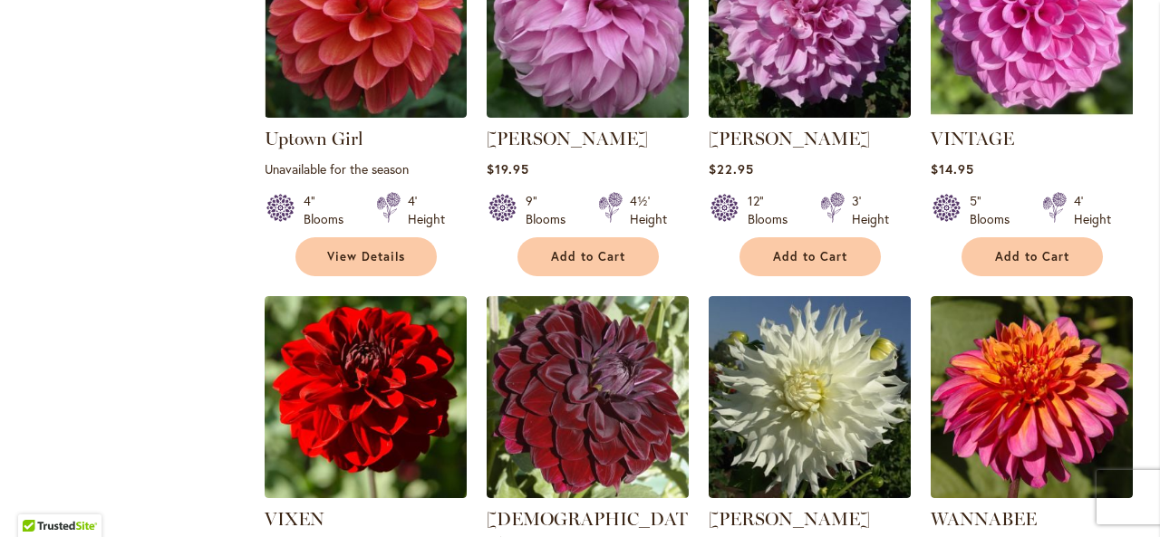
scroll to position [1441, 0]
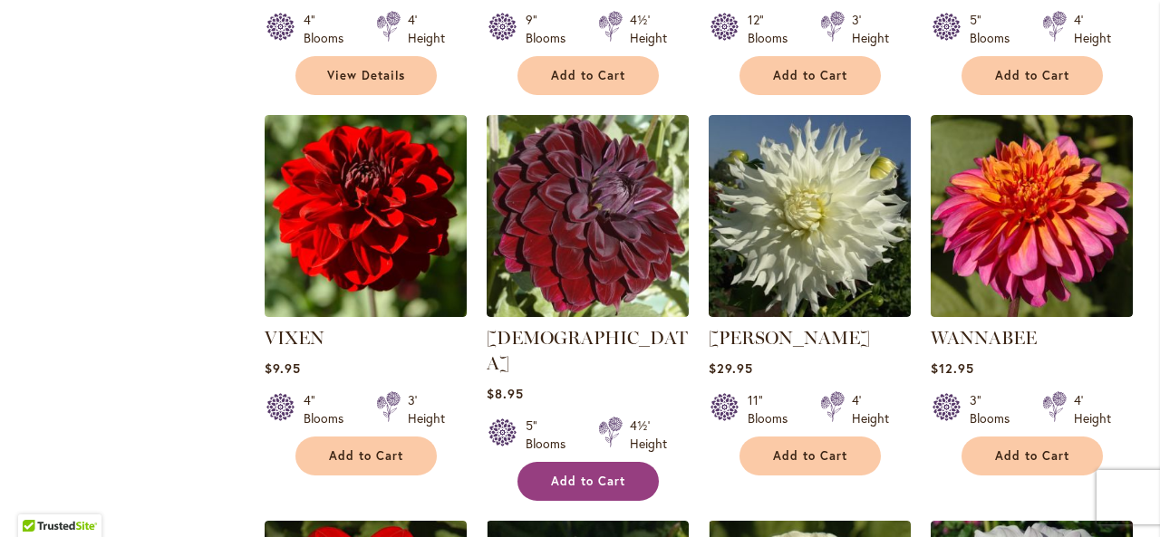
click at [562, 474] on span "Add to Cart" at bounding box center [588, 481] width 74 height 15
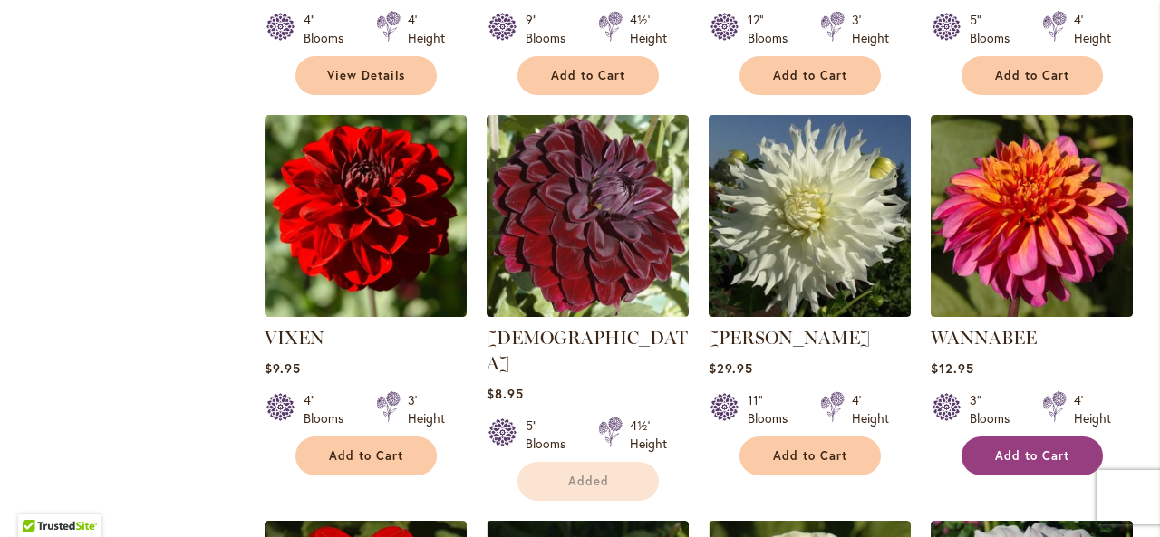
click at [1022, 456] on span "Add to Cart" at bounding box center [1032, 456] width 74 height 15
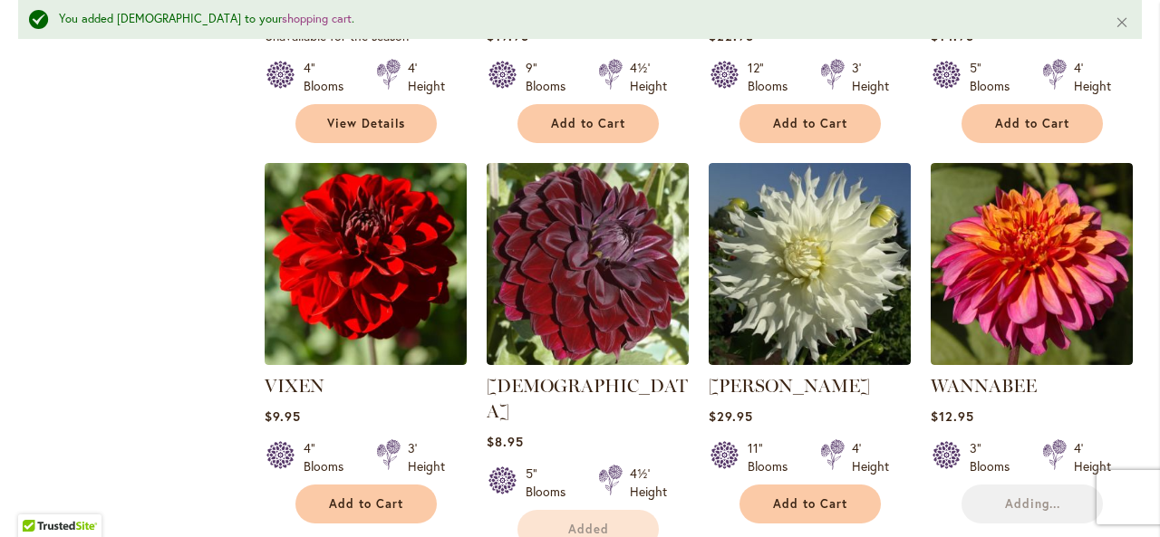
scroll to position [1488, 0]
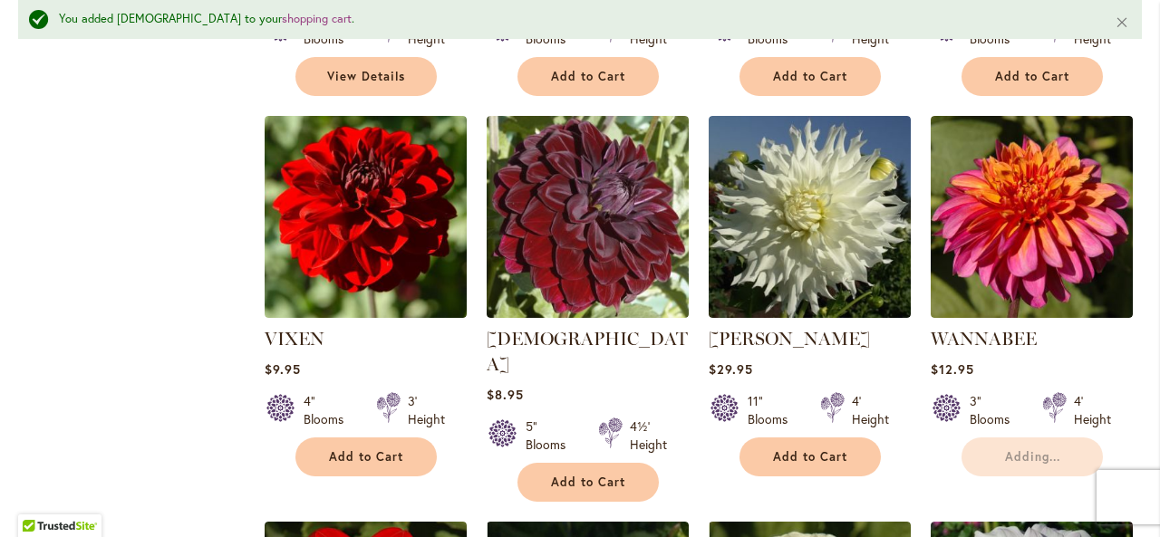
click at [702, 470] on ol "TOOTLES Rating: 100% 1 Review $8.95 3½" Blooms 4½' Height Add to Cart" at bounding box center [703, 499] width 878 height 3053
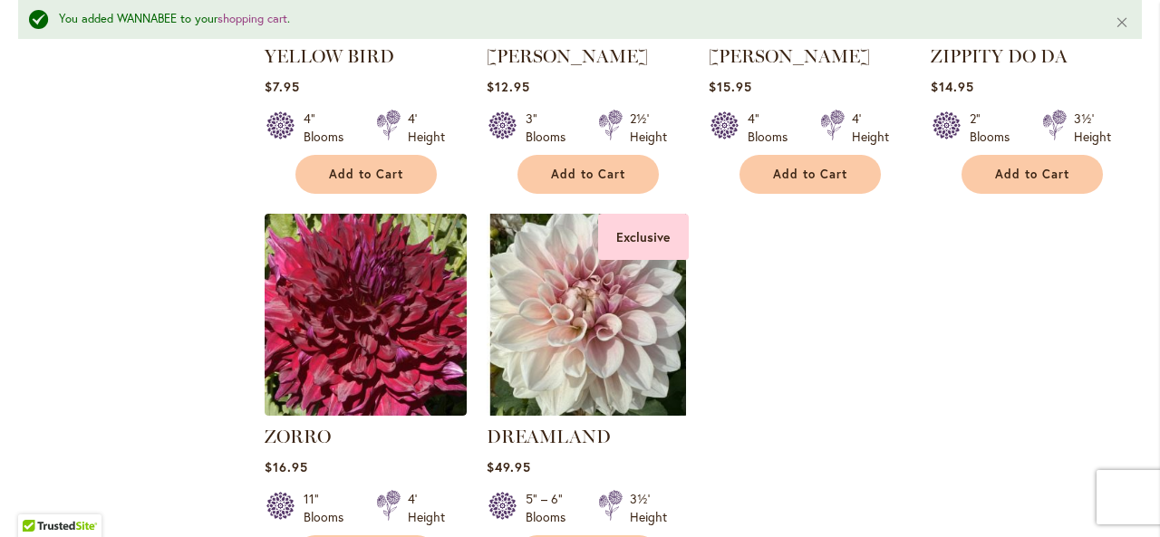
scroll to position [2975, 0]
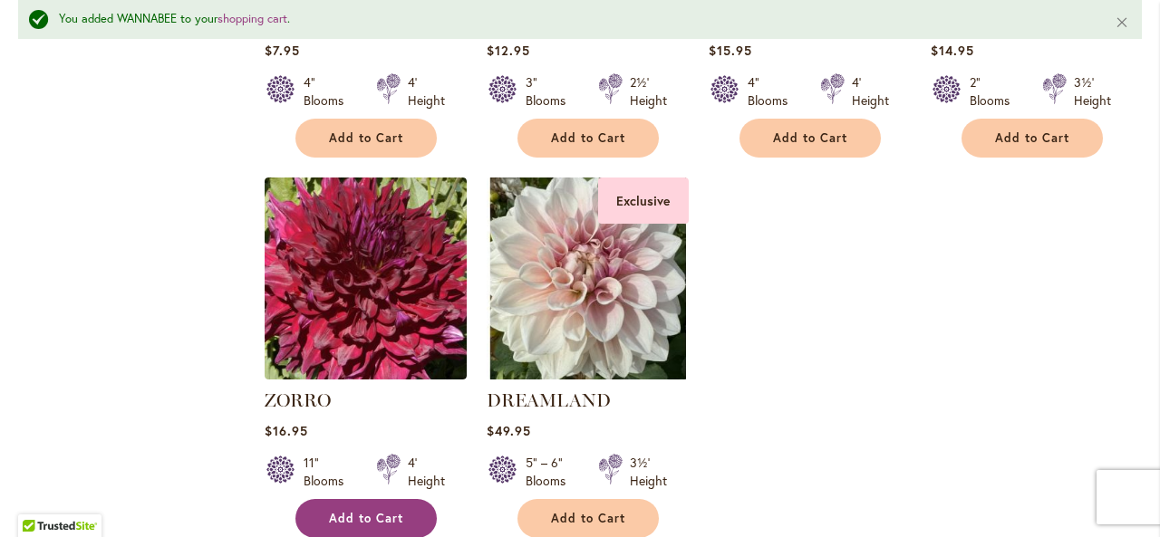
click at [344, 511] on span "Add to Cart" at bounding box center [366, 518] width 74 height 15
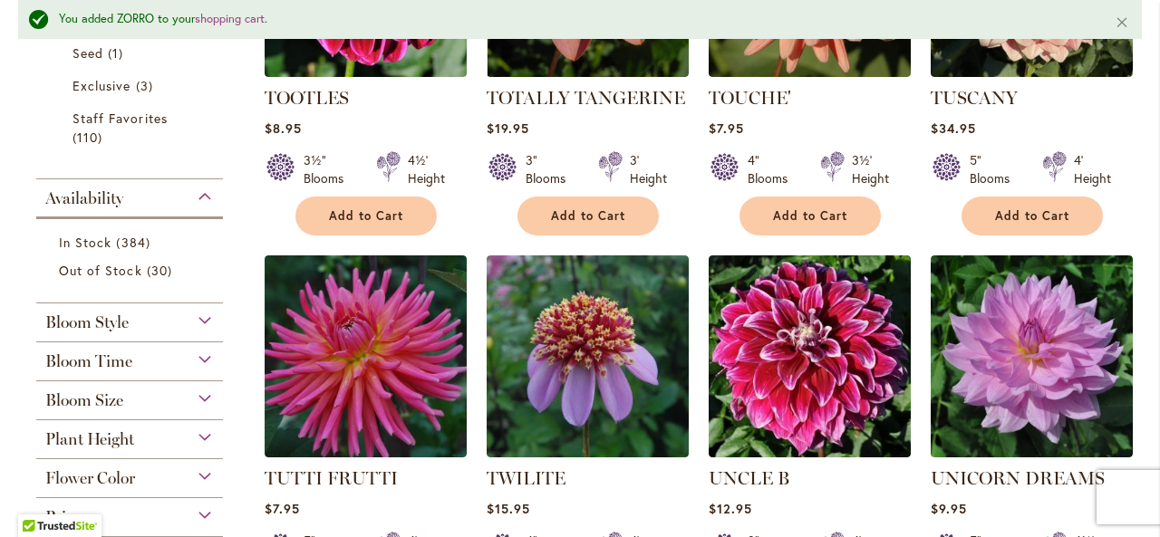
scroll to position [0, 0]
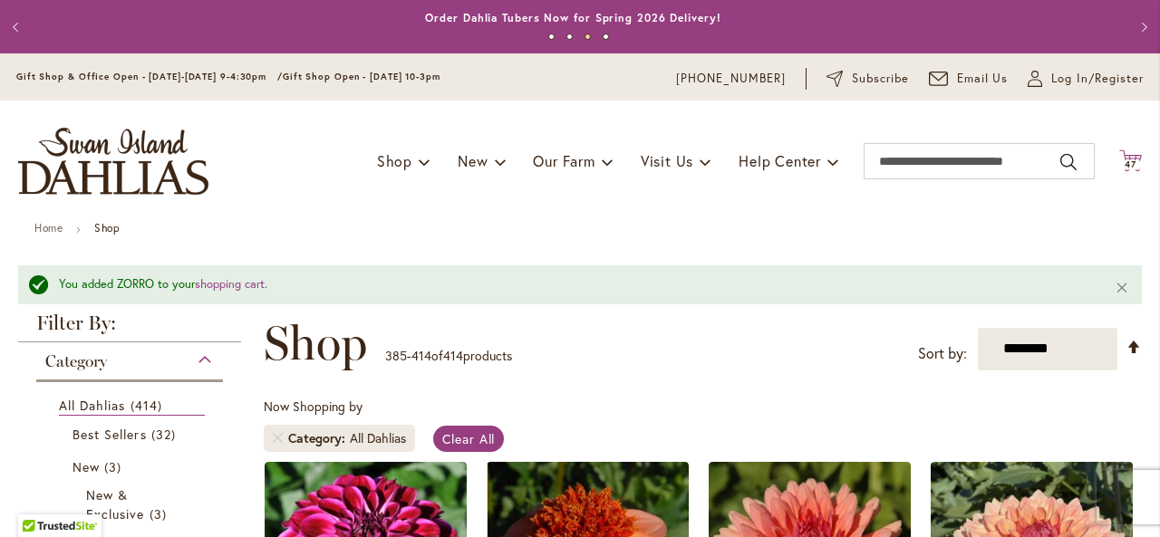
click at [1125, 160] on span "47" at bounding box center [1131, 165] width 12 height 12
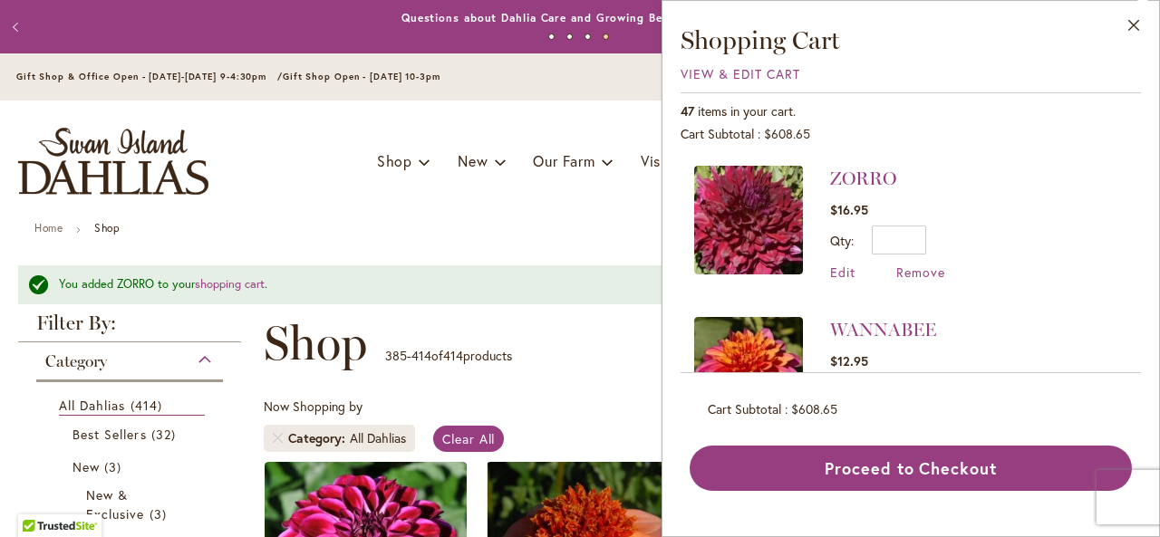
click at [433, 218] on div "Toggle Nav Shop Dahlia Tubers Collections Fresh Cut Dahlias Gardening Supplies …" at bounding box center [580, 161] width 1160 height 121
